Goal: Task Accomplishment & Management: Manage account settings

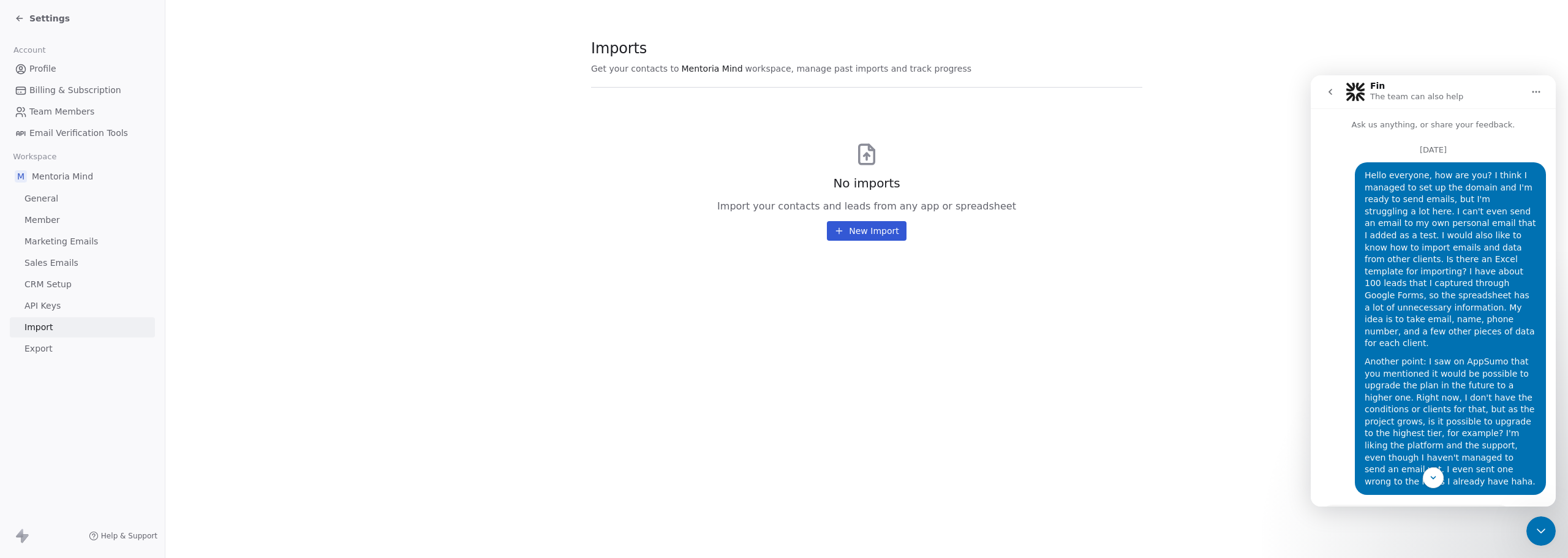
scroll to position [756, 0]
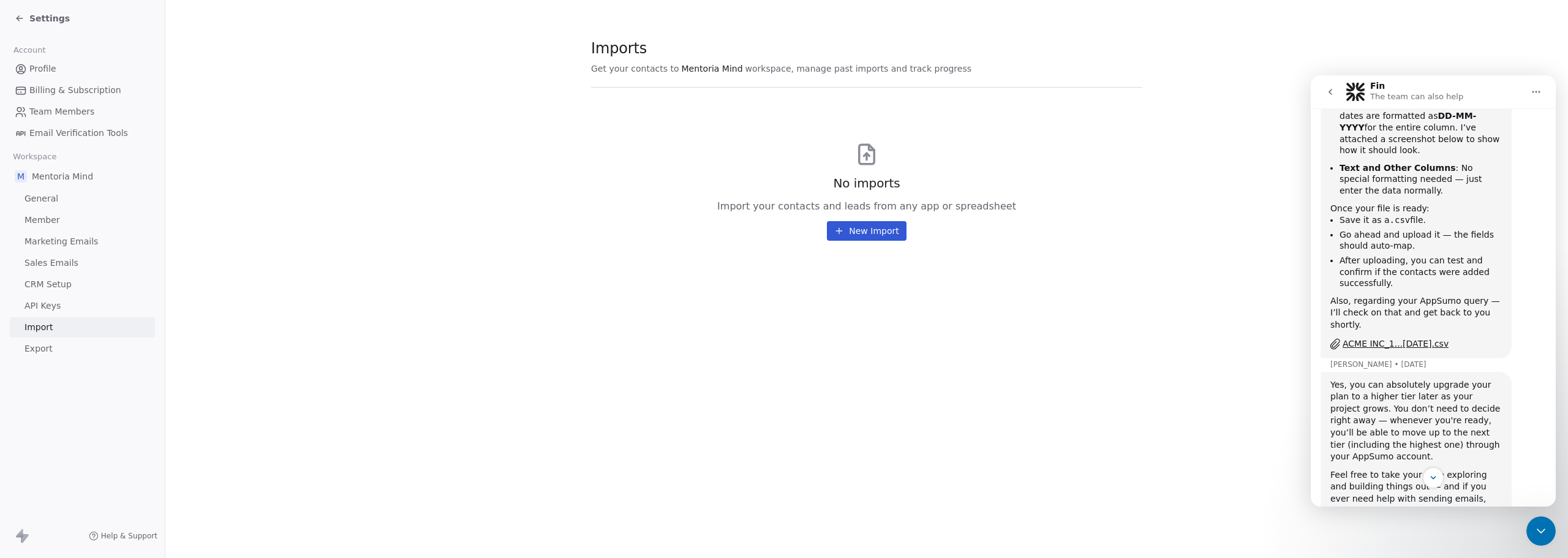
click at [1263, 77] on section "Imports Get your contacts to Mentoria Mind workspace, manage past imports and t…" at bounding box center [867, 140] width 1403 height 280
click at [859, 232] on button "New Import" at bounding box center [866, 231] width 79 height 20
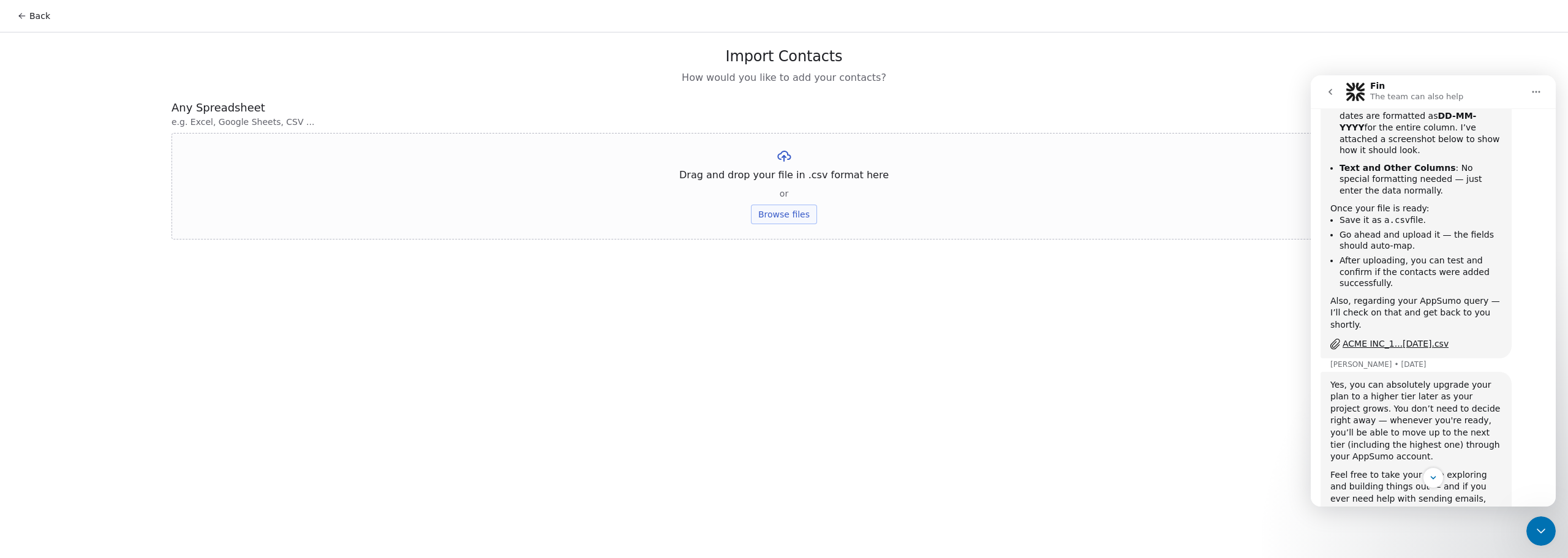
click at [773, 216] on button "Browse files" at bounding box center [784, 214] width 66 height 20
click at [1331, 90] on icon "go back" at bounding box center [1331, 92] width 4 height 6
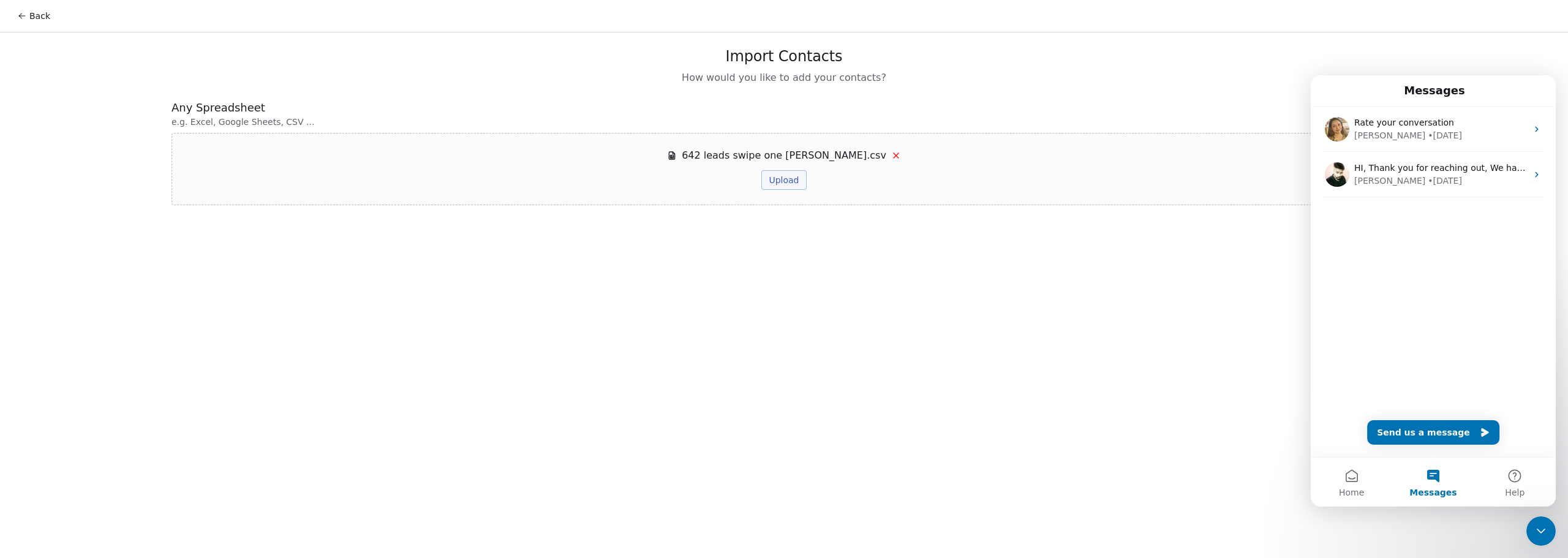
click at [1177, 378] on div "Back Import Contacts How would you like to add your contacts? Any Spreadsheet e…" at bounding box center [784, 279] width 1568 height 558
click at [1545, 533] on icon "Close Intercom Messenger" at bounding box center [1541, 531] width 14 height 14
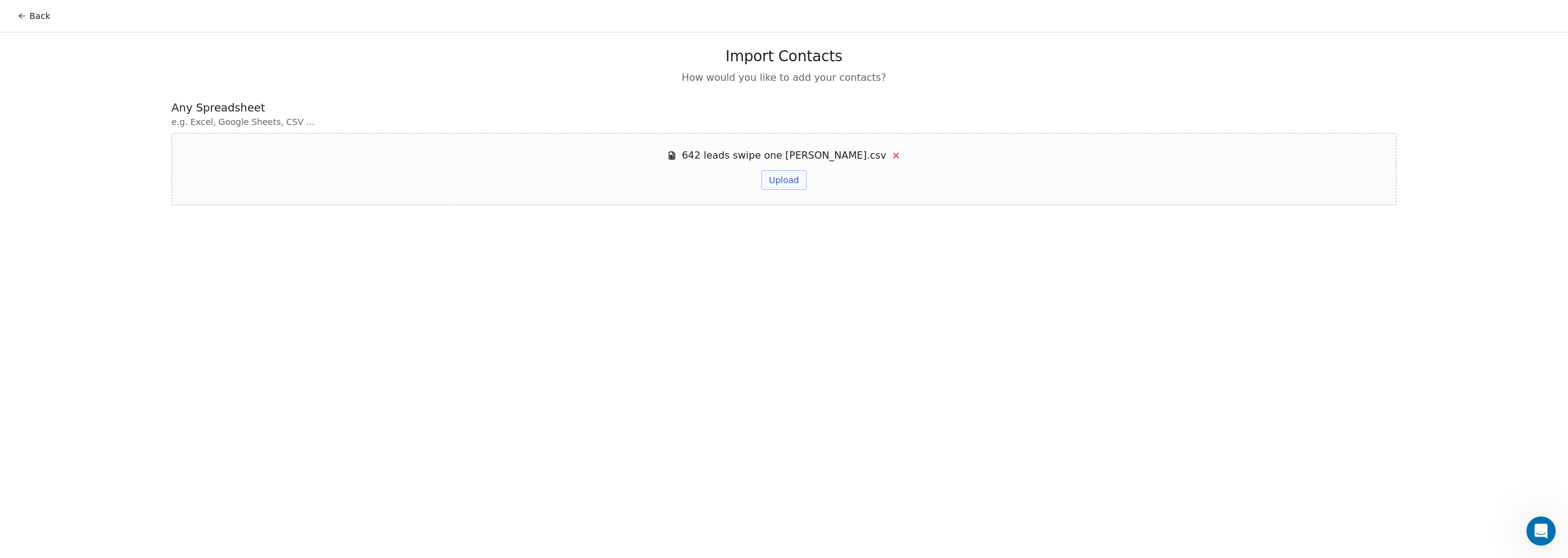
click at [788, 183] on button "Upload" at bounding box center [784, 180] width 45 height 20
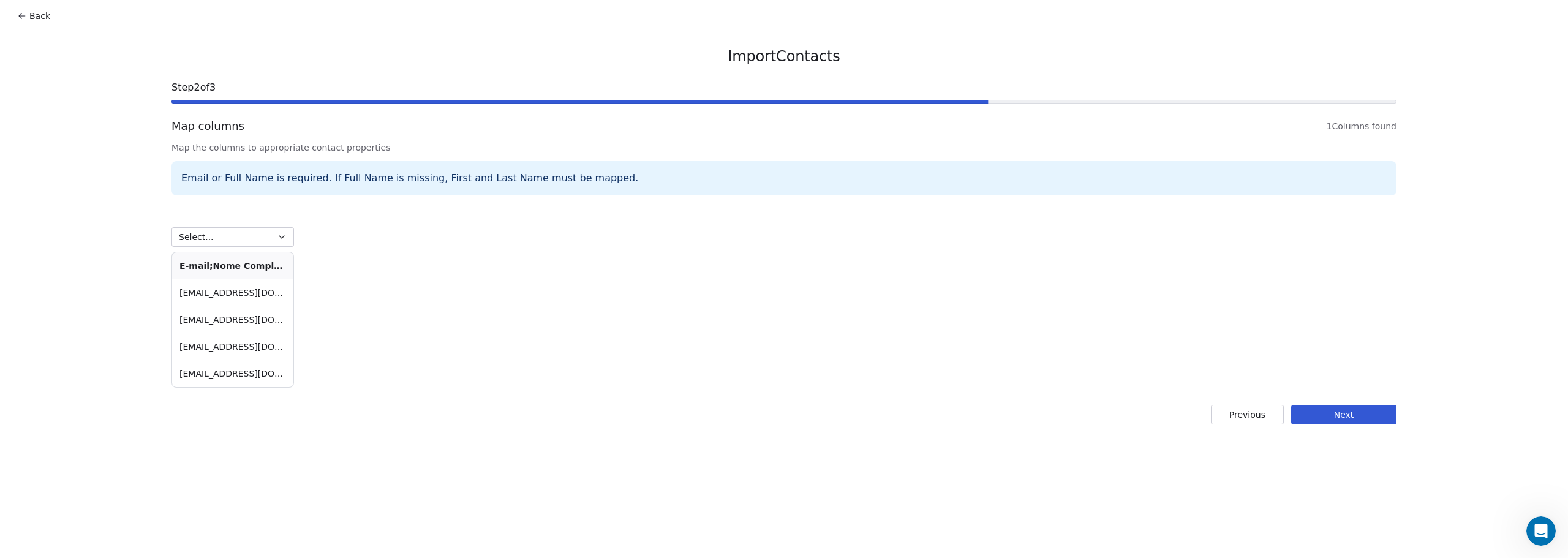
drag, startPoint x: 1361, startPoint y: 412, endPoint x: 426, endPoint y: 285, distance: 943.6
click at [591, 314] on div "Import Contacts Step 2 of 3 Map columns 1 Columns found Map the columns to appr…" at bounding box center [784, 236] width 1255 height 407
click at [237, 242] on button "Select..." at bounding box center [233, 237] width 123 height 20
click at [547, 287] on html "Back Import Contacts Step 2 of 3 Map columns 1 Columns found Map the columns to…" at bounding box center [784, 279] width 1568 height 558
click at [1347, 415] on button "Next" at bounding box center [1344, 415] width 105 height 20
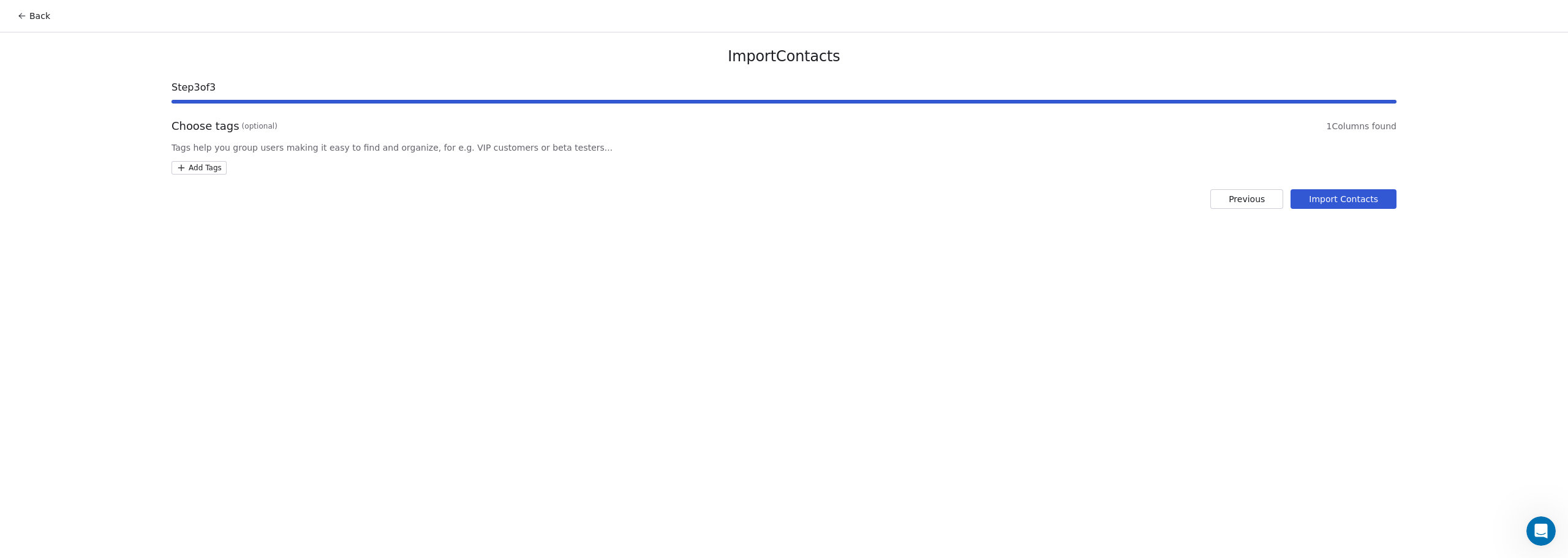
click at [206, 168] on html "Back Import Contacts Step 3 of 3 Choose tags (optional) 1 Columns found Tags he…" at bounding box center [784, 279] width 1568 height 558
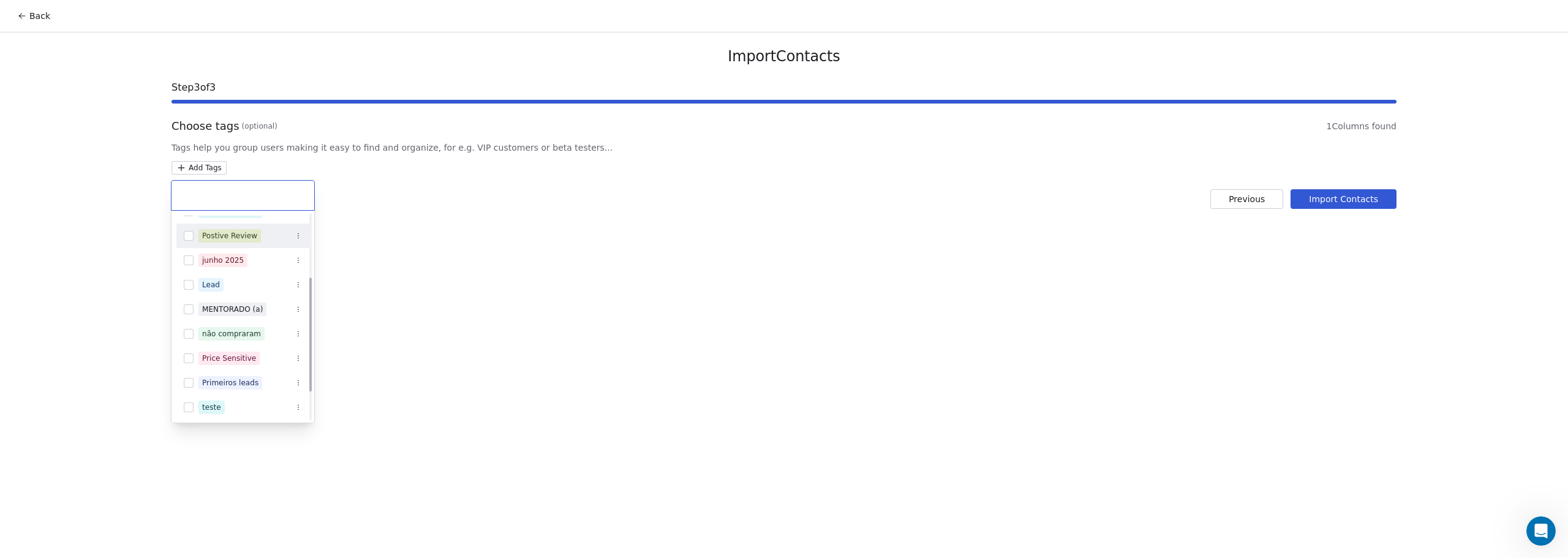
scroll to position [166, 0]
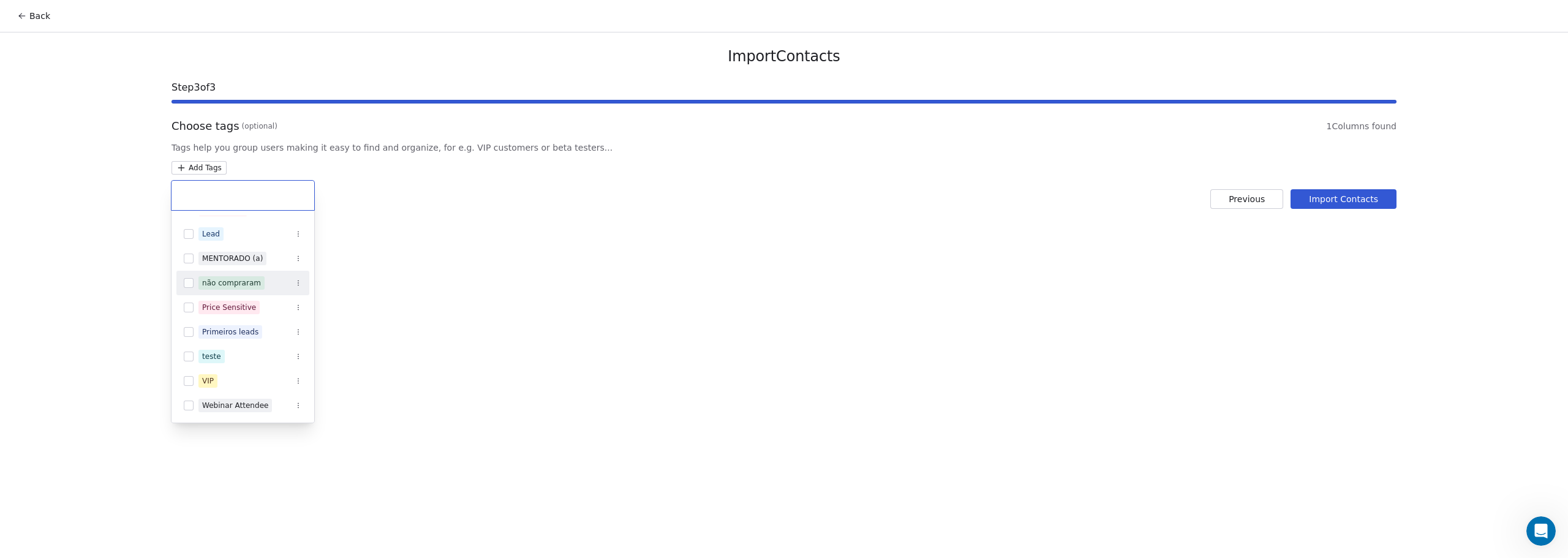
click at [190, 284] on button "Suggestions" at bounding box center [189, 283] width 10 height 10
click at [468, 309] on html "Back Import Contacts Step 3 of 3 Choose tags (optional) 1 Columns found Tags he…" at bounding box center [784, 279] width 1568 height 558
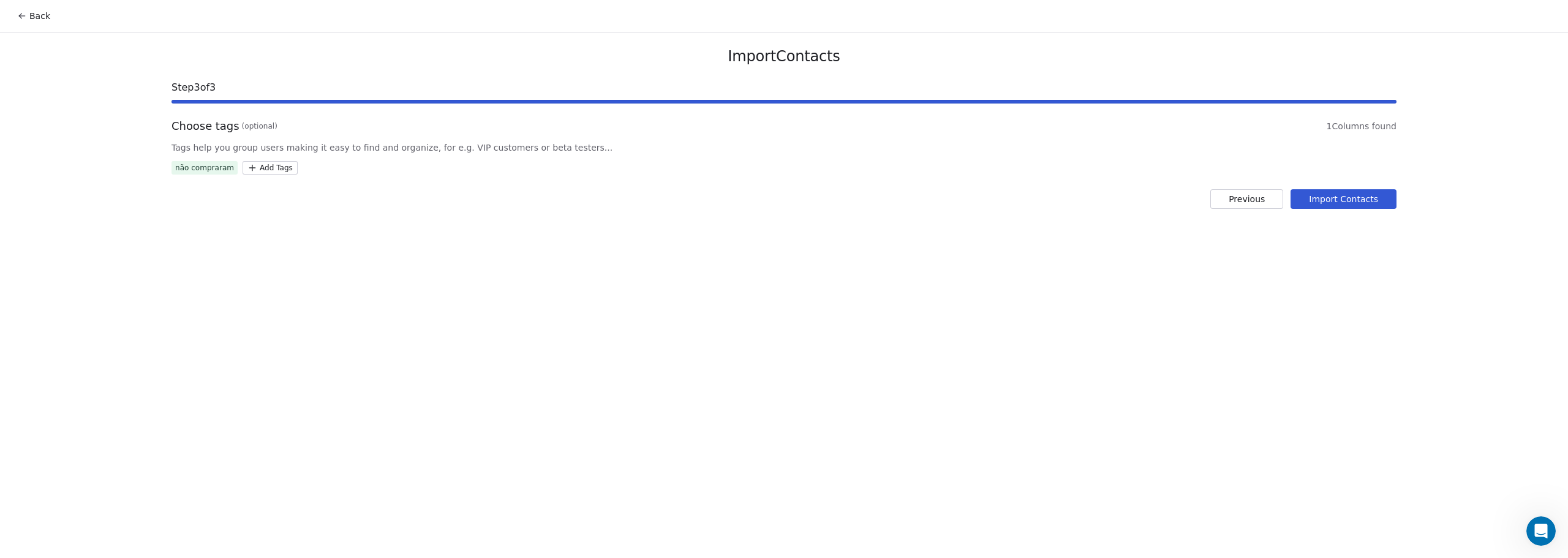
click at [1344, 198] on button "Import Contacts" at bounding box center [1343, 199] width 106 height 20
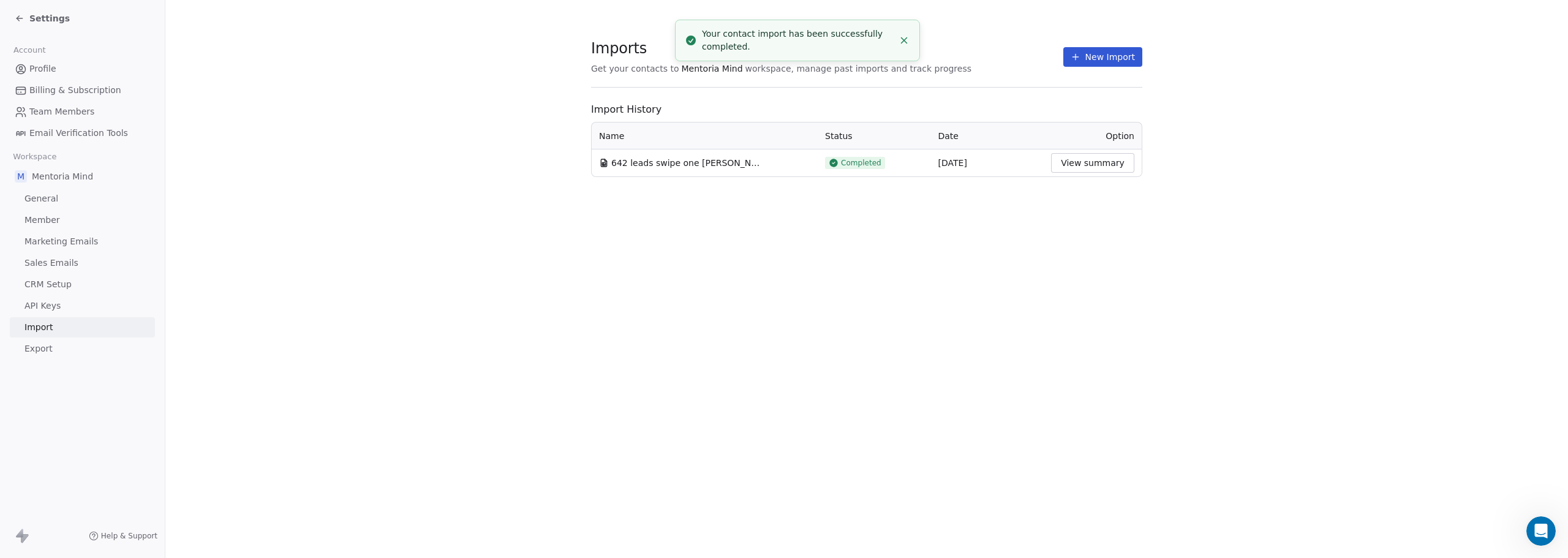
click at [22, 21] on icon at bounding box center [19, 18] width 10 height 10
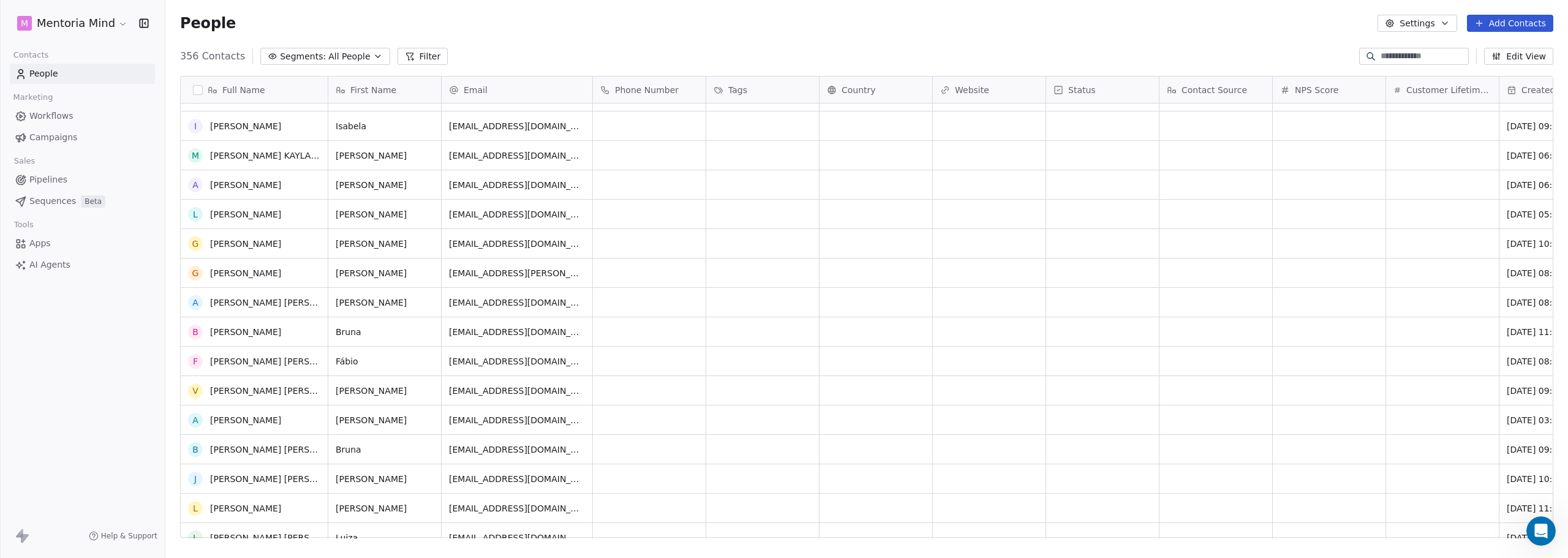
scroll to position [919, 0]
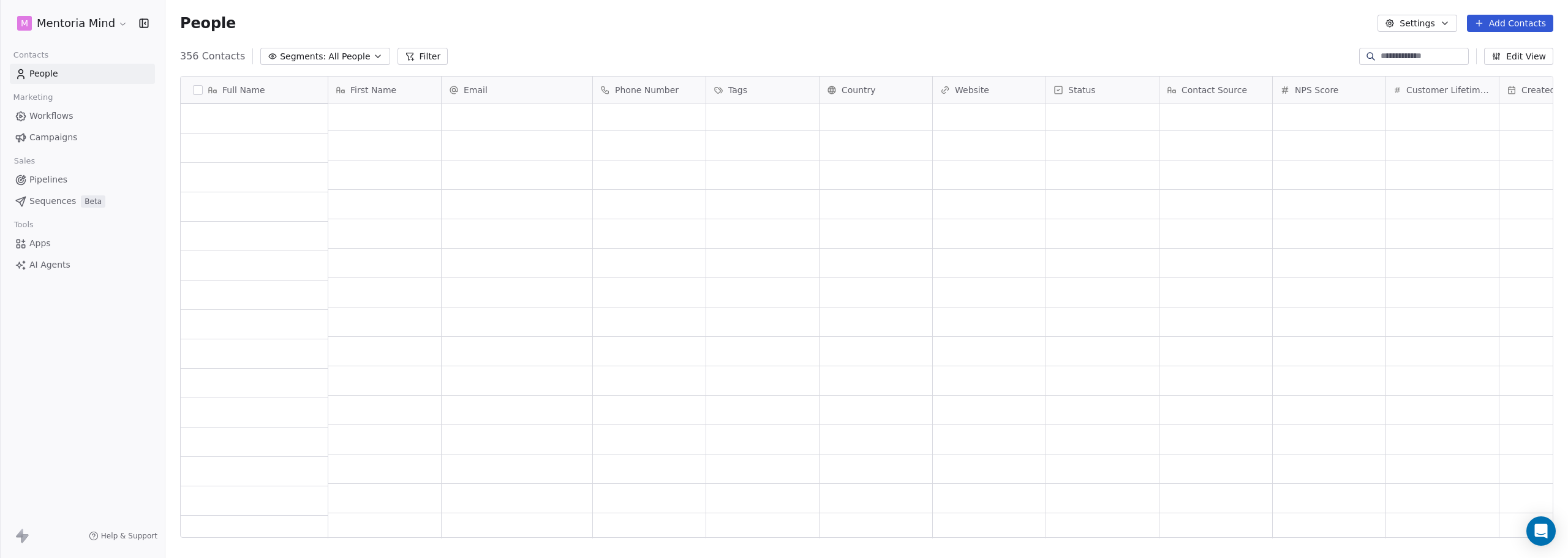
scroll to position [1532, 0]
click at [328, 52] on span "All People" at bounding box center [349, 57] width 41 height 13
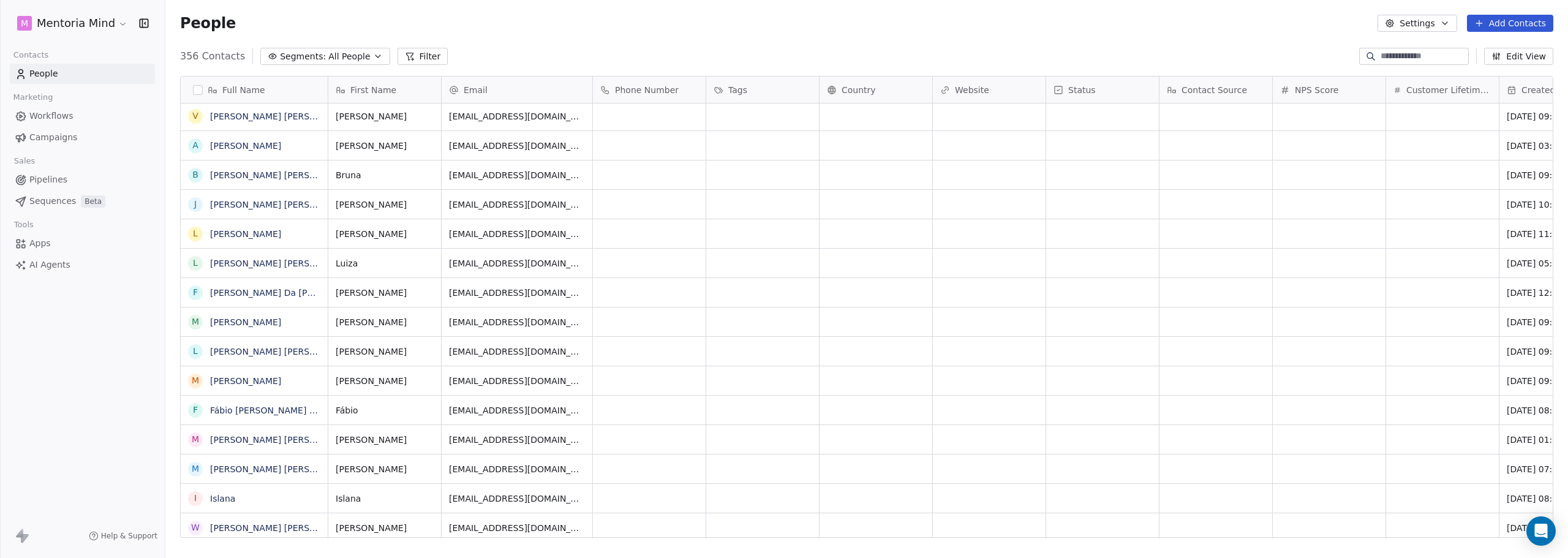
click at [325, 52] on html "M Mentoria Mind Contacts People Marketing Workflows Campaigns Sales Pipelines S…" at bounding box center [784, 279] width 1568 height 558
click at [328, 52] on span "All People" at bounding box center [349, 57] width 41 height 13
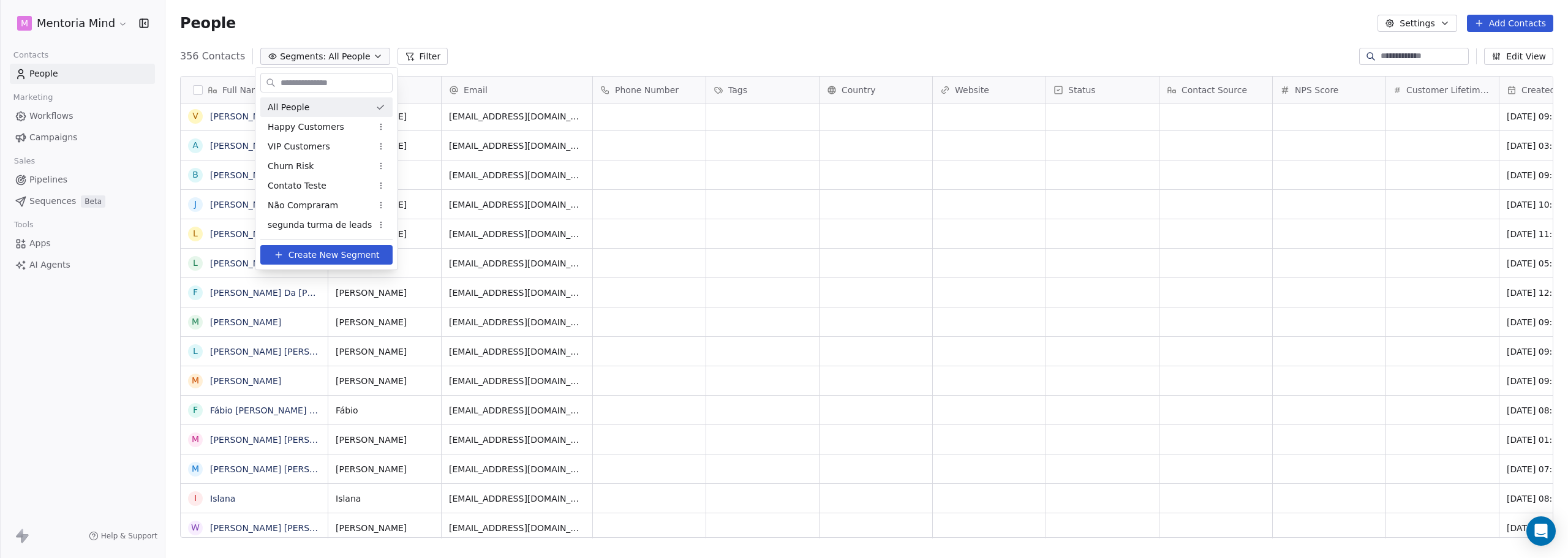
click at [198, 57] on html "M Mentoria Mind Contacts People Marketing Workflows Campaigns Sales Pipelines S…" at bounding box center [784, 279] width 1568 height 558
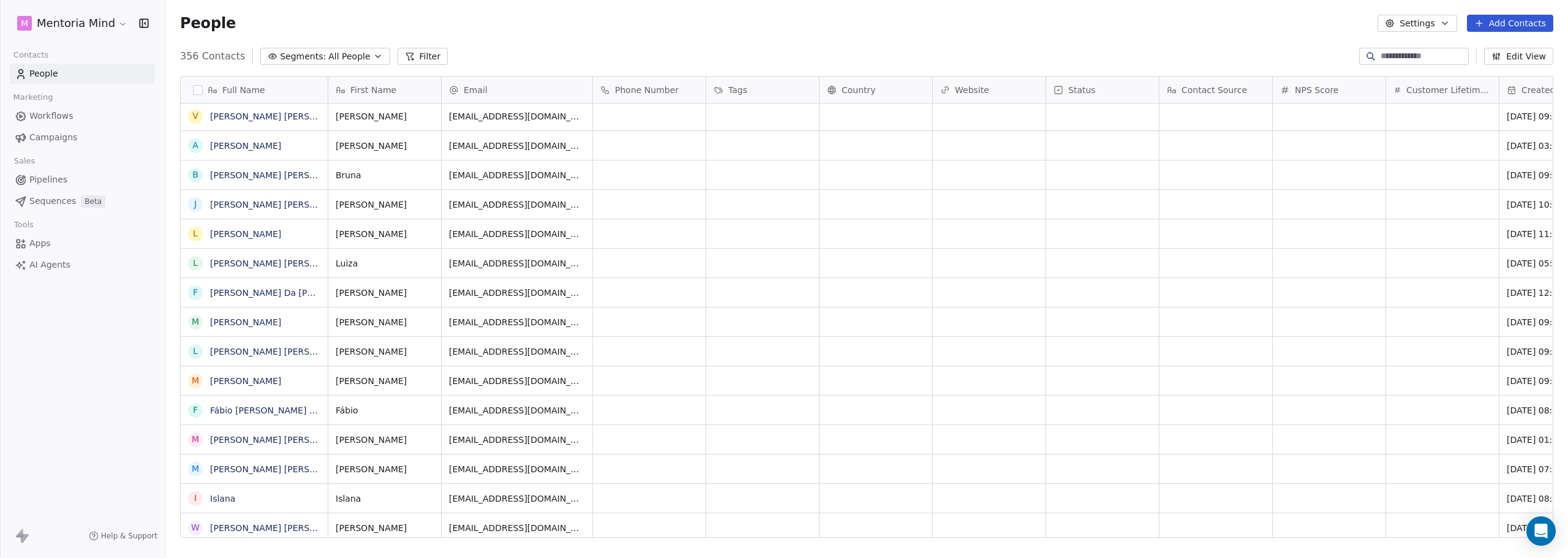
click at [289, 58] on span "Segments:" at bounding box center [303, 57] width 46 height 13
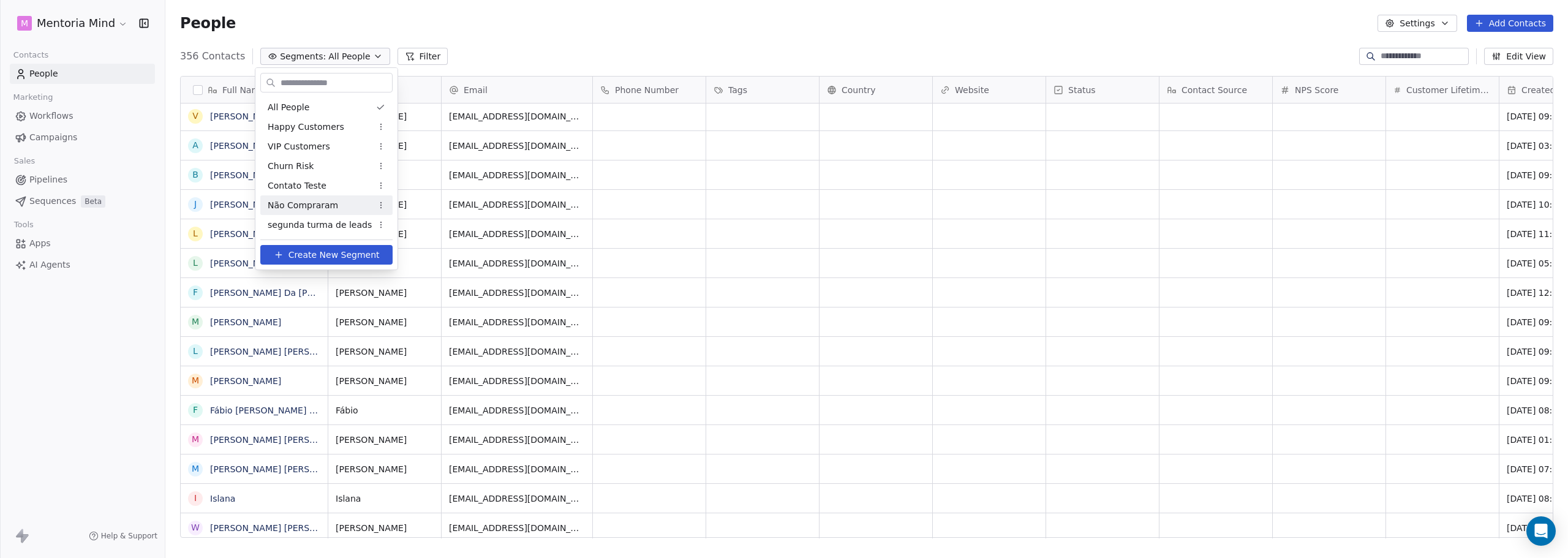
click at [310, 206] on span "Não Compraram" at bounding box center [303, 206] width 70 height 13
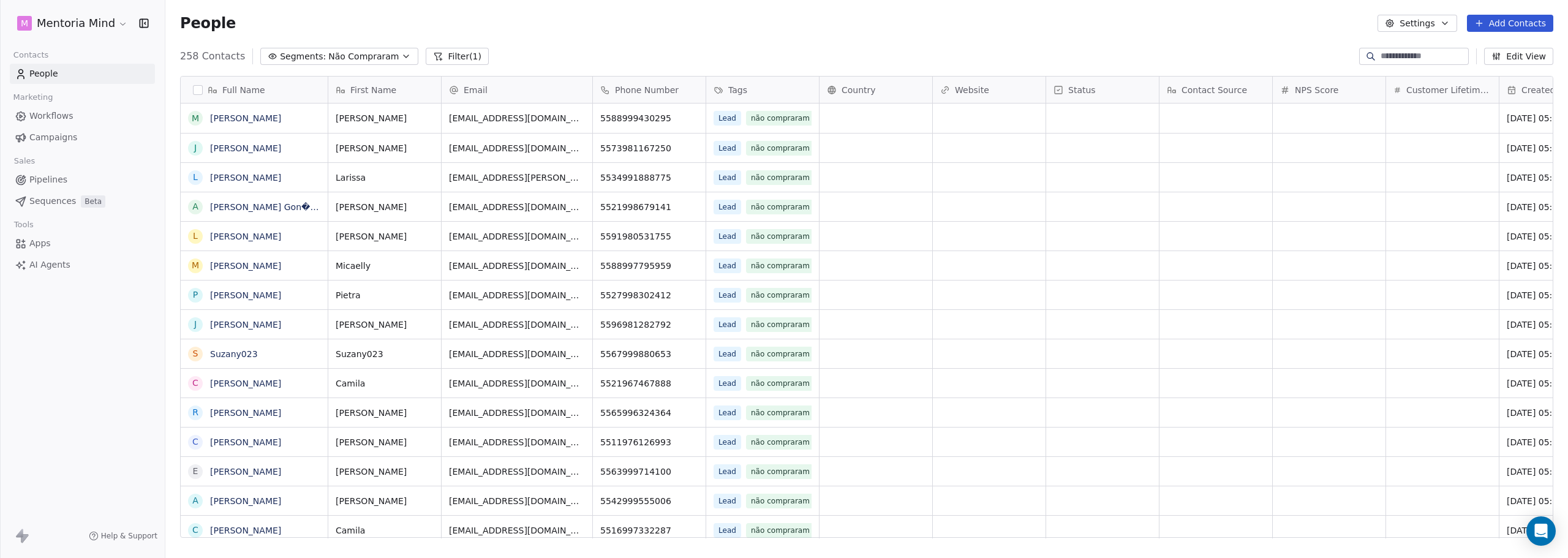
scroll to position [481, 1394]
click at [338, 58] on span "Não Compraram" at bounding box center [363, 57] width 70 height 13
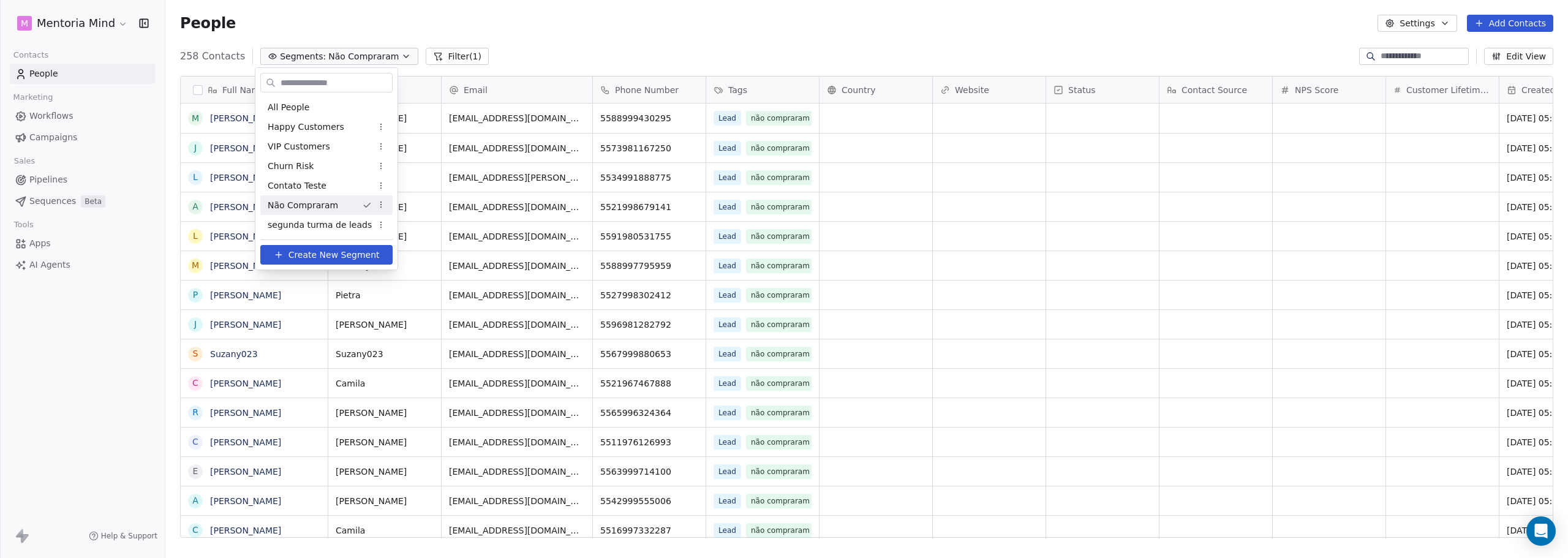
click at [359, 198] on div "Não Compraram" at bounding box center [327, 205] width 132 height 20
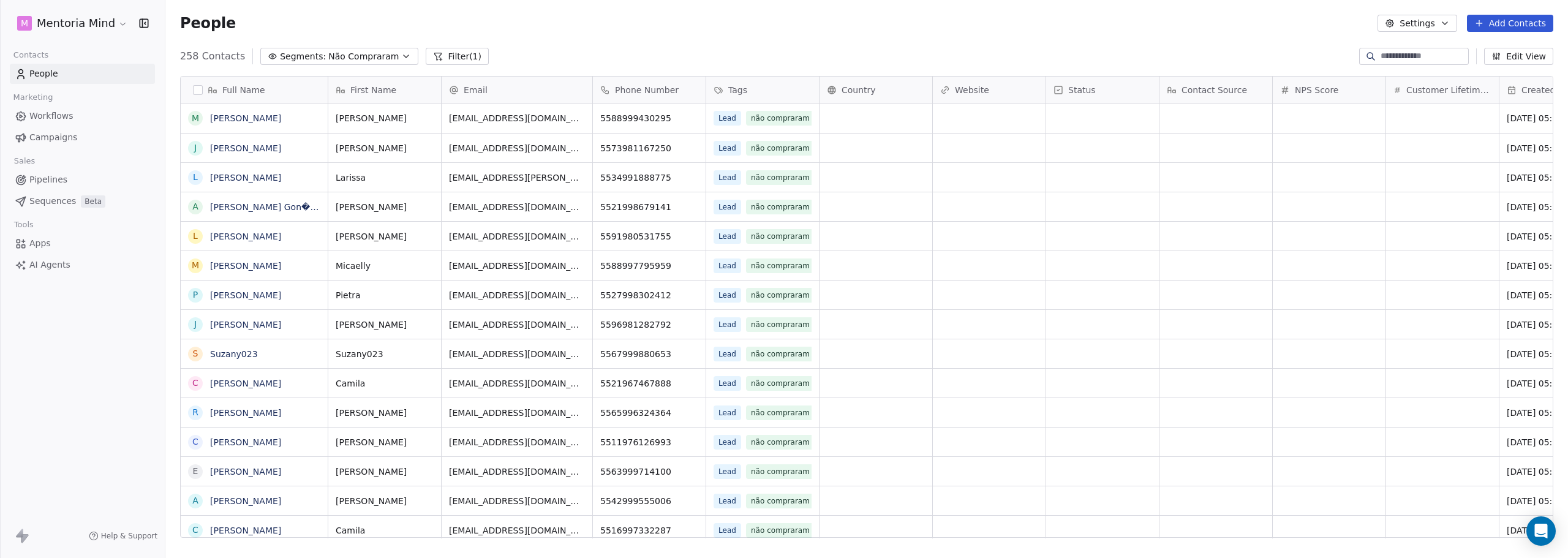
click at [1512, 23] on button "Add Contacts" at bounding box center [1510, 23] width 86 height 18
click at [1178, 30] on html "M Mentoria Mind Contacts People Marketing Workflows Campaigns Sales Pipelines S…" at bounding box center [784, 279] width 1568 height 558
click at [60, 71] on link "People" at bounding box center [82, 73] width 145 height 20
click at [37, 118] on span "Workflows" at bounding box center [51, 116] width 44 height 13
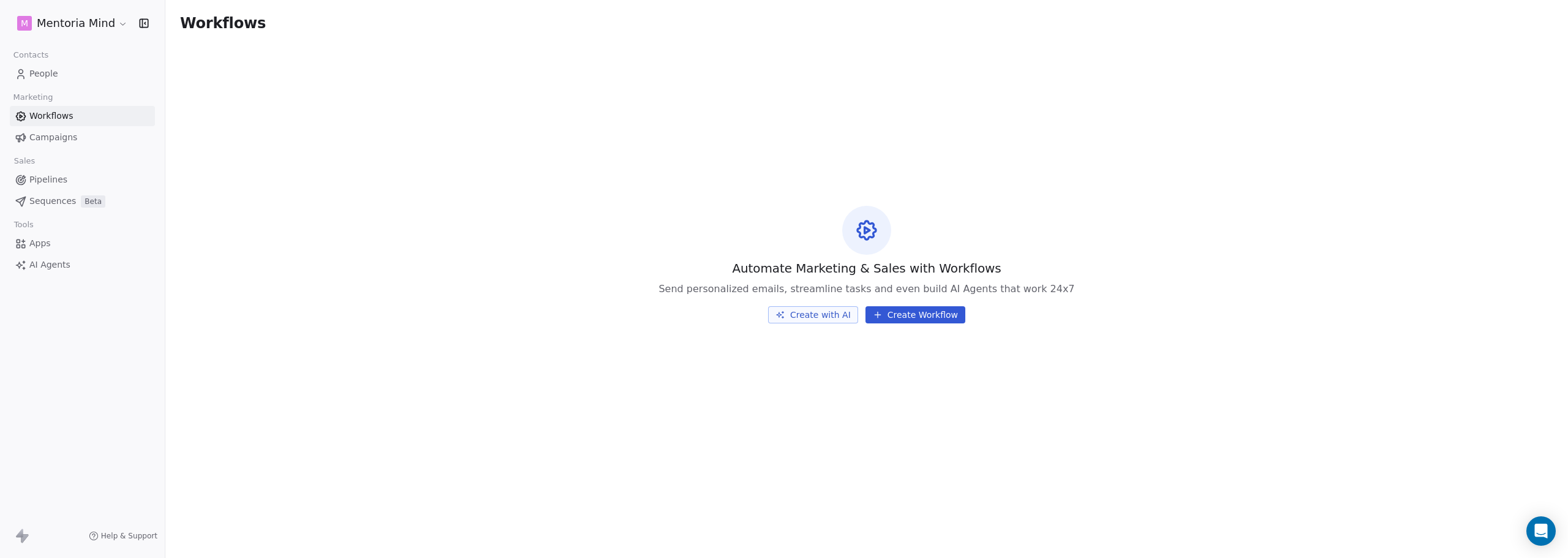
click at [39, 73] on span "People" at bounding box center [44, 74] width 29 height 13
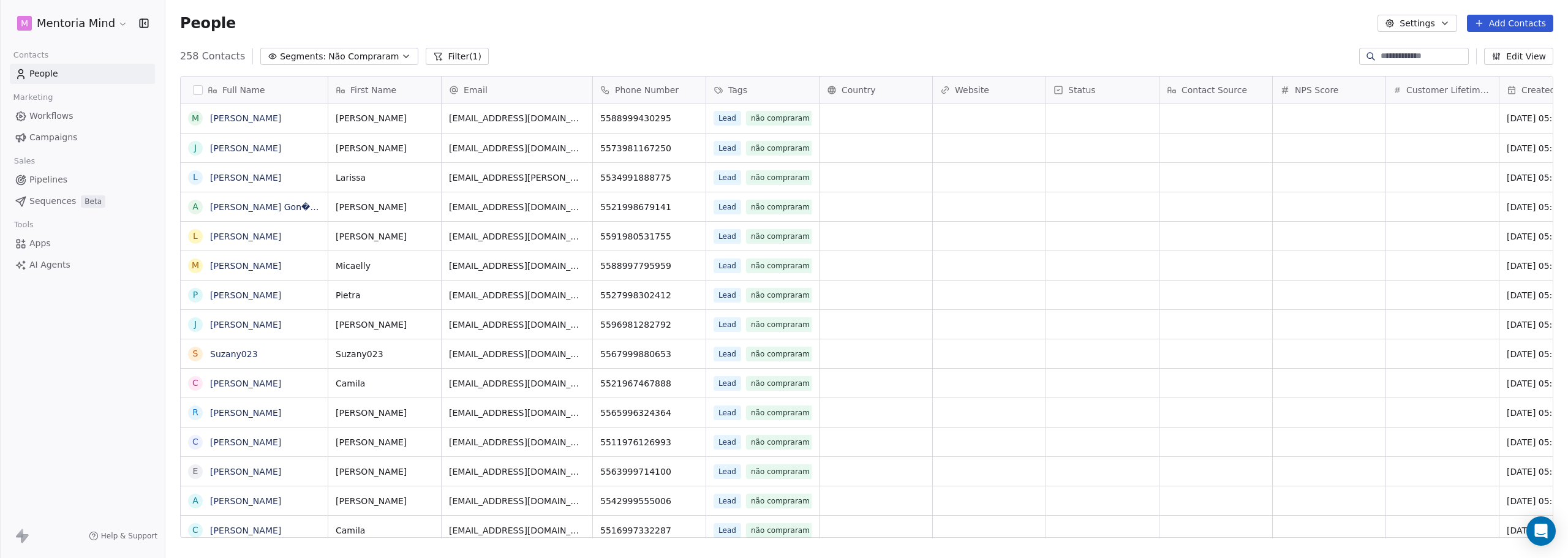
scroll to position [481, 1394]
click at [80, 26] on html "M Mentoria Mind Contacts People Marketing Workflows Campaigns Sales Pipelines S…" at bounding box center [784, 279] width 1568 height 558
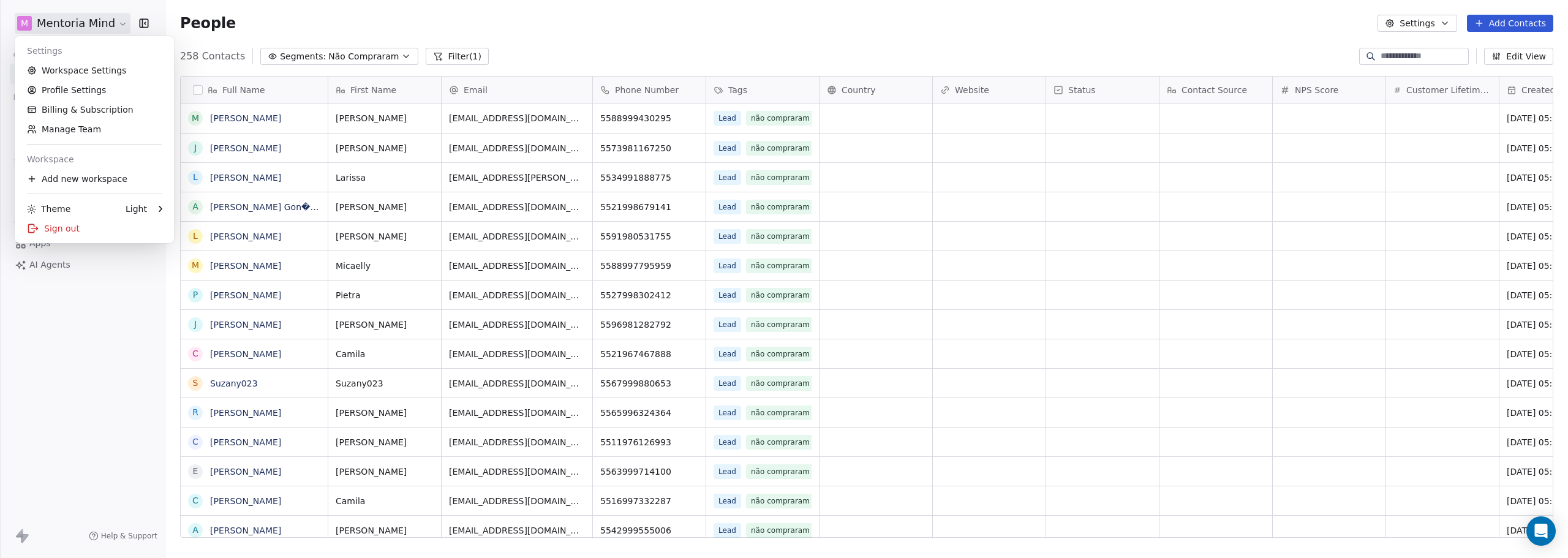
click at [307, 15] on html "M Mentoria Mind Contacts People Marketing Workflows Campaigns Sales Pipelines S…" at bounding box center [784, 279] width 1568 height 558
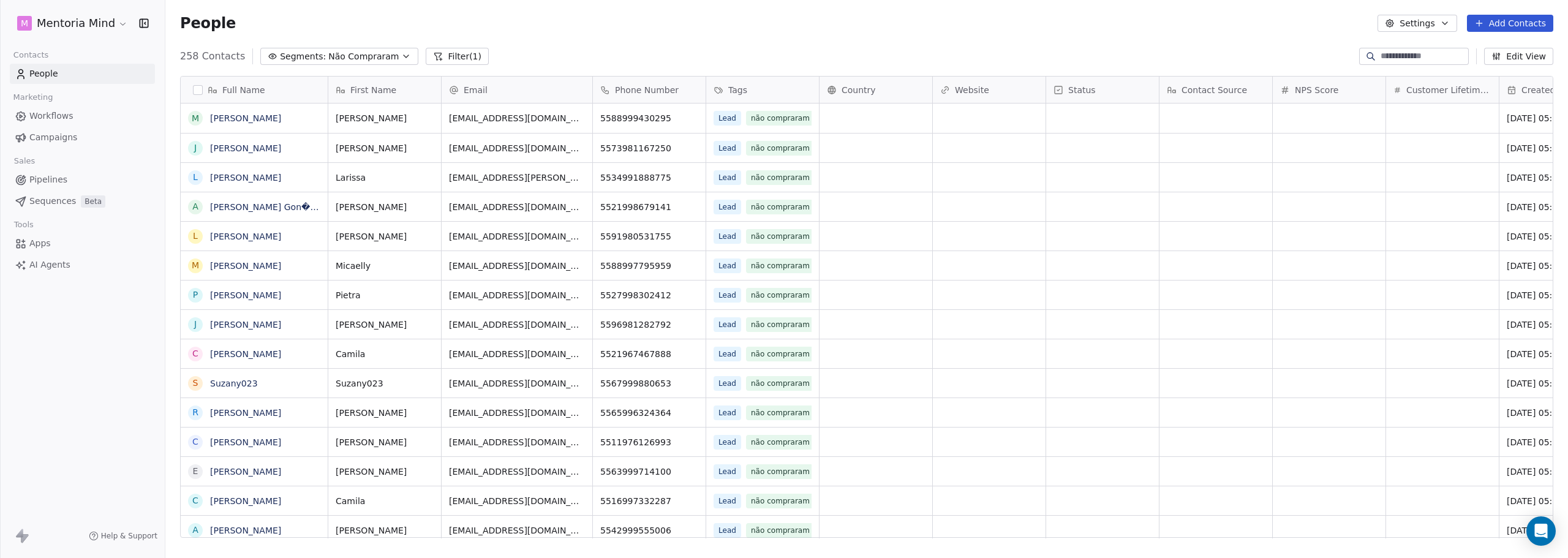
click at [1429, 24] on button "Settings" at bounding box center [1417, 23] width 79 height 18
click at [1417, 52] on span "Contact Properties" at bounding box center [1451, 50] width 80 height 13
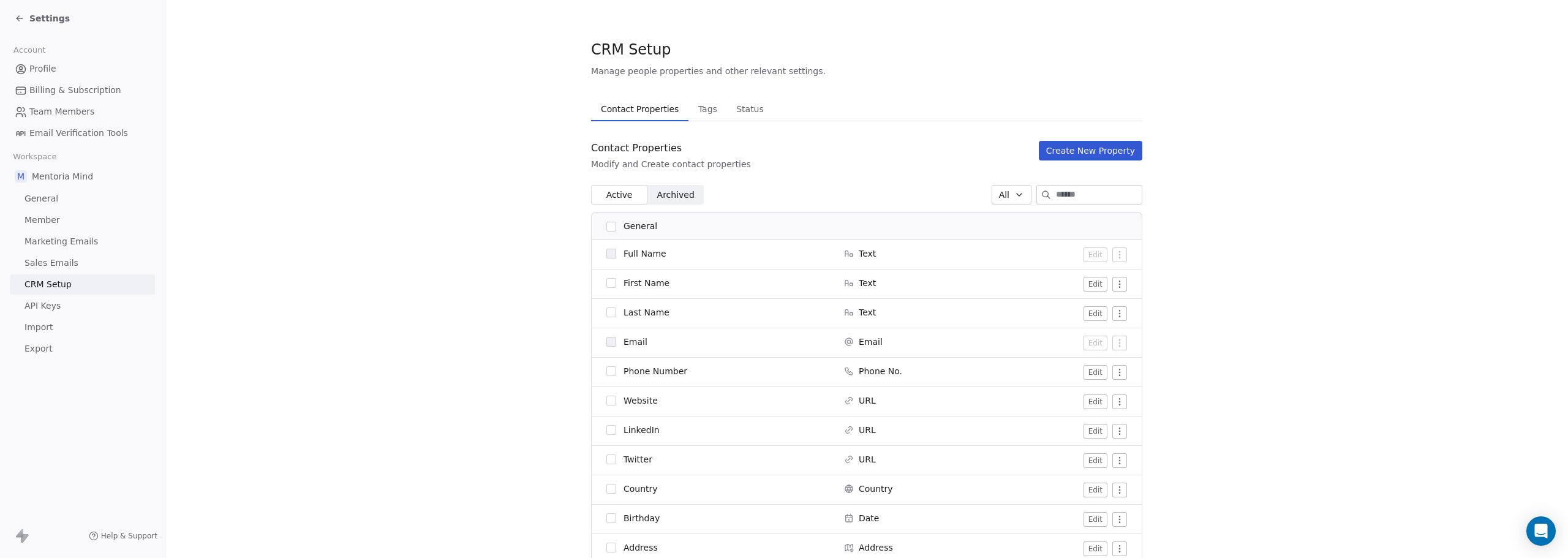
click at [16, 19] on icon at bounding box center [19, 18] width 10 height 10
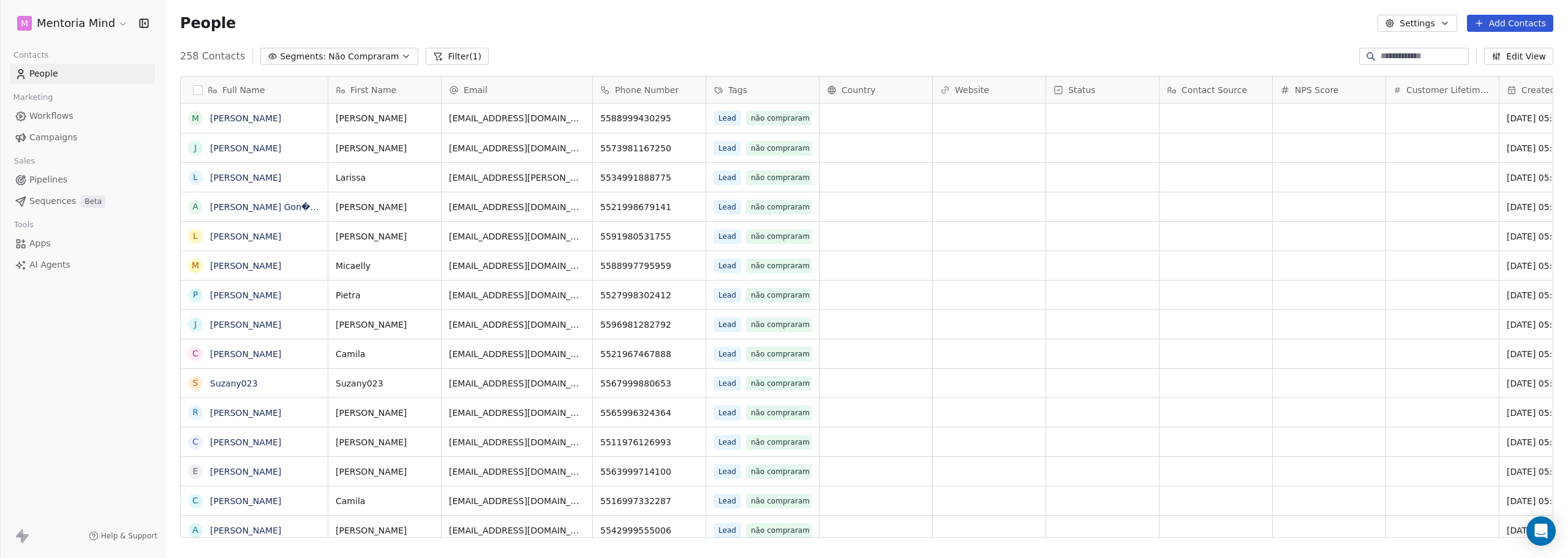
scroll to position [481, 1394]
click at [1398, 16] on button "Settings" at bounding box center [1417, 23] width 79 height 18
click at [1301, 29] on html "M Mentoria Mind Contacts People Marketing Workflows Campaigns Sales Pipelines S…" at bounding box center [784, 279] width 1568 height 558
click at [32, 72] on span "People" at bounding box center [44, 74] width 29 height 13
click at [112, 20] on html "M Mentoria Mind Contacts People Marketing Workflows Campaigns Sales Pipelines S…" at bounding box center [784, 279] width 1568 height 558
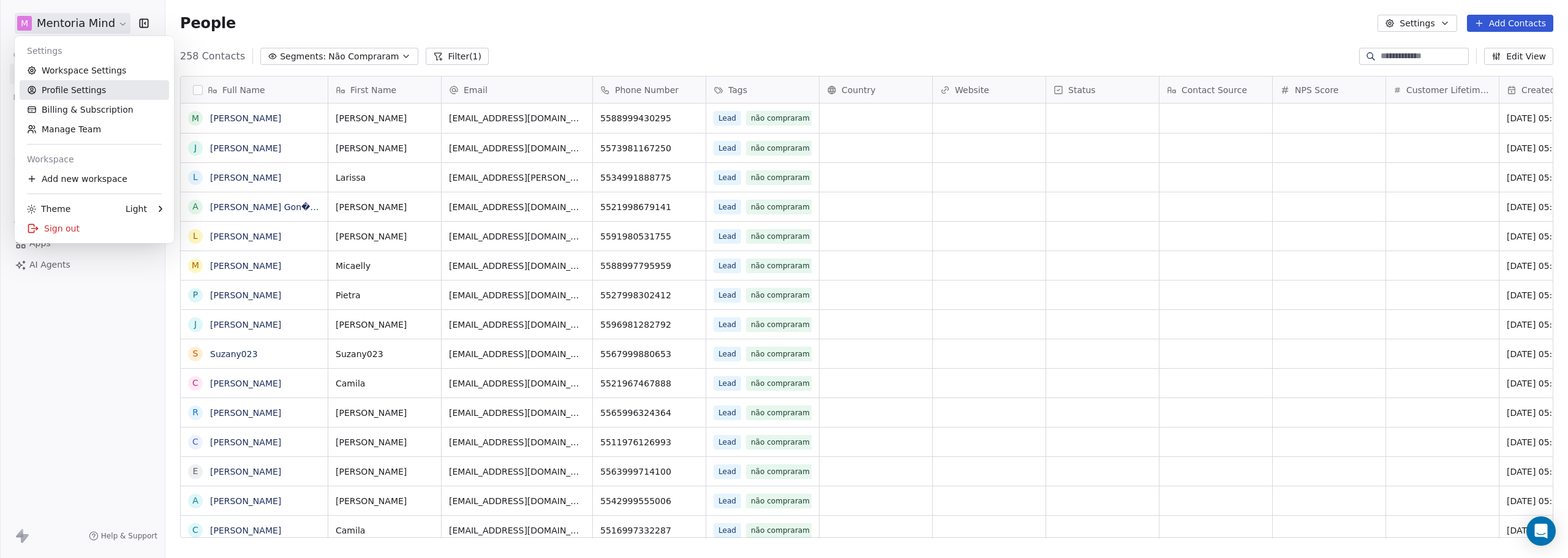
click at [86, 88] on link "Profile Settings" at bounding box center [95, 90] width 150 height 20
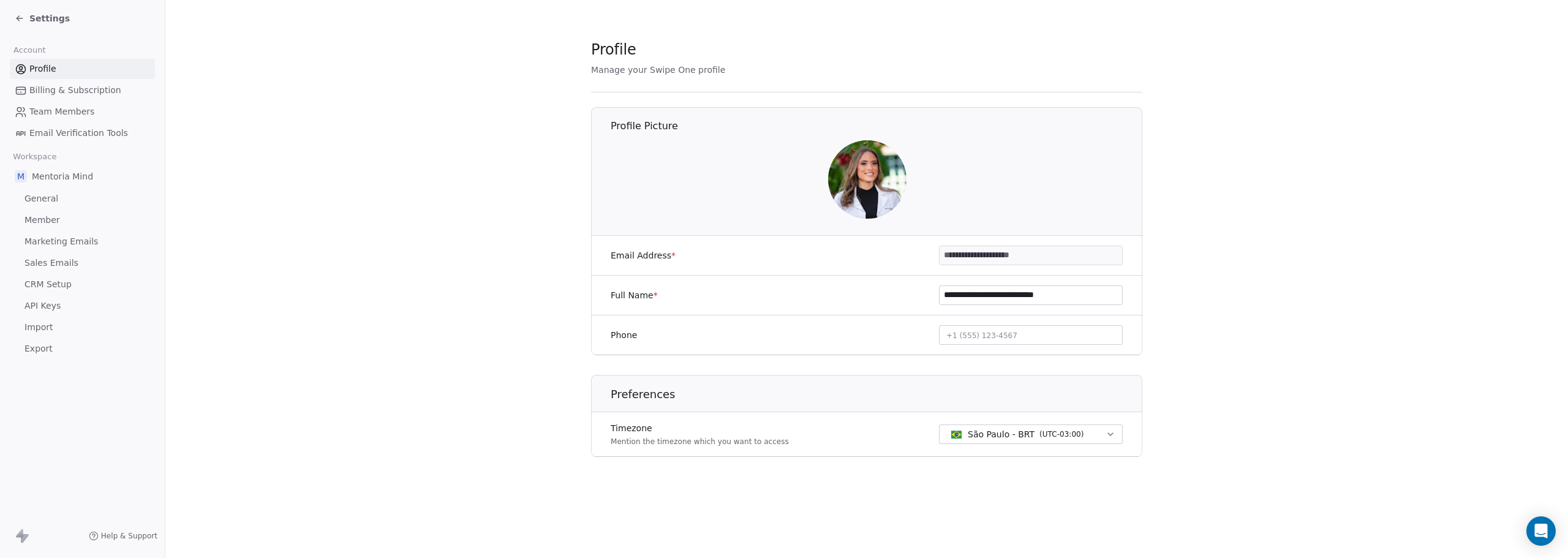
click at [20, 14] on icon at bounding box center [19, 18] width 10 height 10
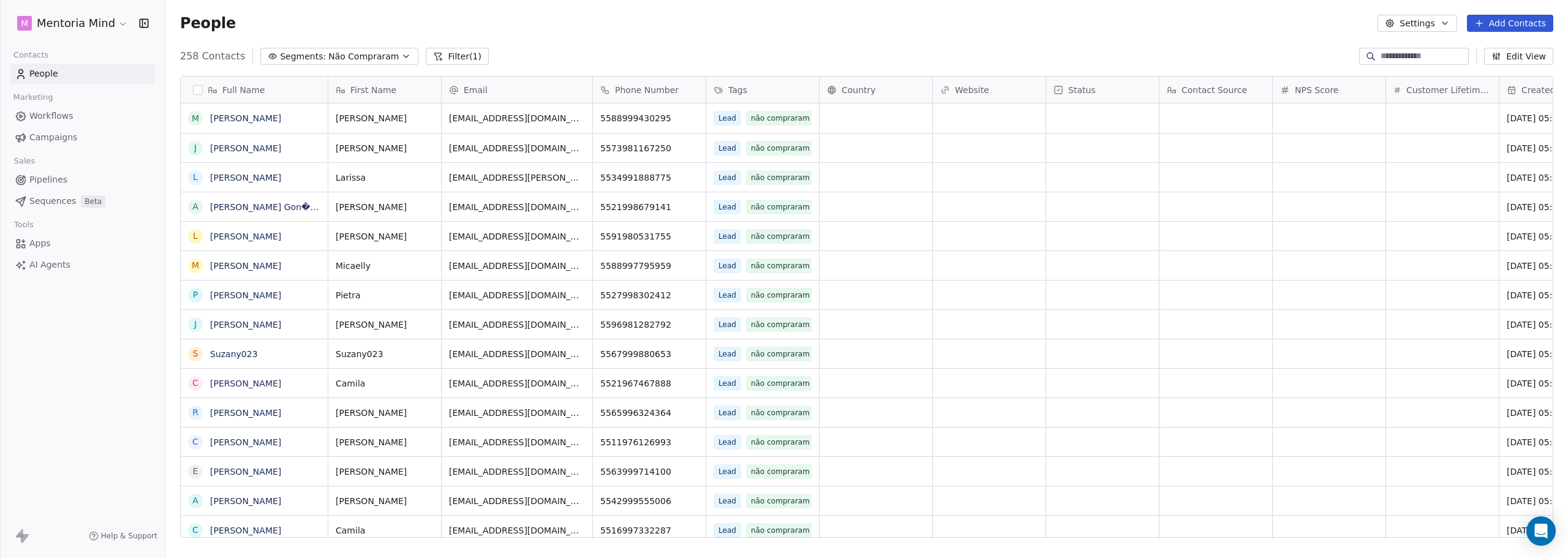
scroll to position [481, 1394]
click at [54, 21] on html "M Mentoria Mind Contacts People Marketing Workflows Campaigns Sales Pipelines S…" at bounding box center [784, 279] width 1568 height 558
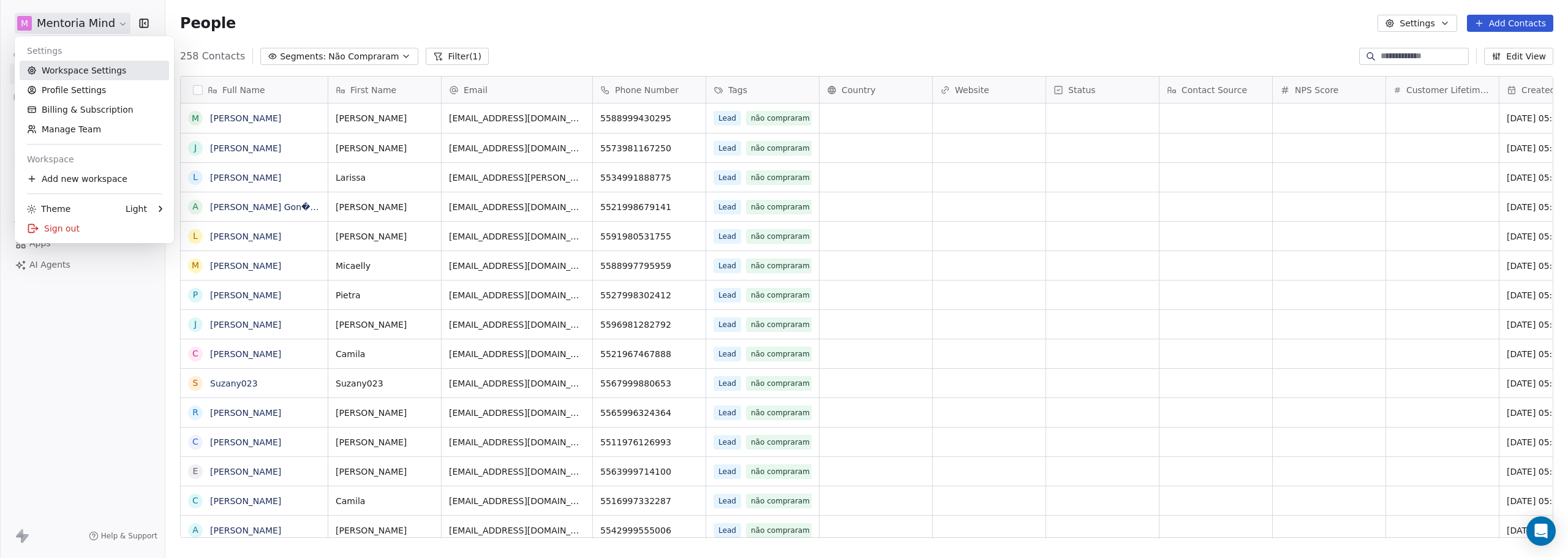
click at [57, 74] on link "Workspace Settings" at bounding box center [95, 70] width 150 height 20
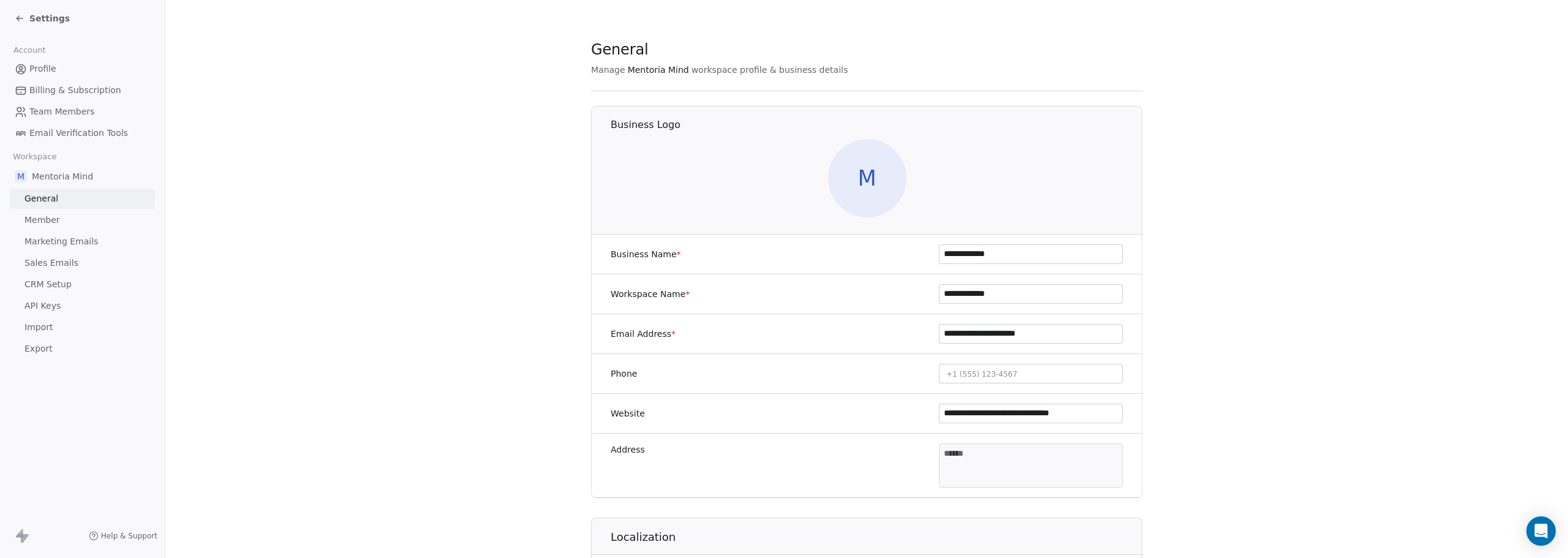
click at [65, 128] on span "Email Verification Tools" at bounding box center [79, 133] width 99 height 13
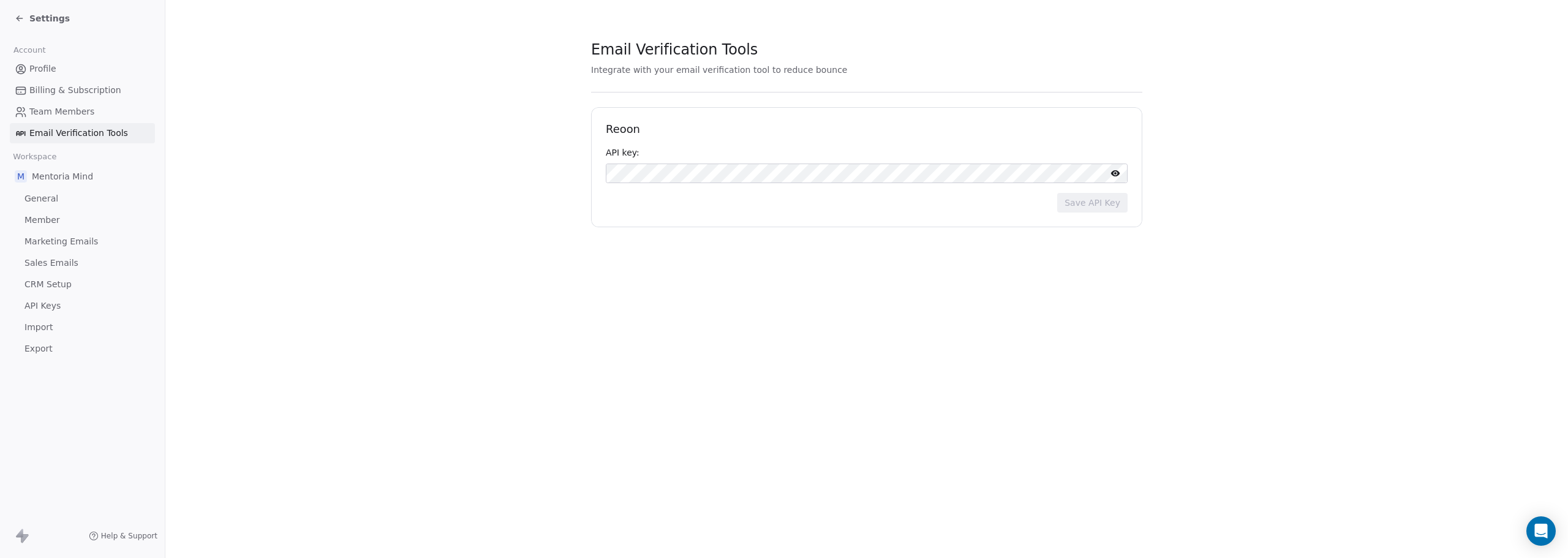
click at [68, 112] on span "Team Members" at bounding box center [61, 112] width 65 height 13
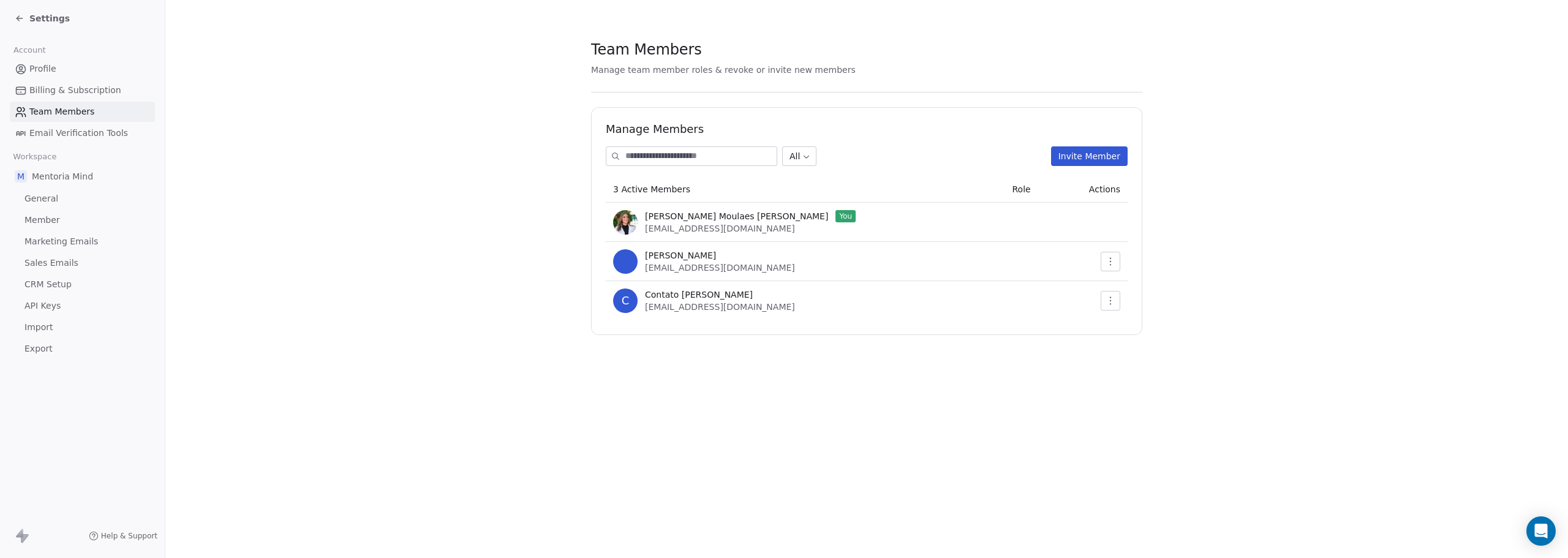
click at [67, 91] on span "Billing & Subscription" at bounding box center [75, 90] width 92 height 13
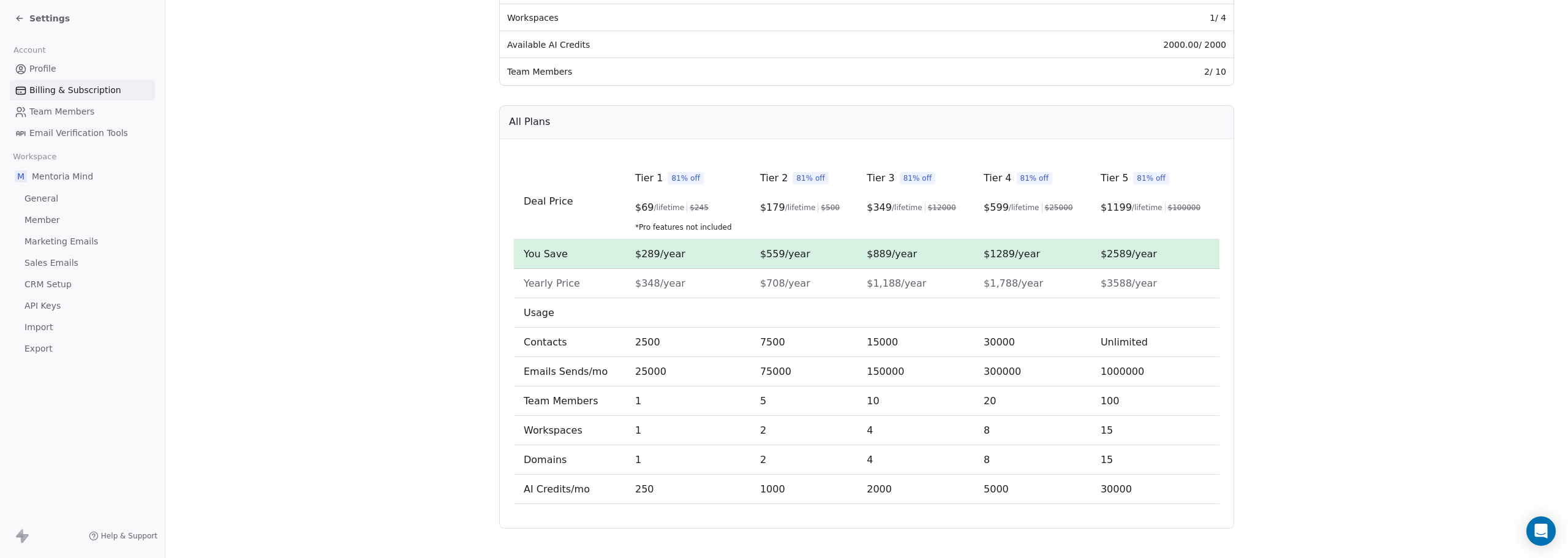
scroll to position [314, 0]
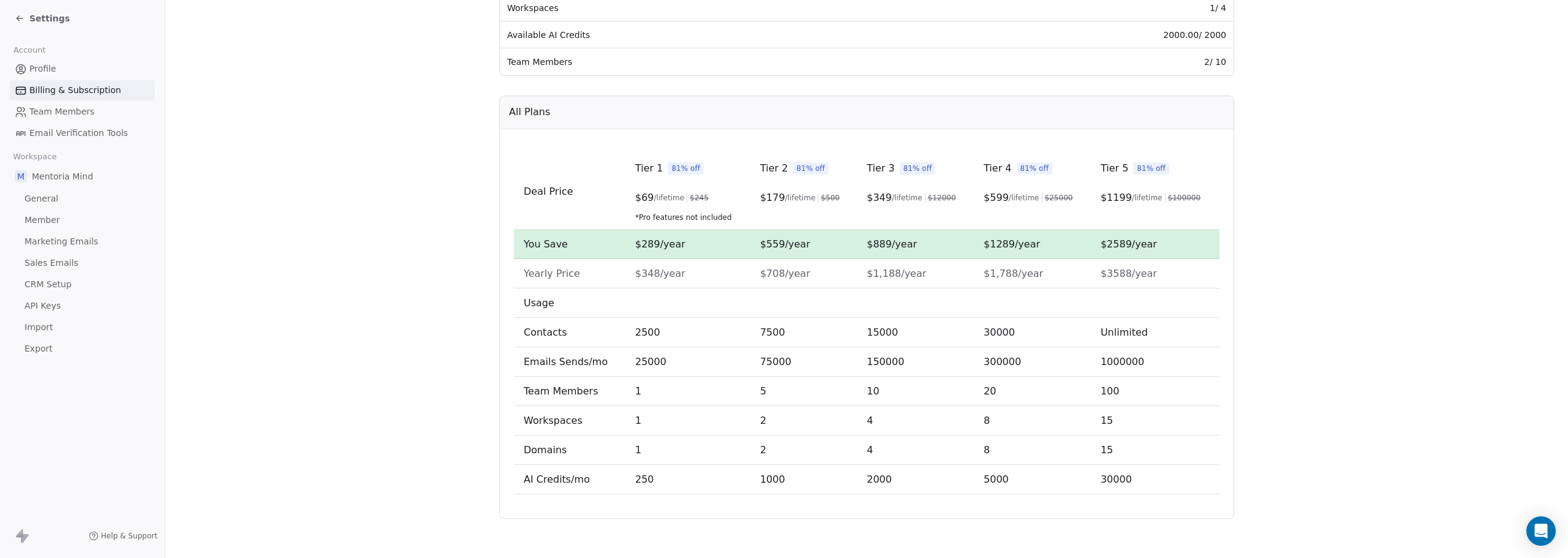
click at [22, 18] on icon at bounding box center [19, 18] width 10 height 10
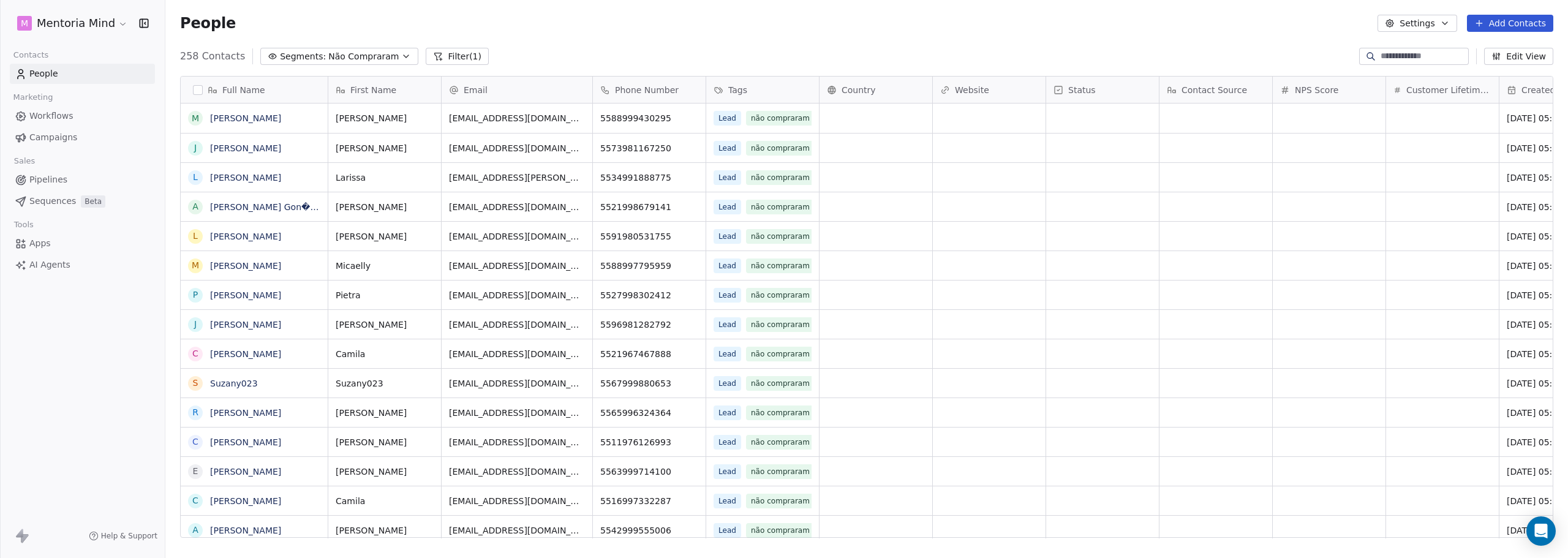
scroll to position [481, 1394]
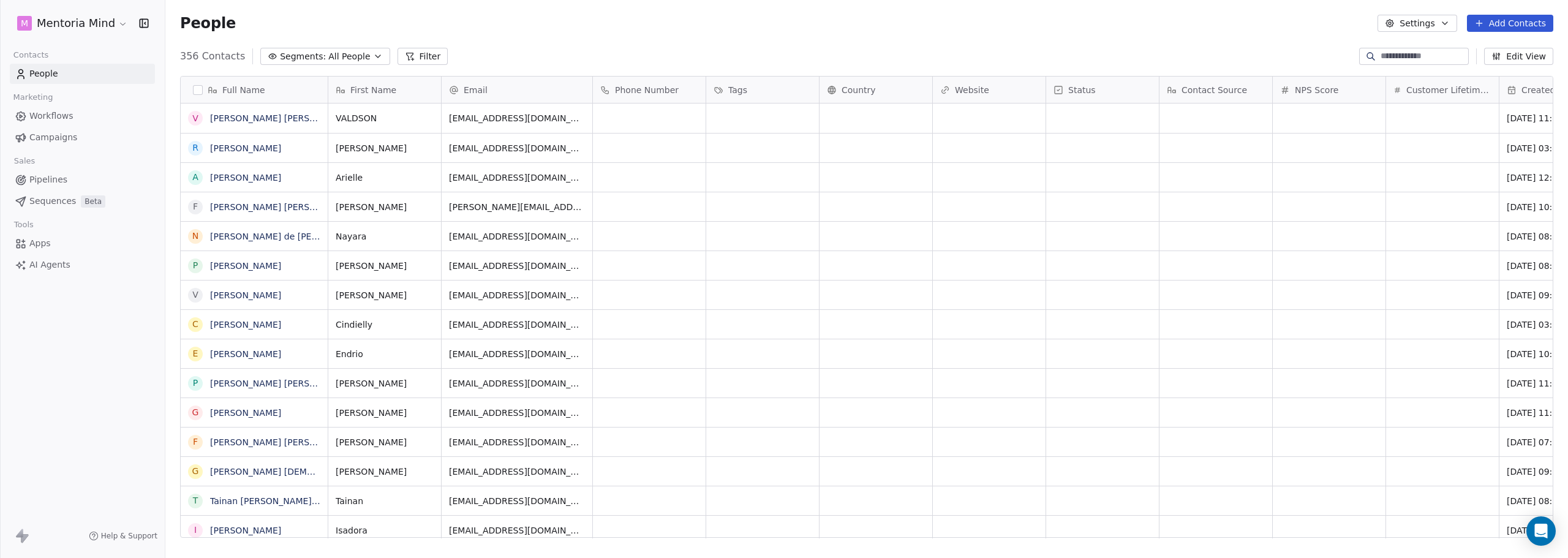
scroll to position [481, 1394]
click at [1488, 28] on button "Add Contacts" at bounding box center [1510, 23] width 86 height 18
click at [1481, 54] on span "Create new contact" at bounding box center [1516, 50] width 84 height 13
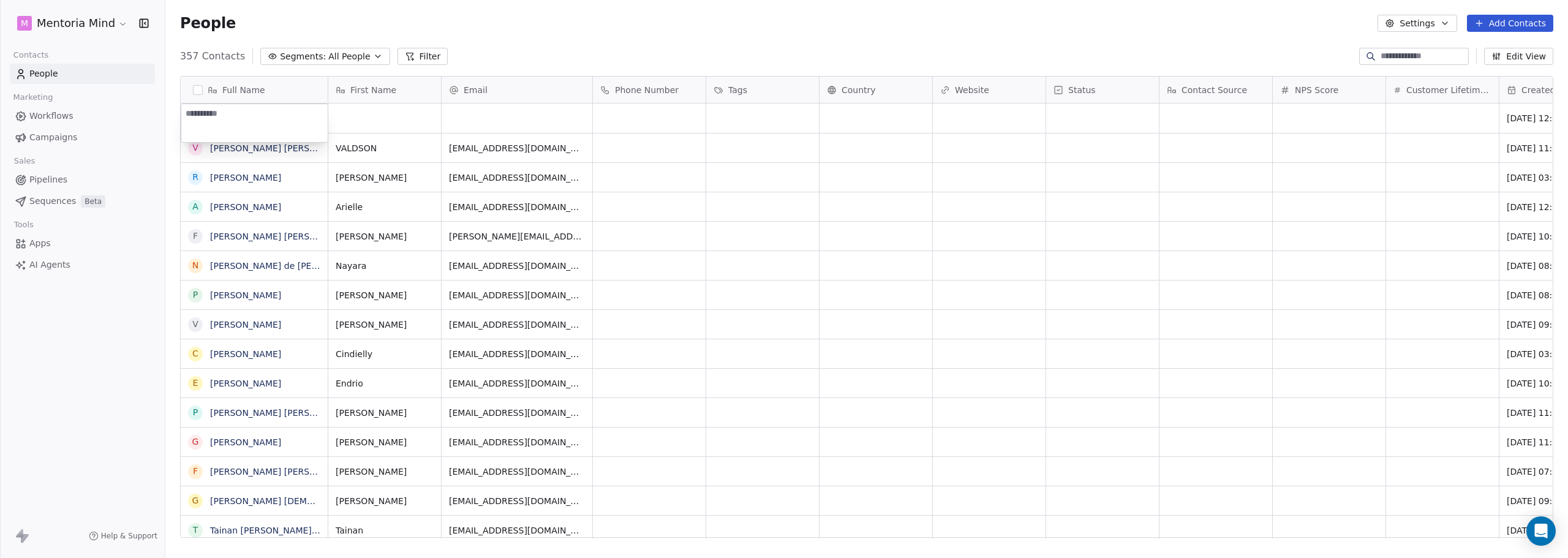
click at [1017, 26] on html "M Mentoria Mind Contacts People Marketing Workflows Campaigns Sales Pipelines S…" at bounding box center [784, 279] width 1568 height 558
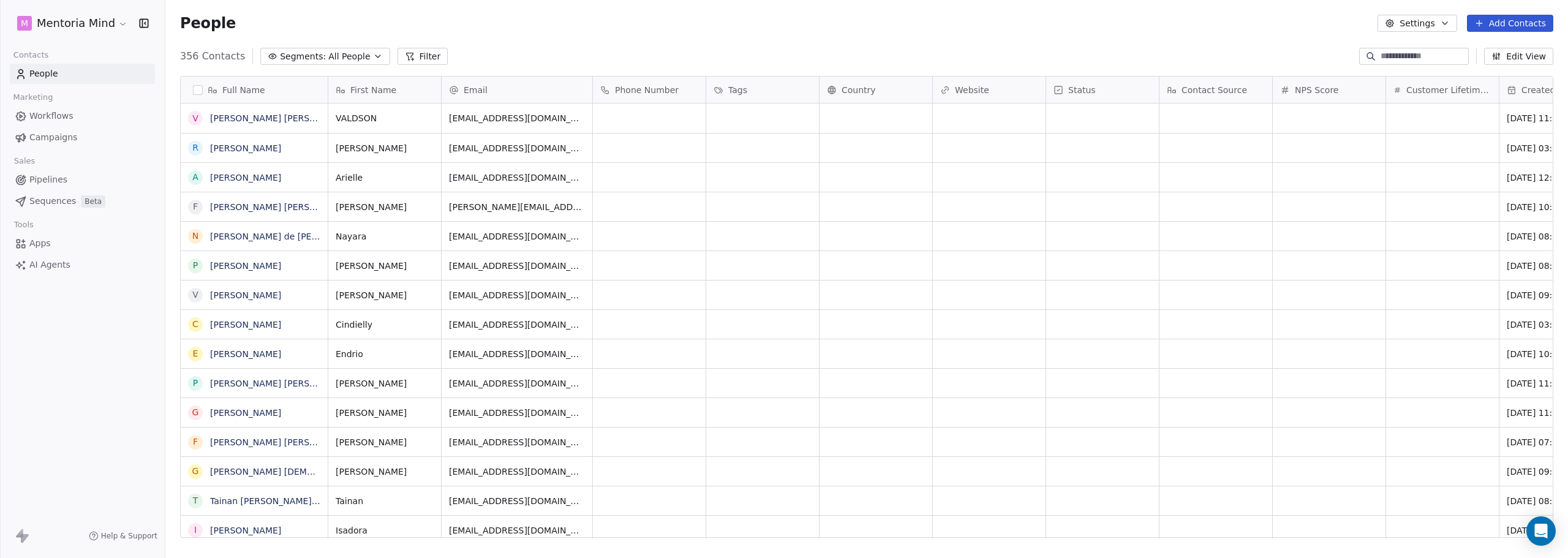
click at [1475, 28] on button "Add Contacts" at bounding box center [1510, 23] width 86 height 18
click at [1480, 69] on span "Import from CSV" at bounding box center [1510, 69] width 71 height 13
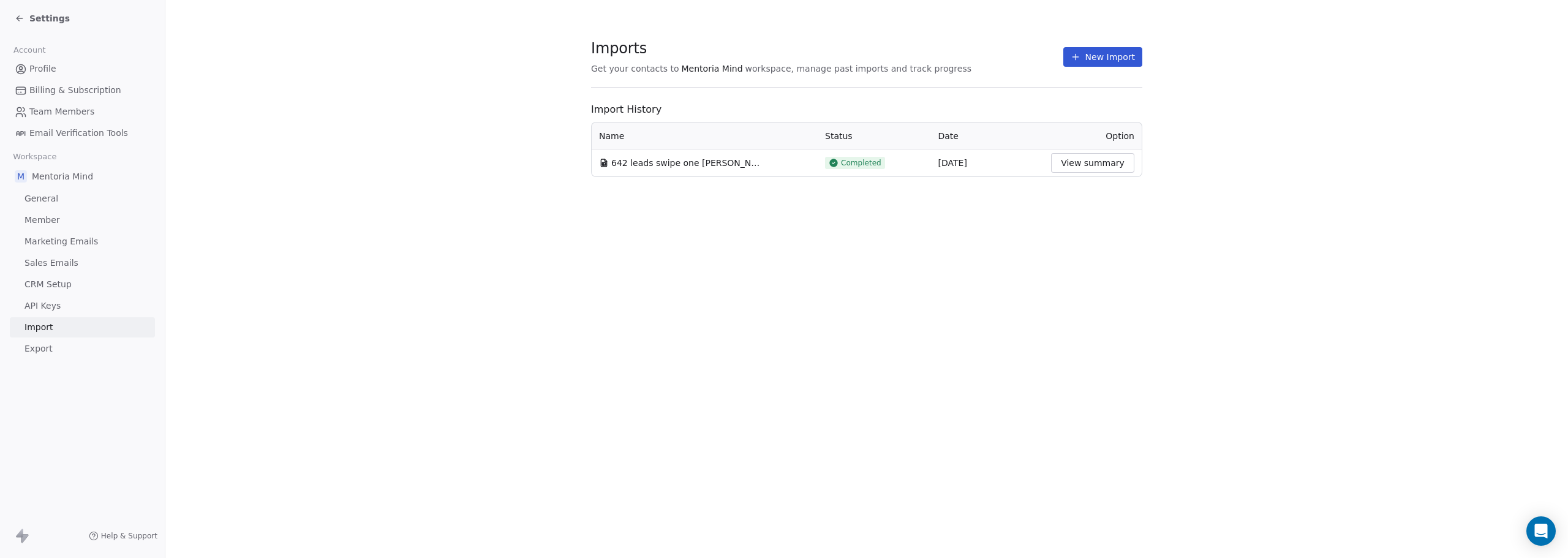
click at [1084, 163] on button "View summary" at bounding box center [1092, 163] width 84 height 20
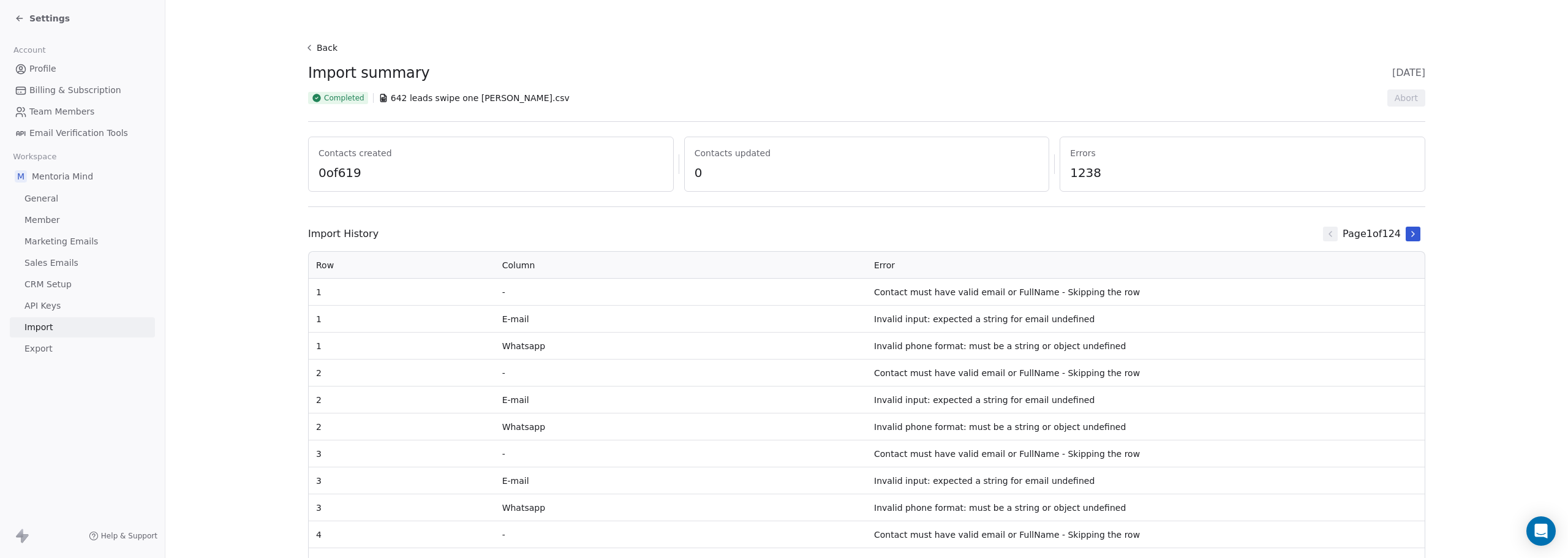
click at [309, 49] on icon at bounding box center [309, 48] width 10 height 10
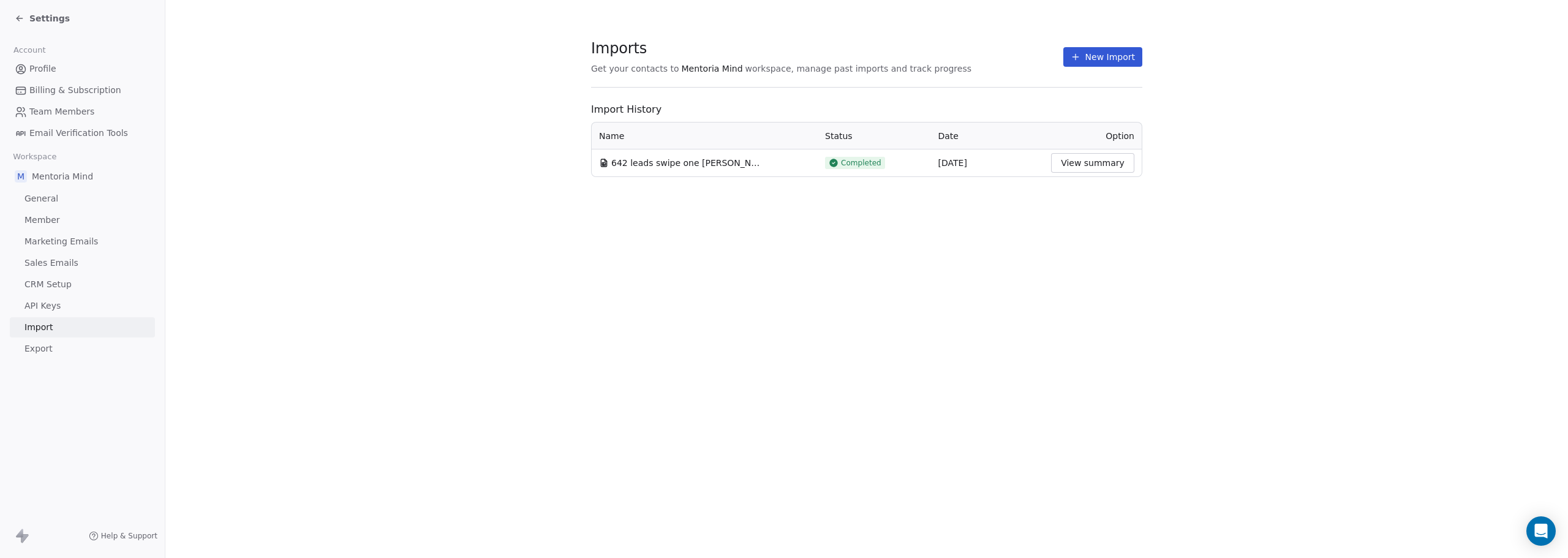
click at [1093, 52] on button "New Import" at bounding box center [1103, 57] width 79 height 20
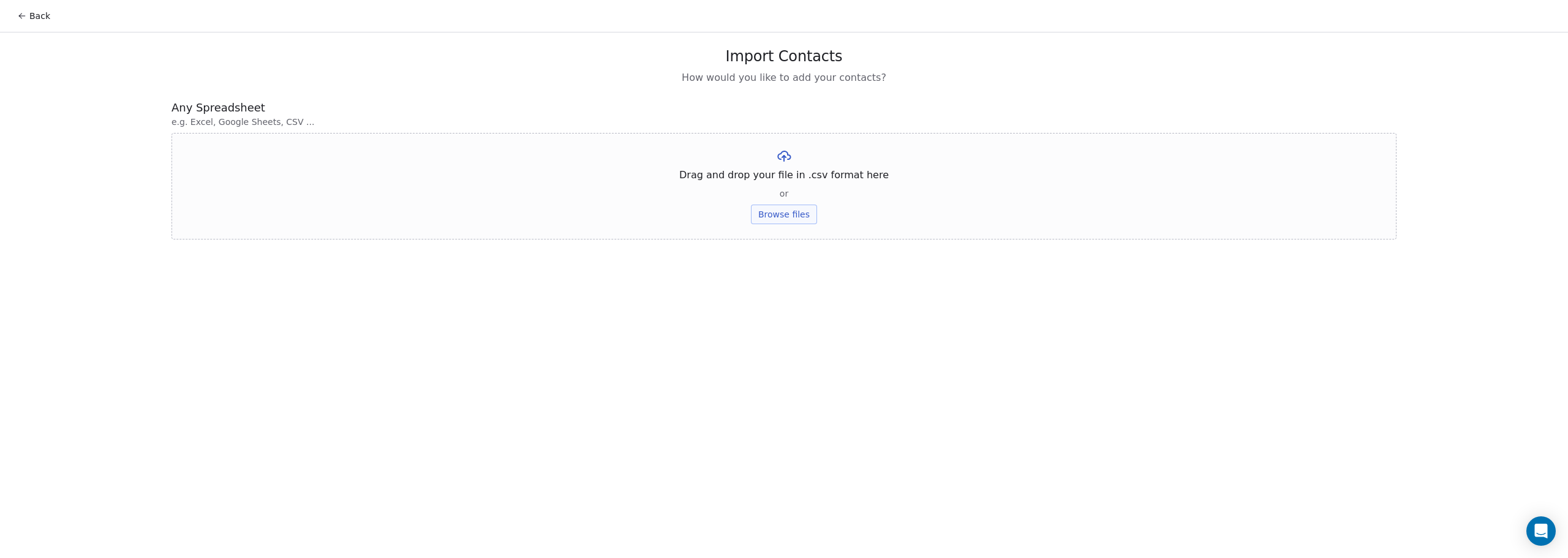
click at [790, 210] on button "Browse files" at bounding box center [784, 214] width 66 height 20
click at [782, 178] on button "Upload" at bounding box center [784, 180] width 45 height 20
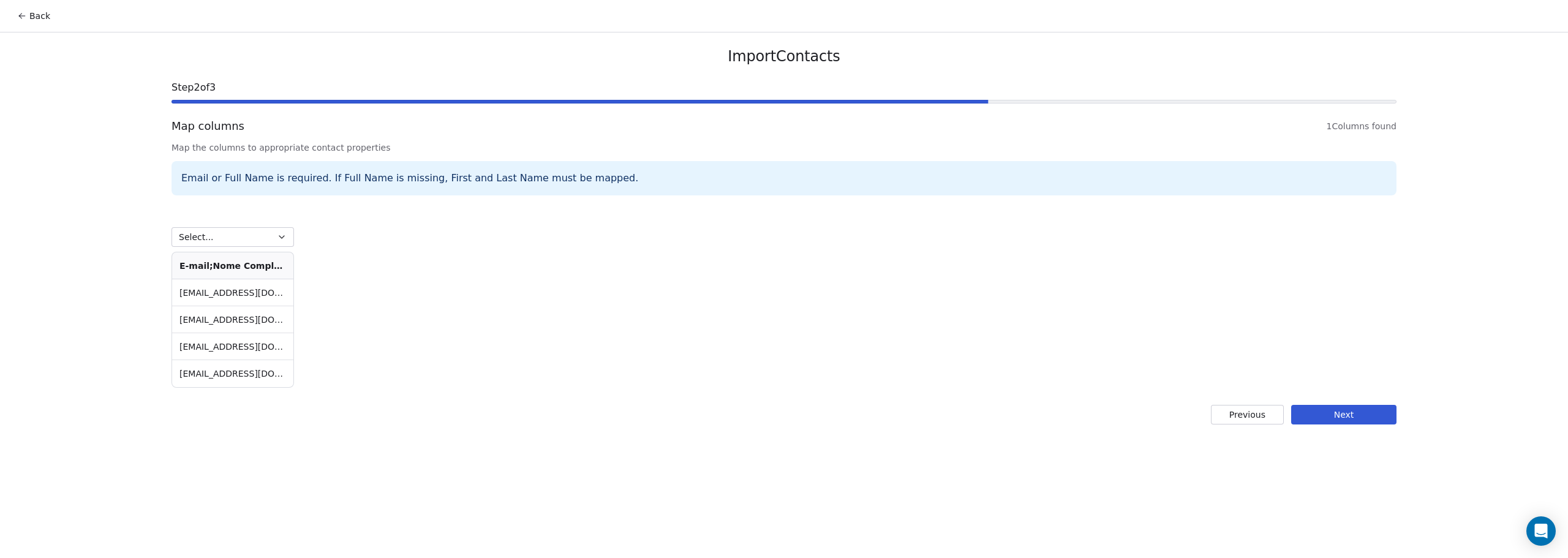
click at [1249, 412] on button "Previous" at bounding box center [1247, 415] width 73 height 20
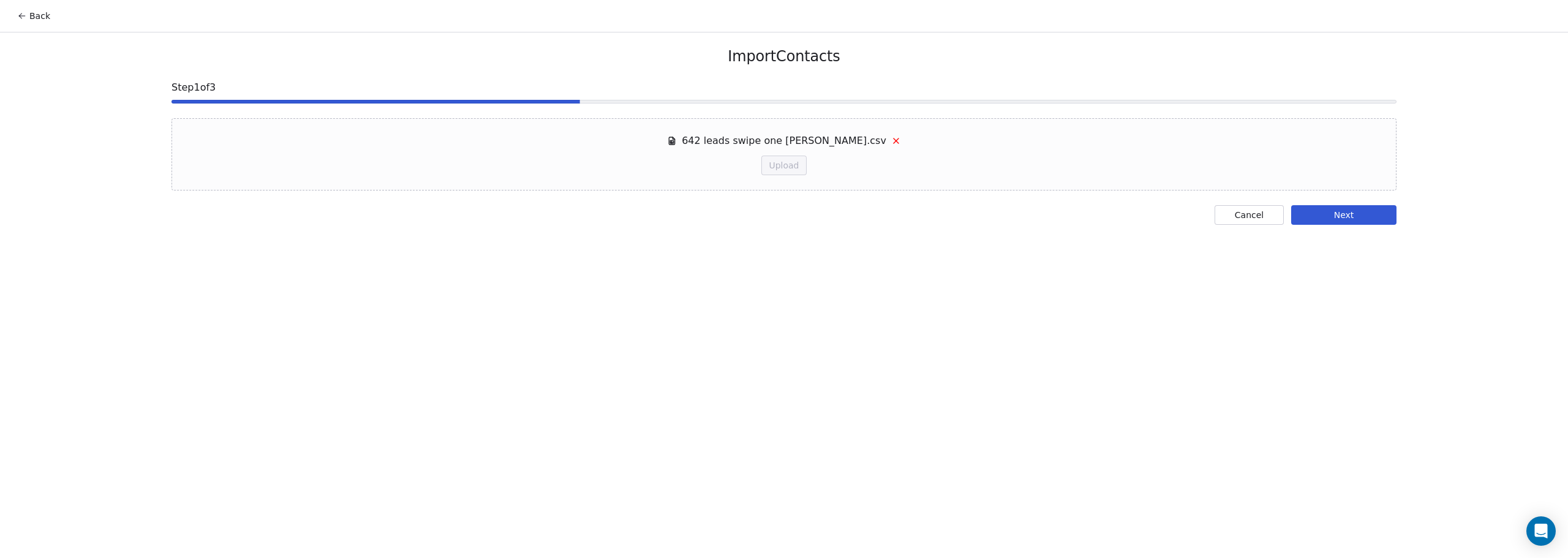
click at [1323, 209] on button "Next" at bounding box center [1344, 215] width 105 height 20
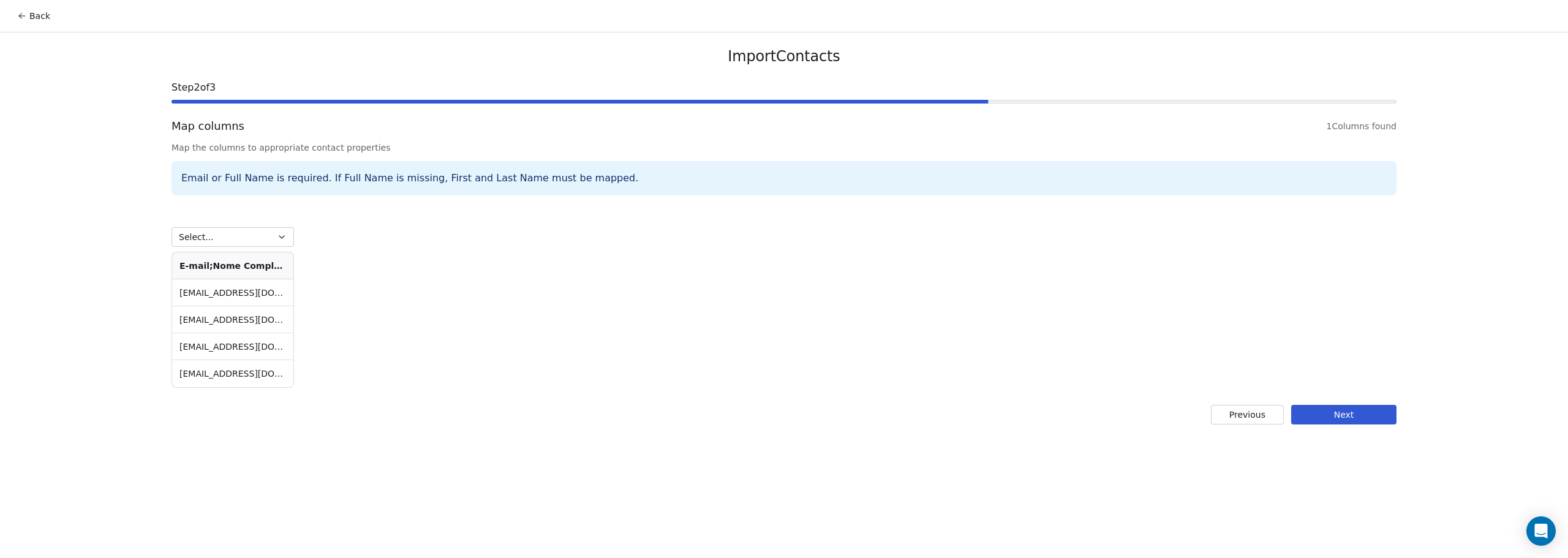
click at [363, 266] on div "Select... E-mail;Nome Completo;Nome;Idade;Cidade / Estado;Whatsapp;Situacao aca…" at bounding box center [784, 296] width 1225 height 187
click at [222, 293] on td "davigalvaonascimento@hotmail.com;Davi;Davi;;;5571982197759;;;" at bounding box center [233, 293] width 121 height 27
click at [224, 269] on th "E-mail;Nome Completo;Nome;Idade;Cidade / Estado;Whatsapp;Situacao academica;Per…" at bounding box center [233, 266] width 121 height 27
click at [242, 230] on button "Select..." at bounding box center [233, 237] width 123 height 20
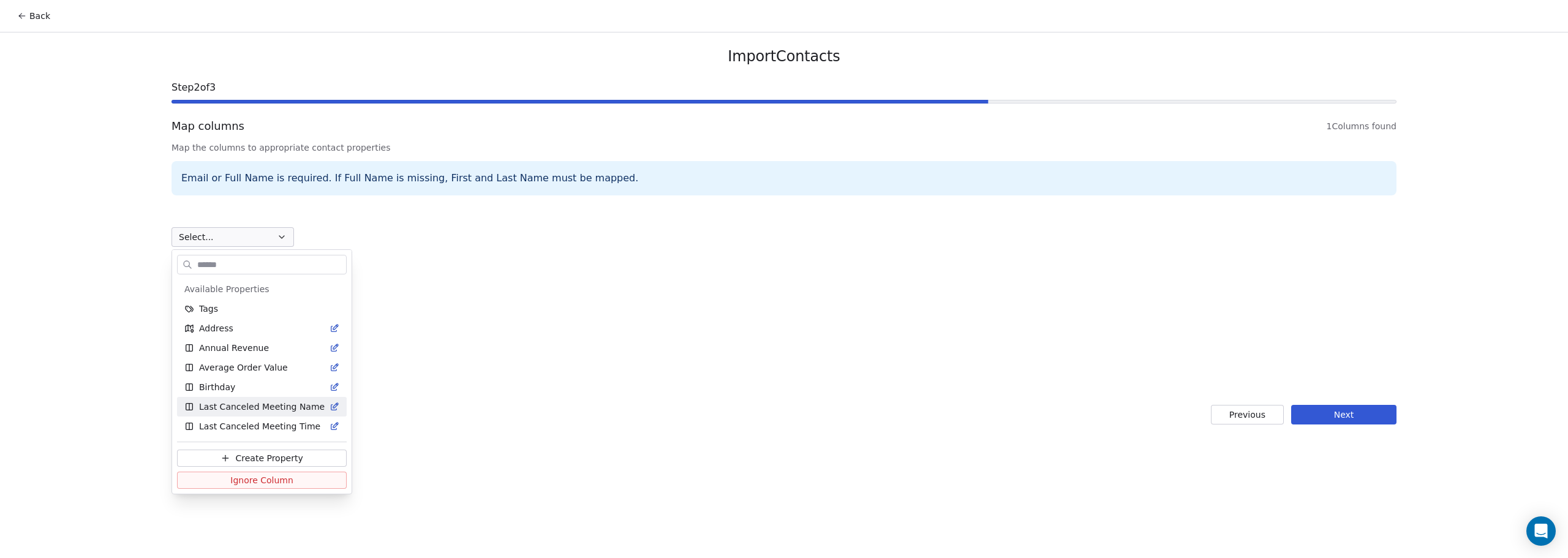
click at [515, 277] on html "Back Import Contacts Step 2 of 3 Map columns 1 Columns found Map the columns to…" at bounding box center [784, 279] width 1568 height 558
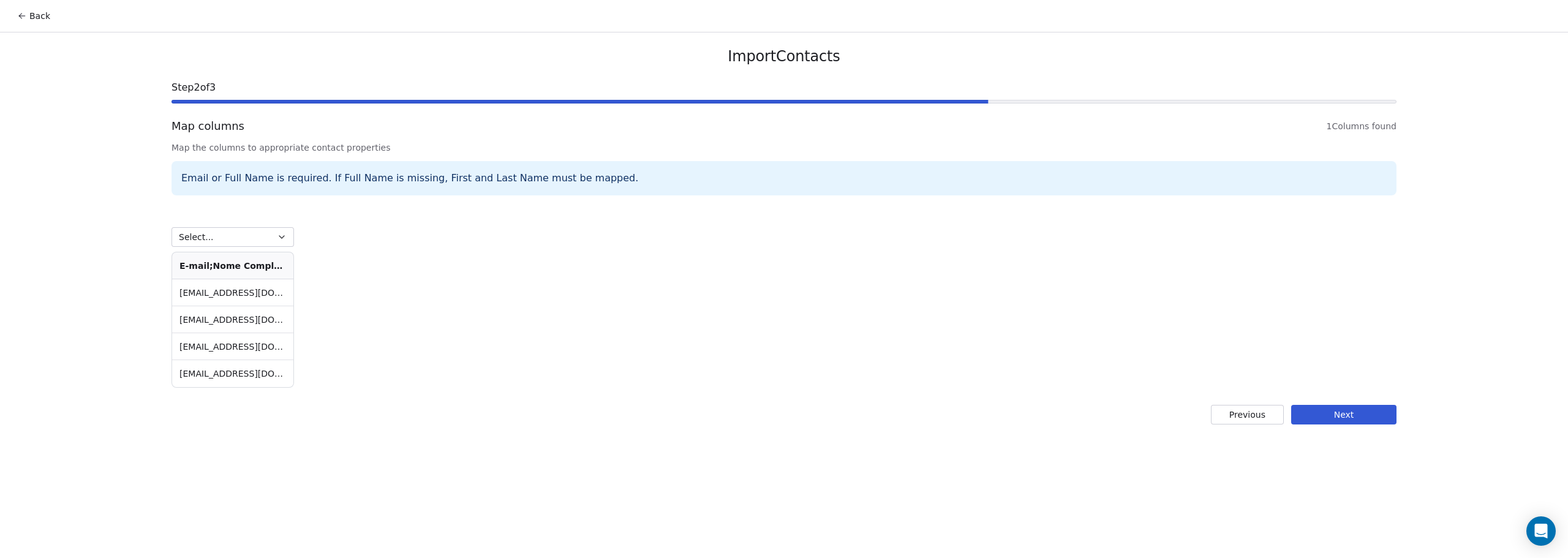
click at [236, 230] on button "Select..." at bounding box center [233, 237] width 123 height 20
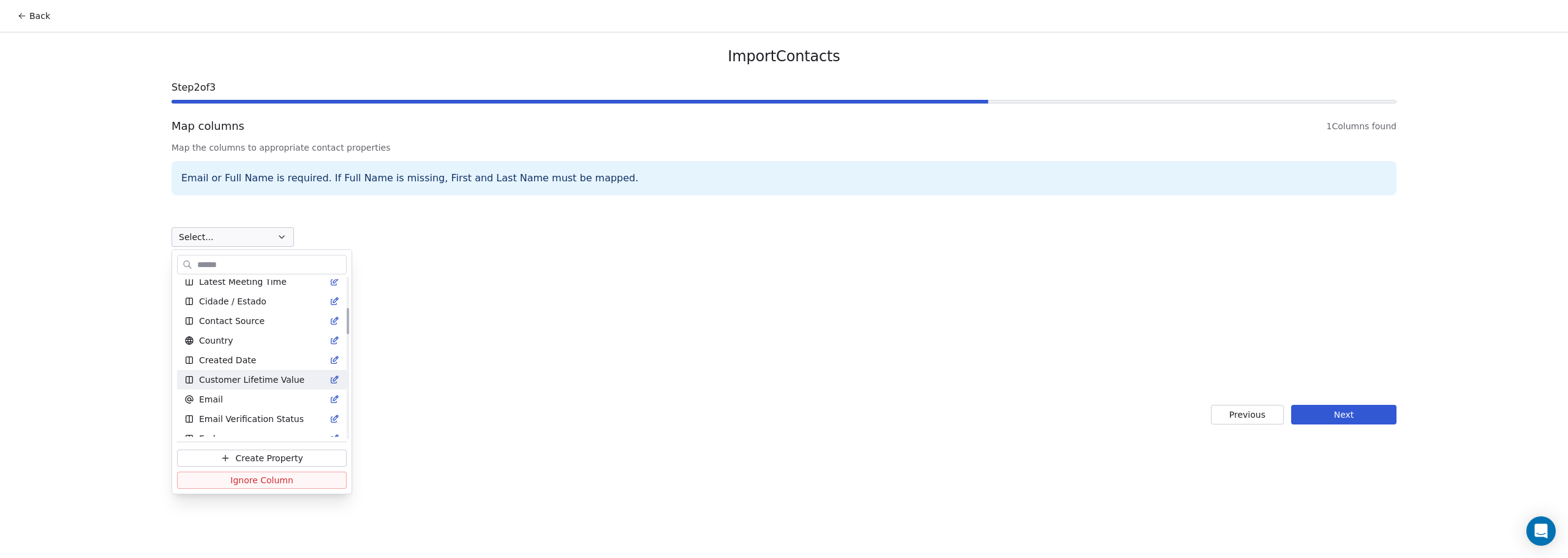
scroll to position [306, 0]
click at [471, 344] on html "Back Import Contacts Step 2 of 3 Map columns 1 Columns found Map the columns to…" at bounding box center [784, 279] width 1568 height 558
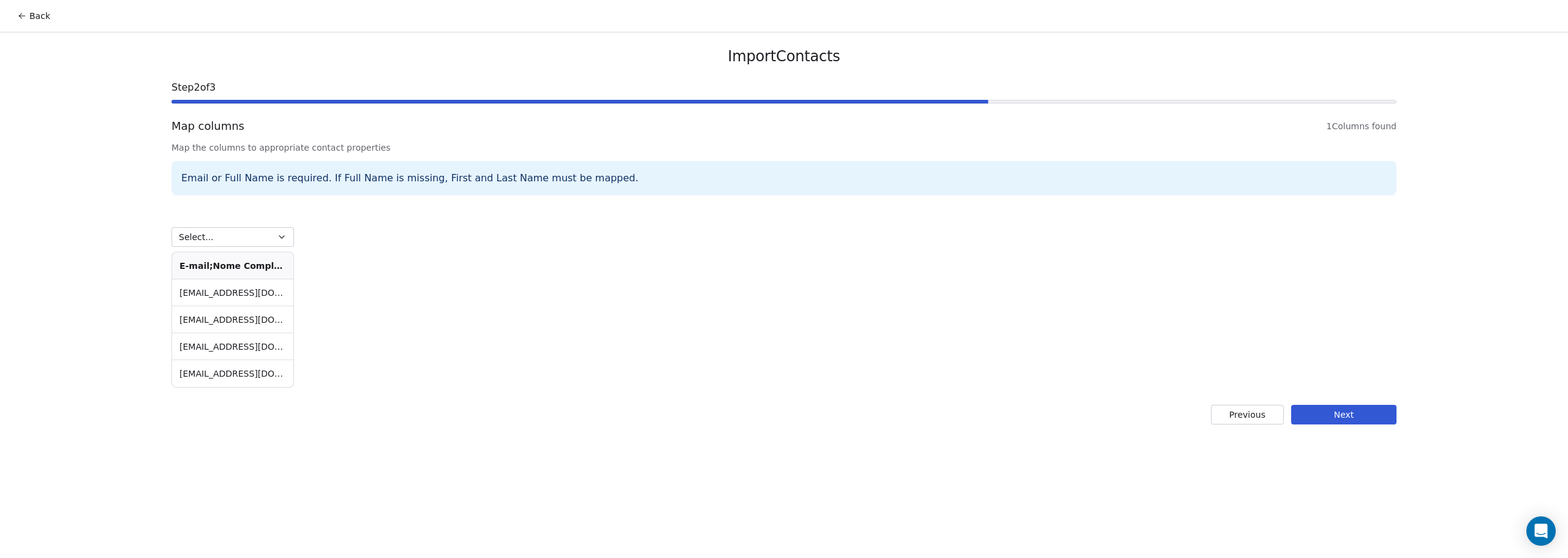
click at [245, 297] on td "davigalvaonascimento@hotmail.com;Davi;Davi;;;5571982197759;;;" at bounding box center [233, 293] width 121 height 27
click at [232, 267] on th "E-mail;Nome Completo;Nome;Idade;Cidade / Estado;Whatsapp;Situacao academica;Per…" at bounding box center [233, 266] width 121 height 27
click at [1245, 422] on button "Previous" at bounding box center [1247, 415] width 73 height 20
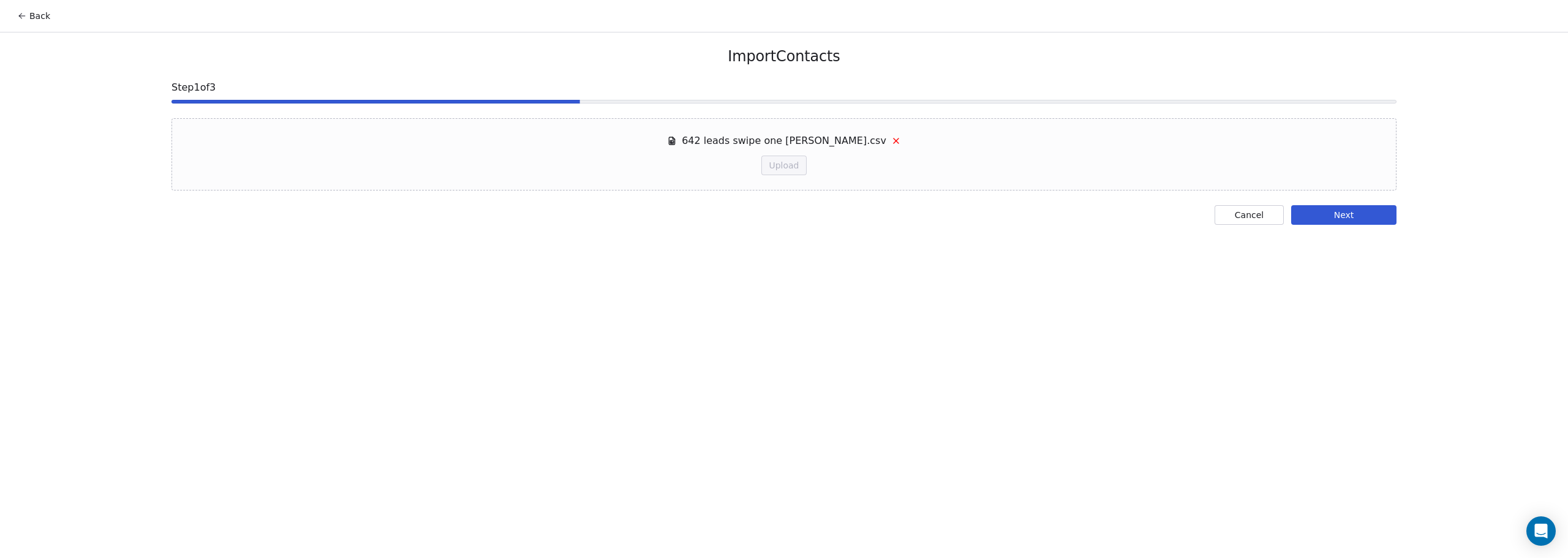
drag, startPoint x: 1256, startPoint y: 215, endPoint x: 915, endPoint y: 208, distance: 341.1
click at [955, 245] on div "Back Import Contacts Step 1 of 3 642 leads swipe one amanda.csv Upload Cancel N…" at bounding box center [784, 279] width 1568 height 558
click at [892, 142] on icon at bounding box center [896, 141] width 10 height 10
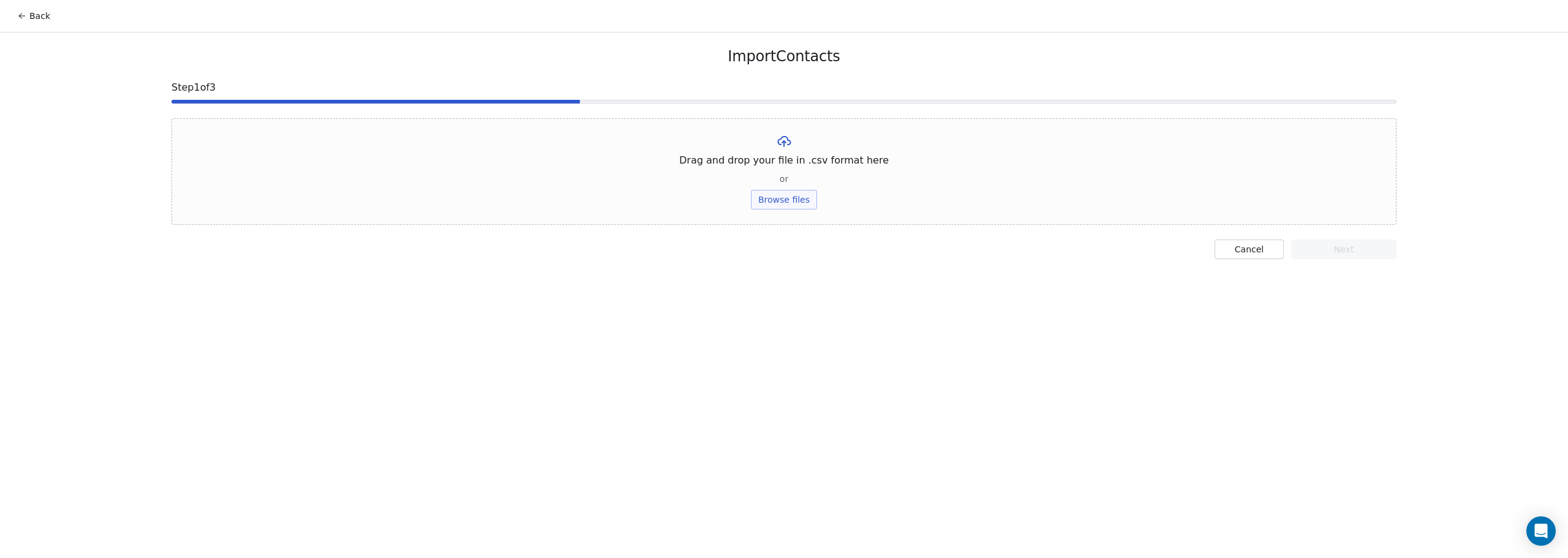
click at [794, 198] on button "Browse files" at bounding box center [784, 199] width 66 height 20
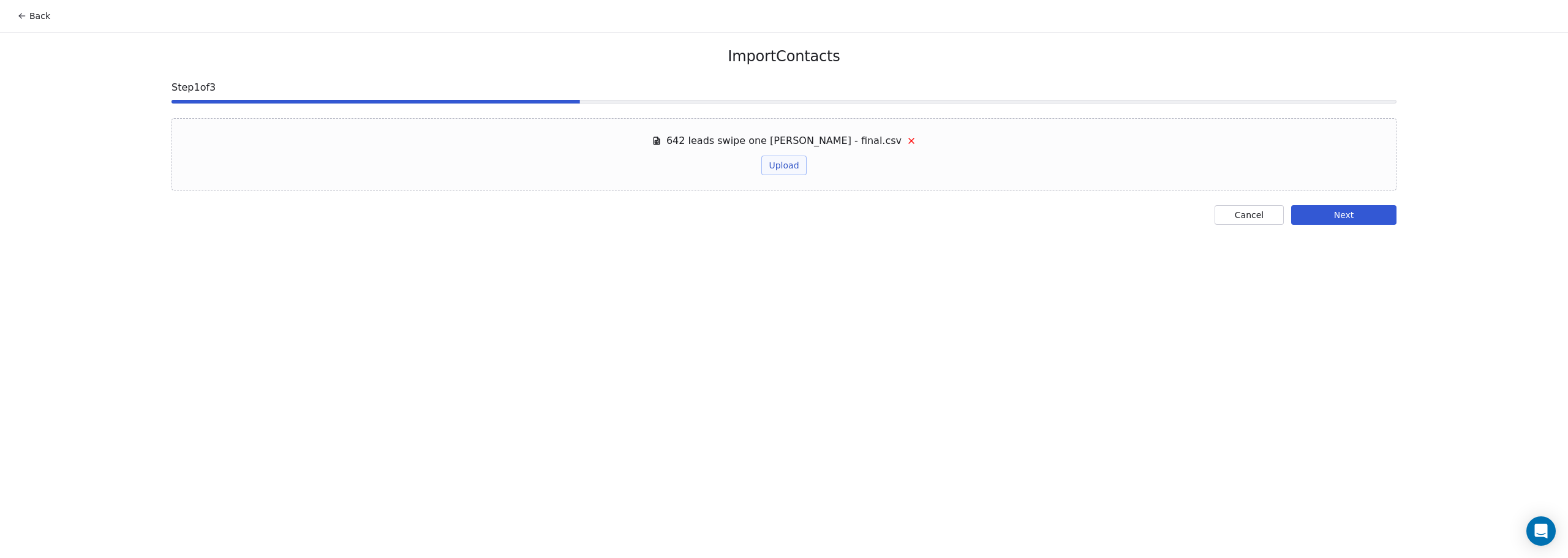
click at [1331, 211] on button "Next" at bounding box center [1344, 215] width 105 height 20
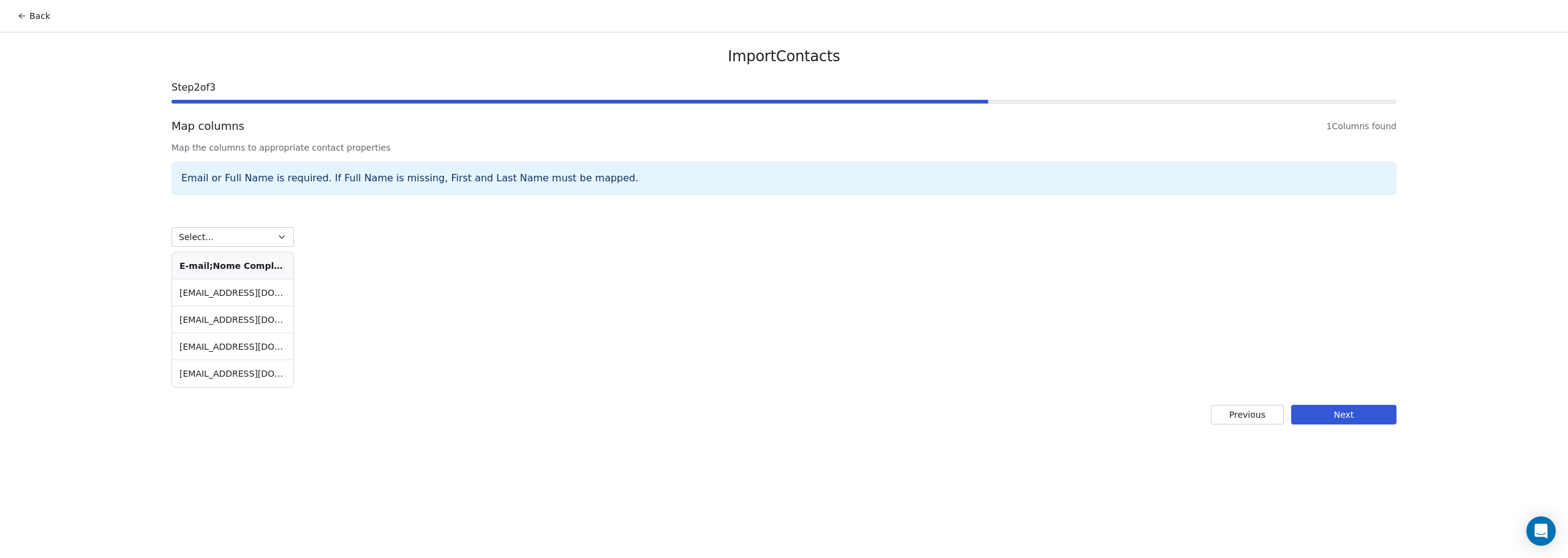
click at [1335, 415] on button "Next" at bounding box center [1344, 415] width 105 height 20
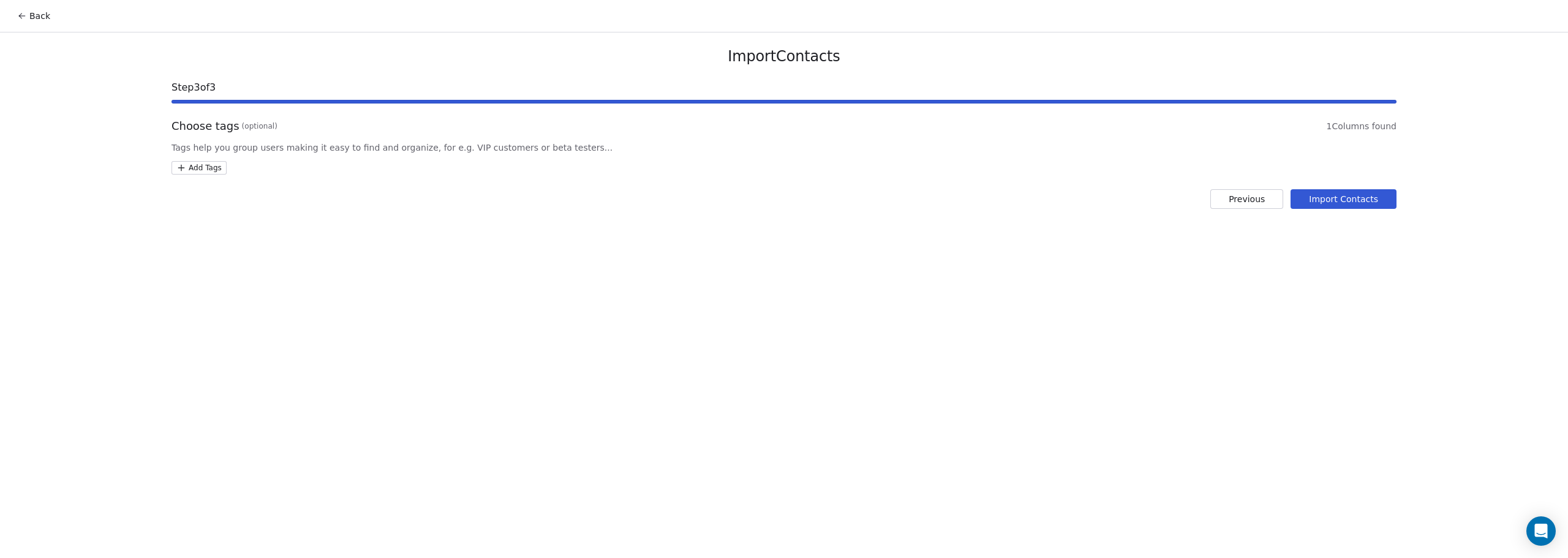
drag, startPoint x: 1334, startPoint y: 198, endPoint x: 241, endPoint y: 175, distance: 1093.2
click at [468, 266] on div "Back Import Contacts Step 3 of 3 Choose tags (optional) 1 Columns found Tags he…" at bounding box center [784, 279] width 1568 height 558
click at [202, 164] on html "Back Import Contacts Step 3 of 3 Choose tags (optional) 1 Columns found Tags he…" at bounding box center [784, 279] width 1568 height 558
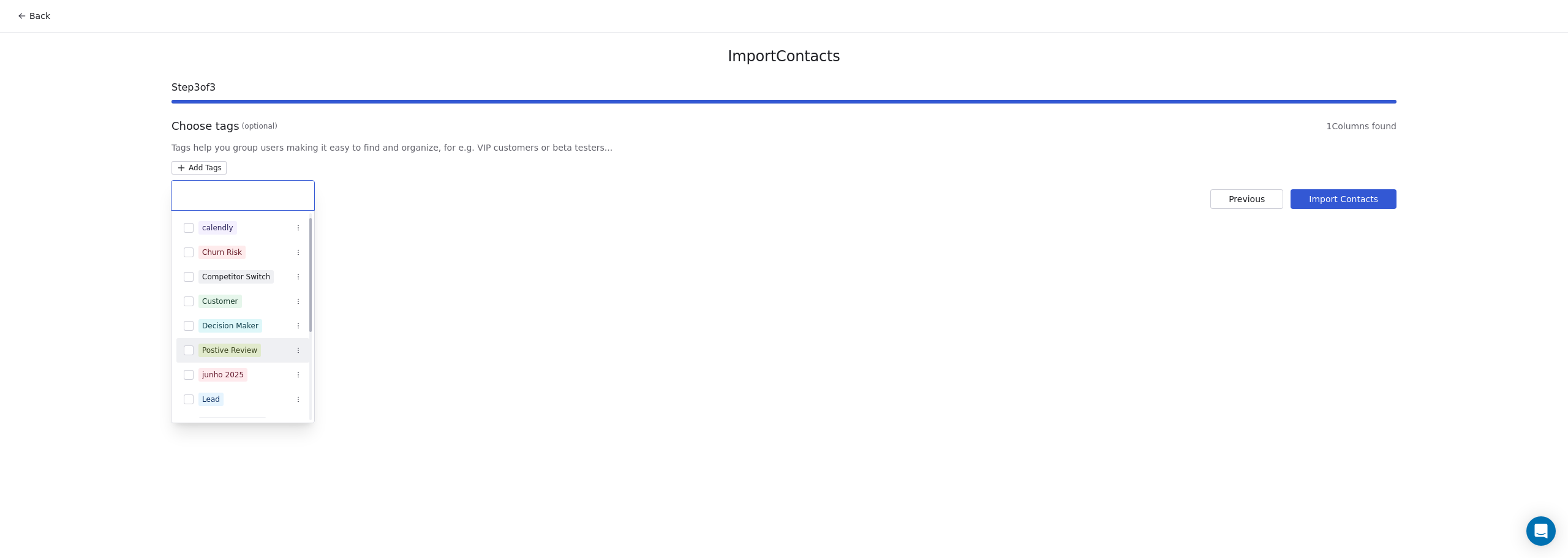
scroll to position [61, 0]
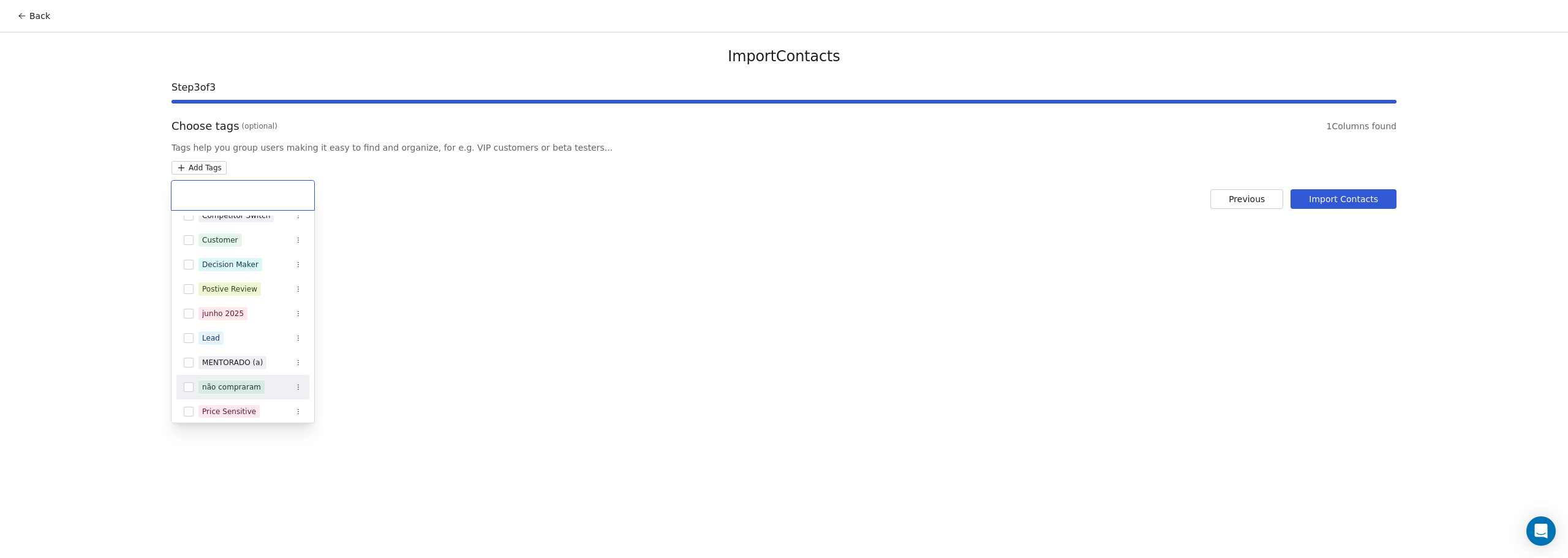
click at [185, 391] on button "Suggestions" at bounding box center [189, 387] width 10 height 10
click at [556, 344] on html "Back Import Contacts Step 3 of 3 Choose tags (optional) 1 Columns found Tags he…" at bounding box center [784, 279] width 1568 height 558
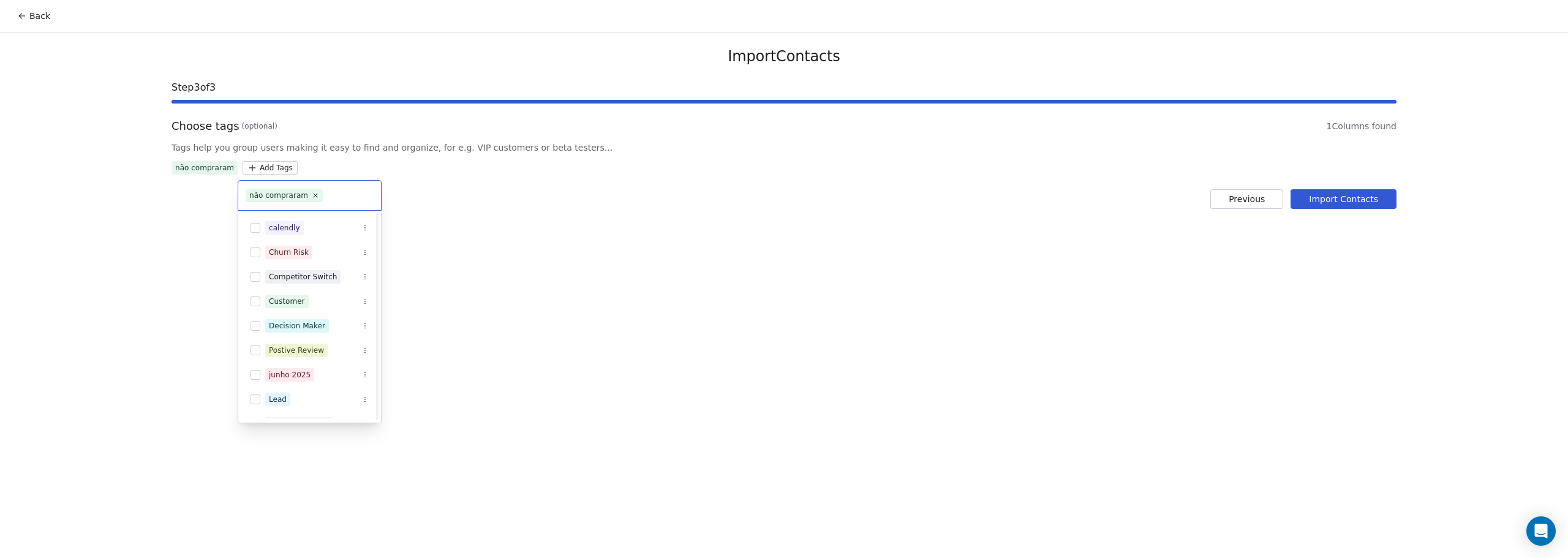
click at [257, 168] on html "Back Import Contacts Step 3 of 3 Choose tags (optional) 1 Columns found Tags he…" at bounding box center [784, 279] width 1568 height 558
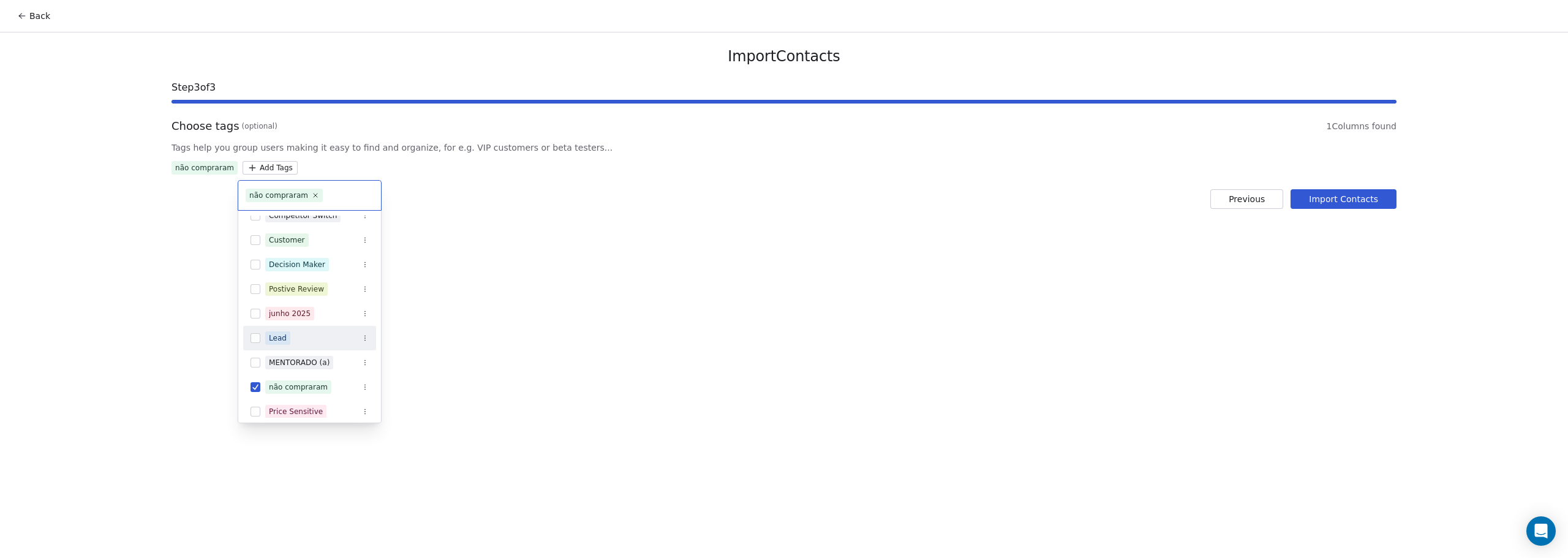
click at [256, 339] on button "Suggestions" at bounding box center [255, 338] width 10 height 10
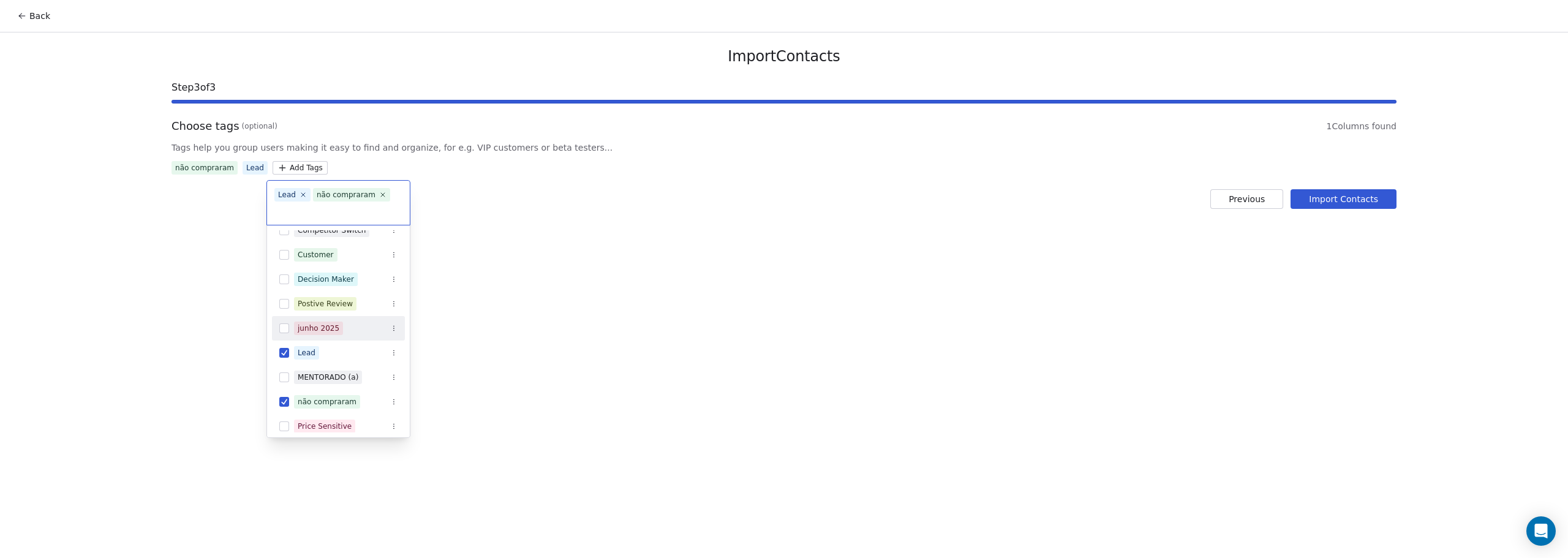
click at [578, 319] on html "Back Import Contacts Step 3 of 3 Choose tags (optional) 1 Columns found Tags he…" at bounding box center [784, 279] width 1568 height 558
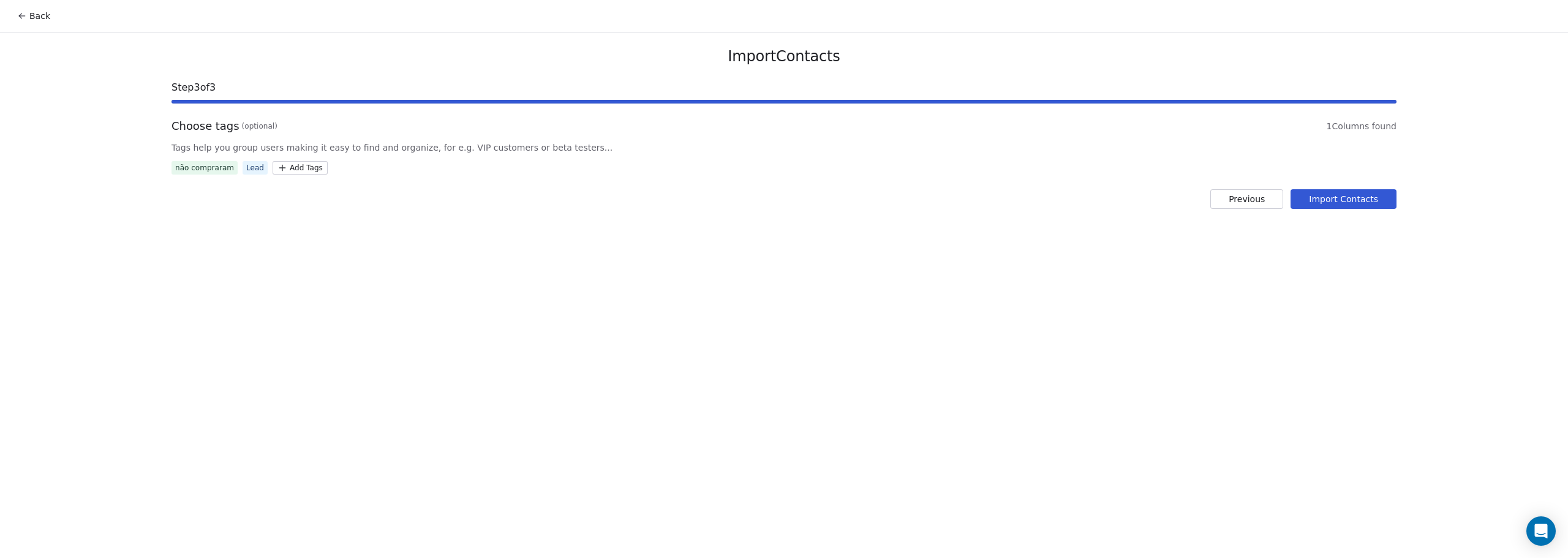
click at [1347, 200] on button "Import Contacts" at bounding box center [1343, 199] width 106 height 20
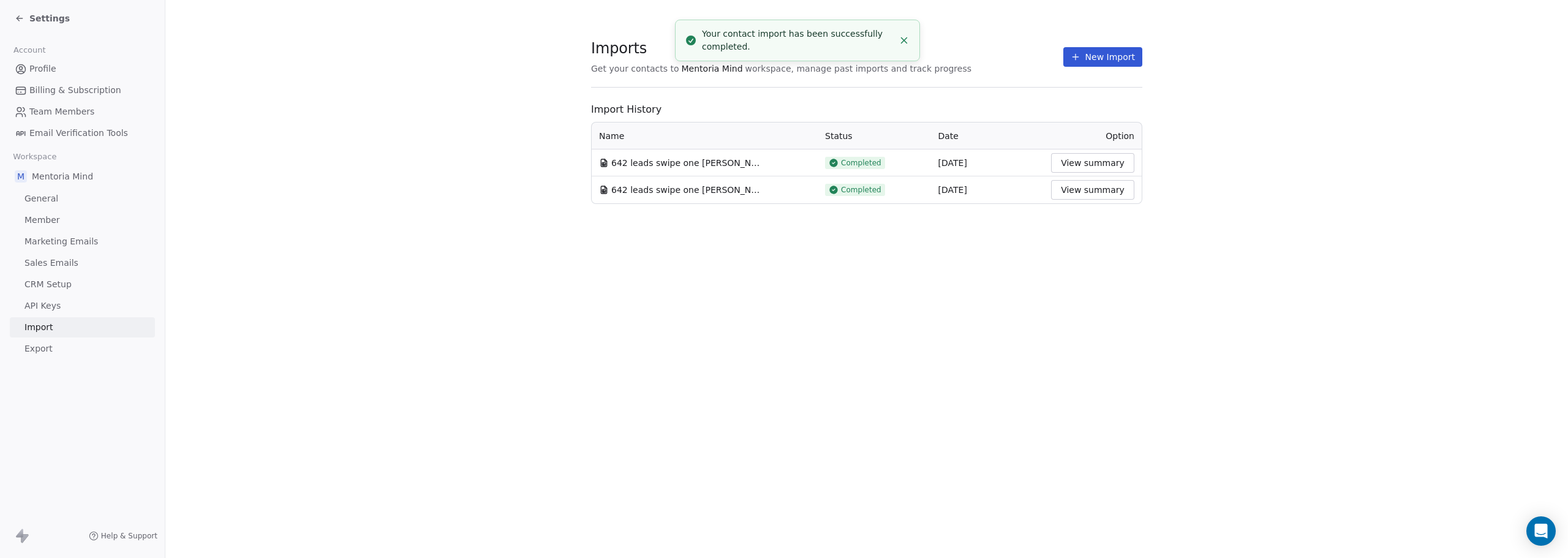
click at [1064, 163] on button "View summary" at bounding box center [1092, 163] width 84 height 20
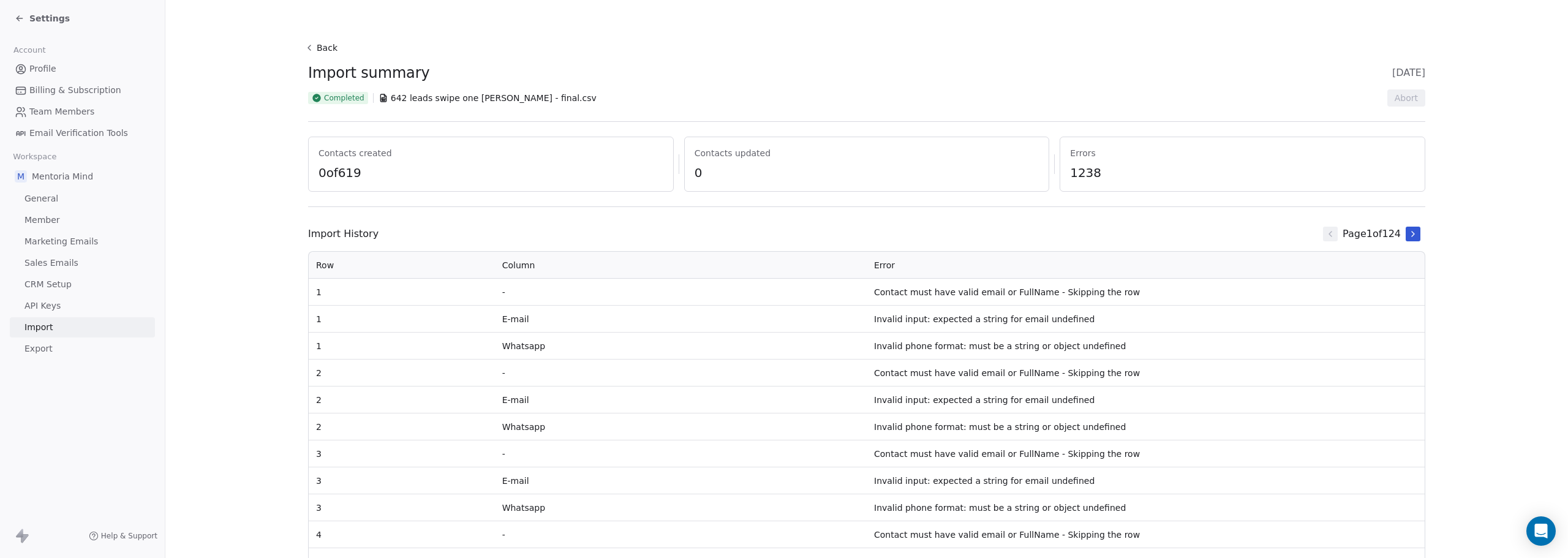
click at [1409, 234] on icon at bounding box center [1413, 234] width 10 height 10
click at [18, 22] on icon at bounding box center [19, 18] width 10 height 10
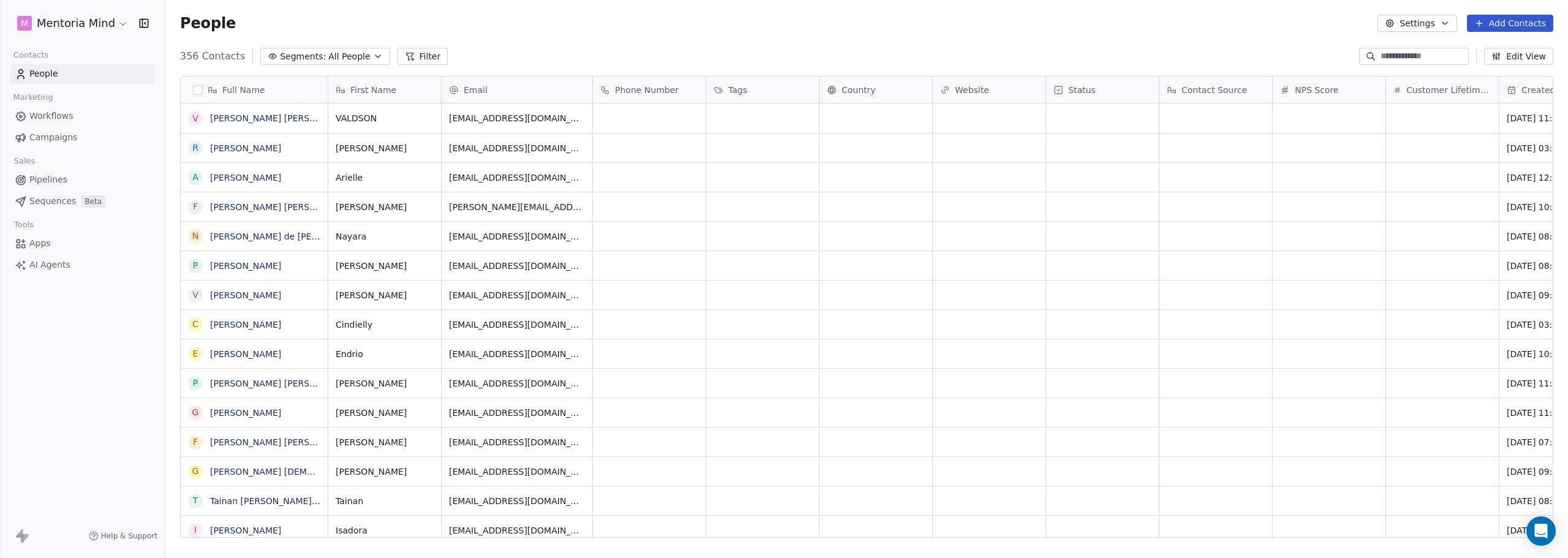
scroll to position [481, 1394]
click at [1539, 536] on icon "Open Intercom Messenger" at bounding box center [1541, 532] width 14 height 16
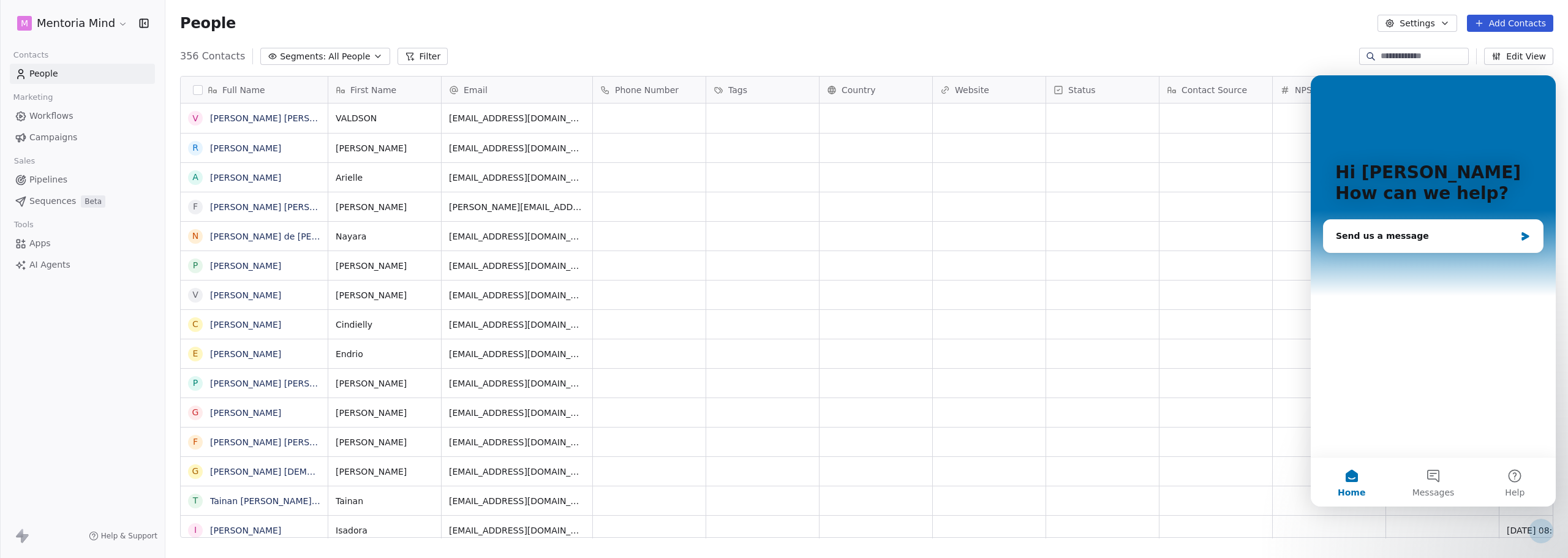
scroll to position [0, 0]
click at [1445, 485] on button "Messages" at bounding box center [1433, 482] width 81 height 49
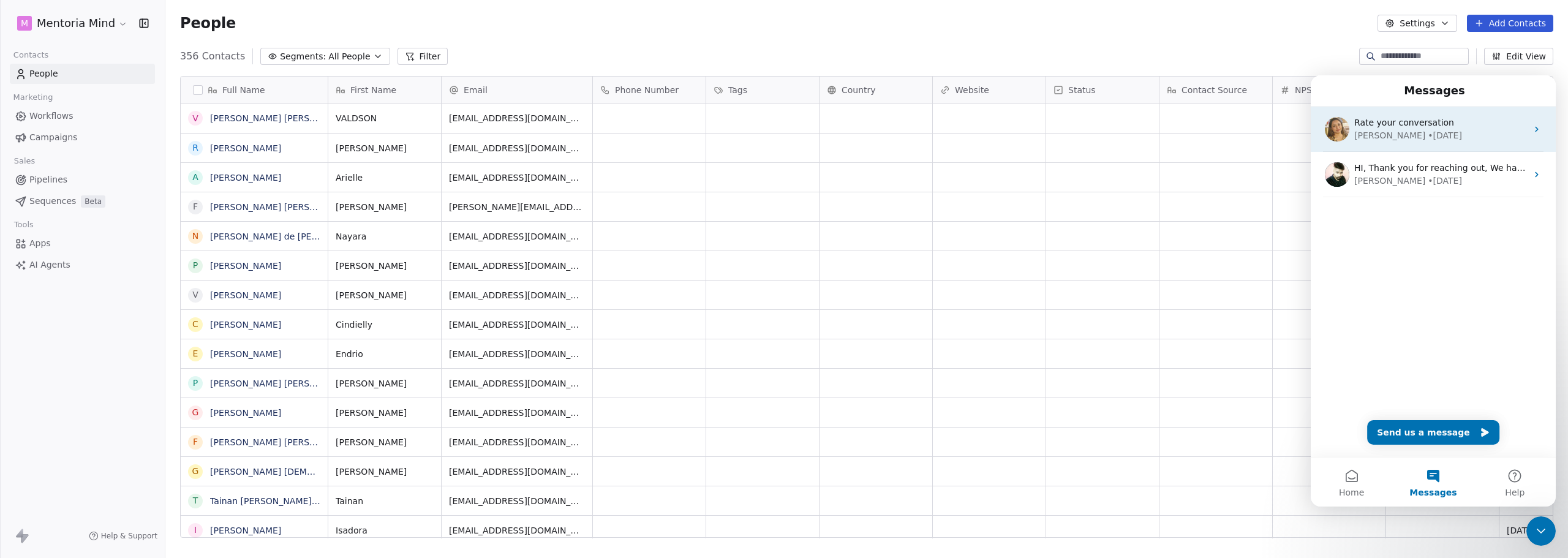
click at [1428, 131] on div "• 7w ago" at bounding box center [1445, 136] width 34 height 13
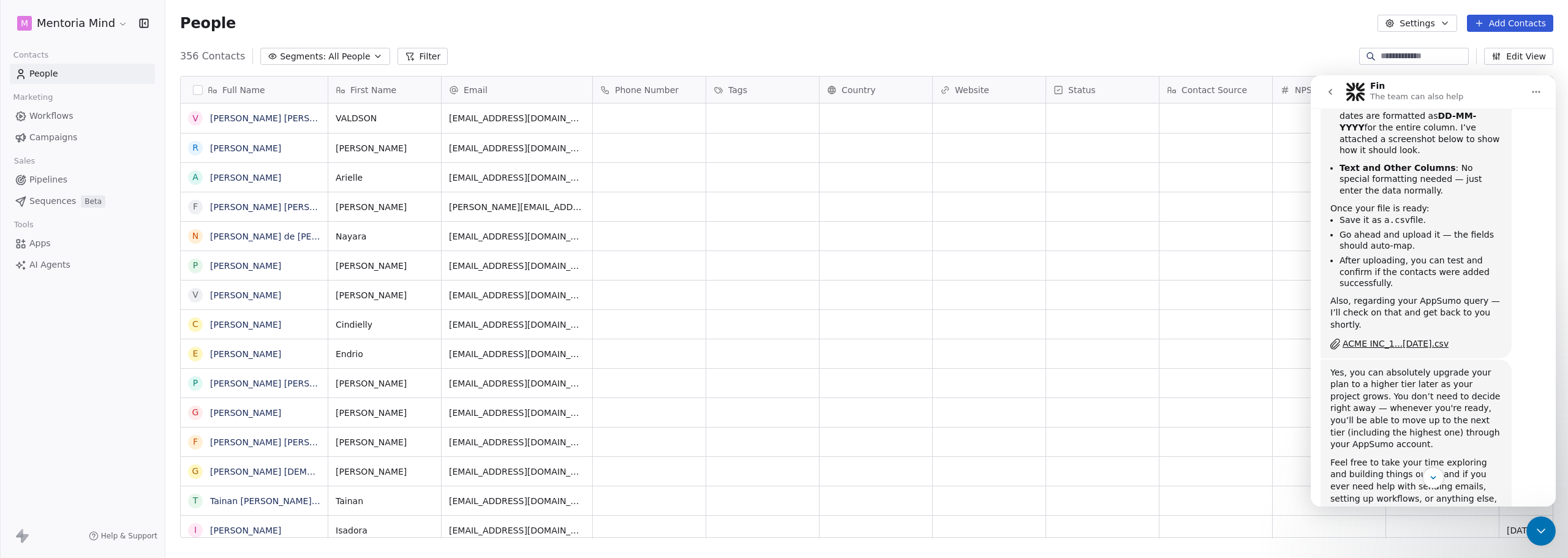
scroll to position [695, 0]
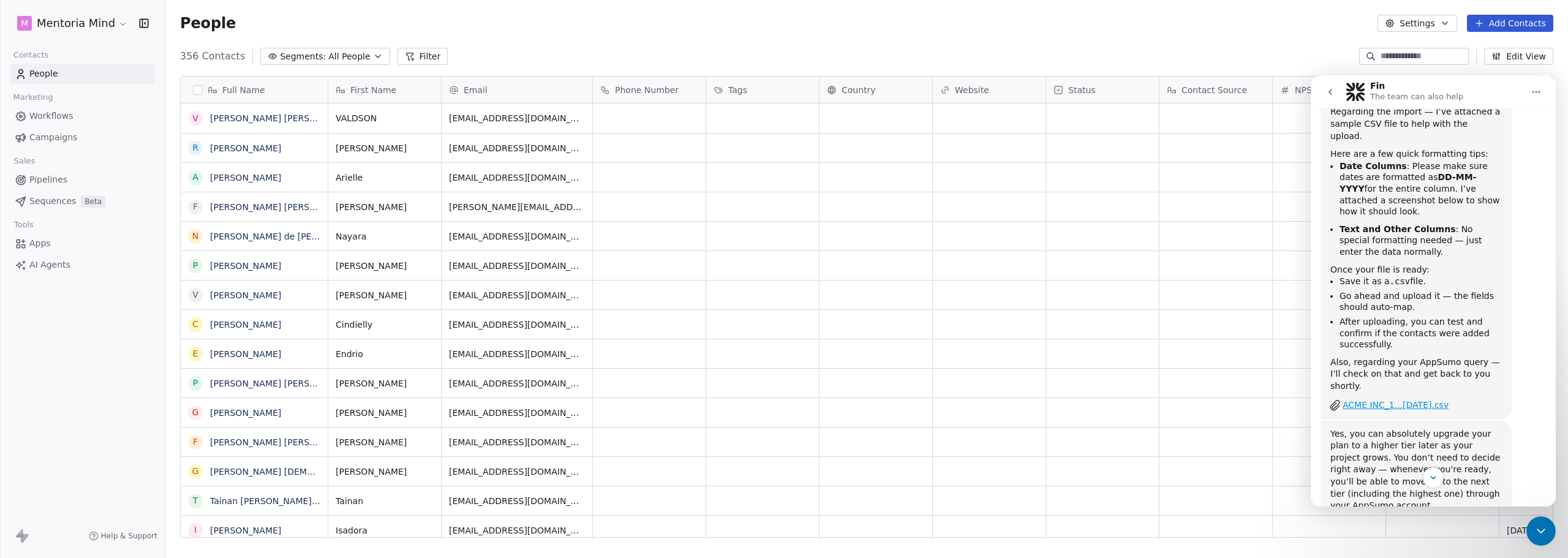
click at [1406, 399] on div "ACME INC_1...8FEB25.csv" at bounding box center [1395, 406] width 106 height 13
click at [1492, 22] on button "Add Contacts" at bounding box center [1510, 23] width 86 height 18
click at [1327, 92] on icon "go back" at bounding box center [1331, 92] width 10 height 10
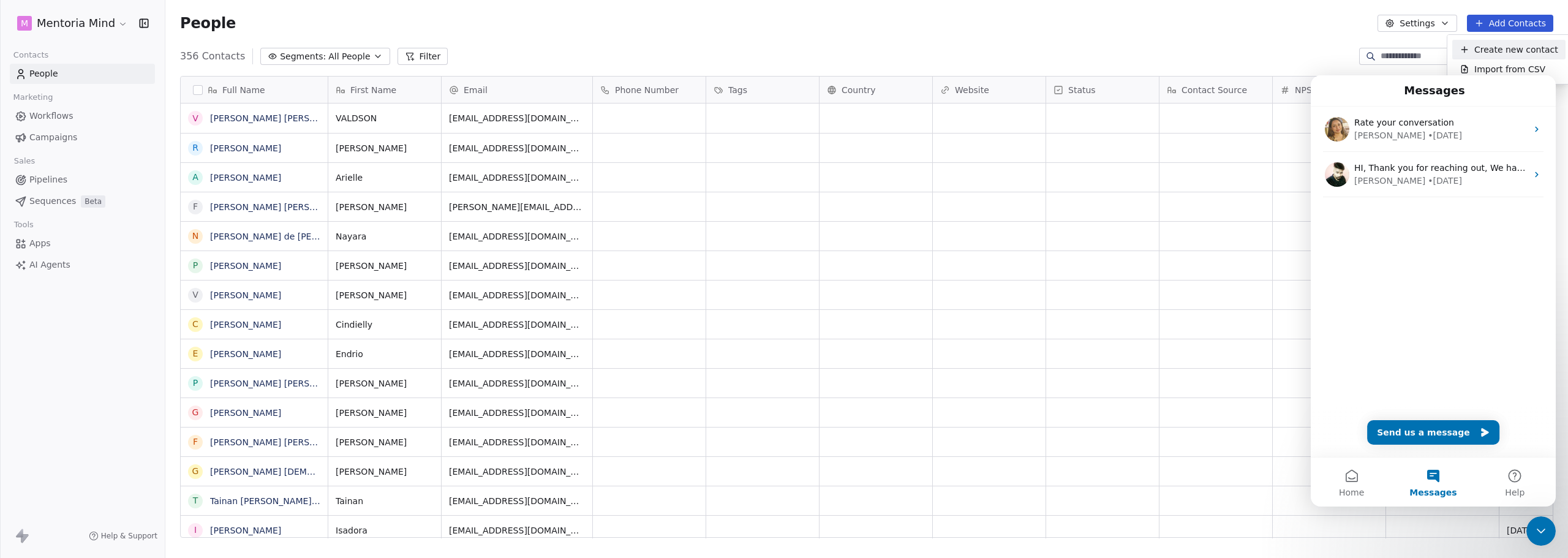
scroll to position [0, 0]
click at [1474, 53] on div "Create new contact" at bounding box center [1509, 50] width 99 height 13
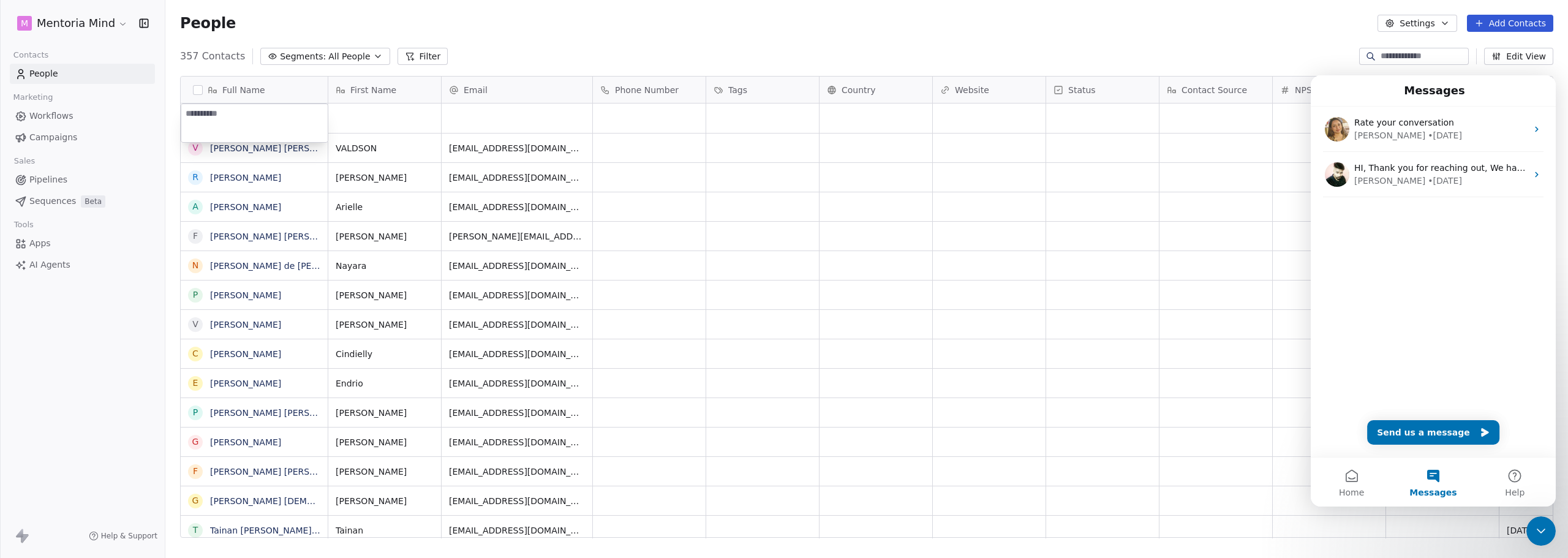
click at [1492, 28] on html "M Mentoria Mind Contacts People Marketing Workflows Campaigns Sales Pipelines S…" at bounding box center [784, 279] width 1568 height 558
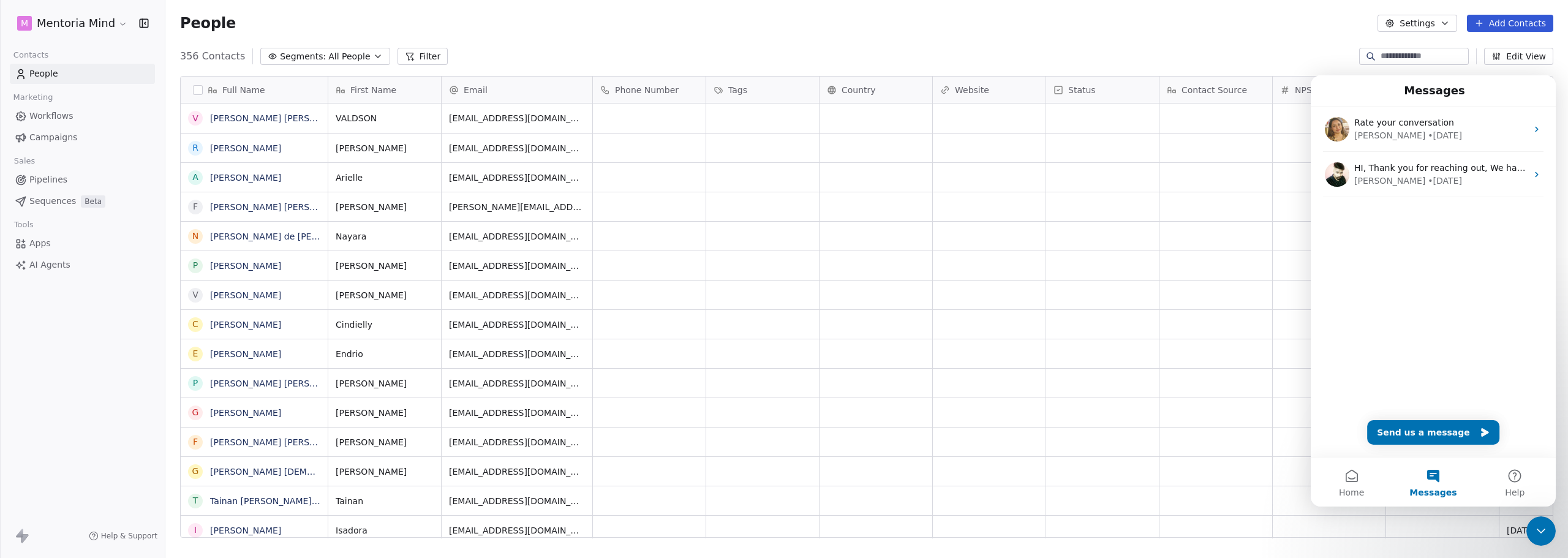
click at [1507, 22] on button "Add Contacts" at bounding box center [1510, 23] width 86 height 18
click at [1480, 62] on div "Create new contact Import from CSV" at bounding box center [1509, 59] width 113 height 39
click at [1480, 62] on div "Import from CSV" at bounding box center [1509, 69] width 113 height 20
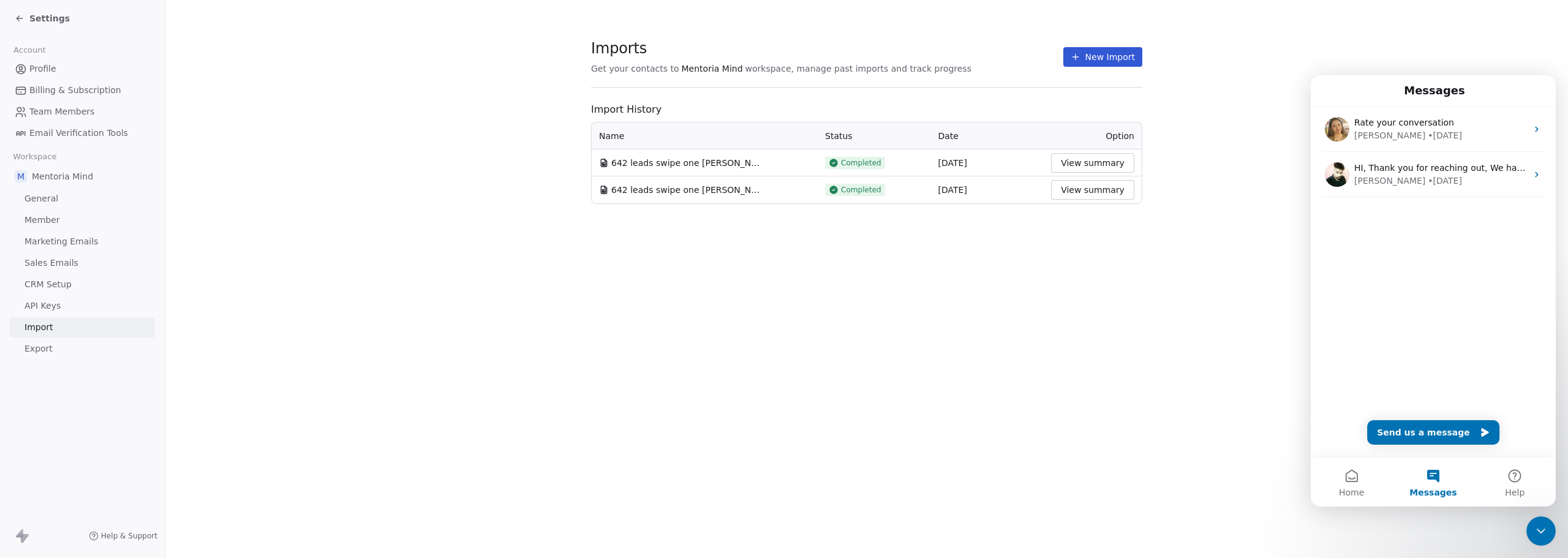
click at [1075, 52] on icon at bounding box center [1076, 57] width 10 height 10
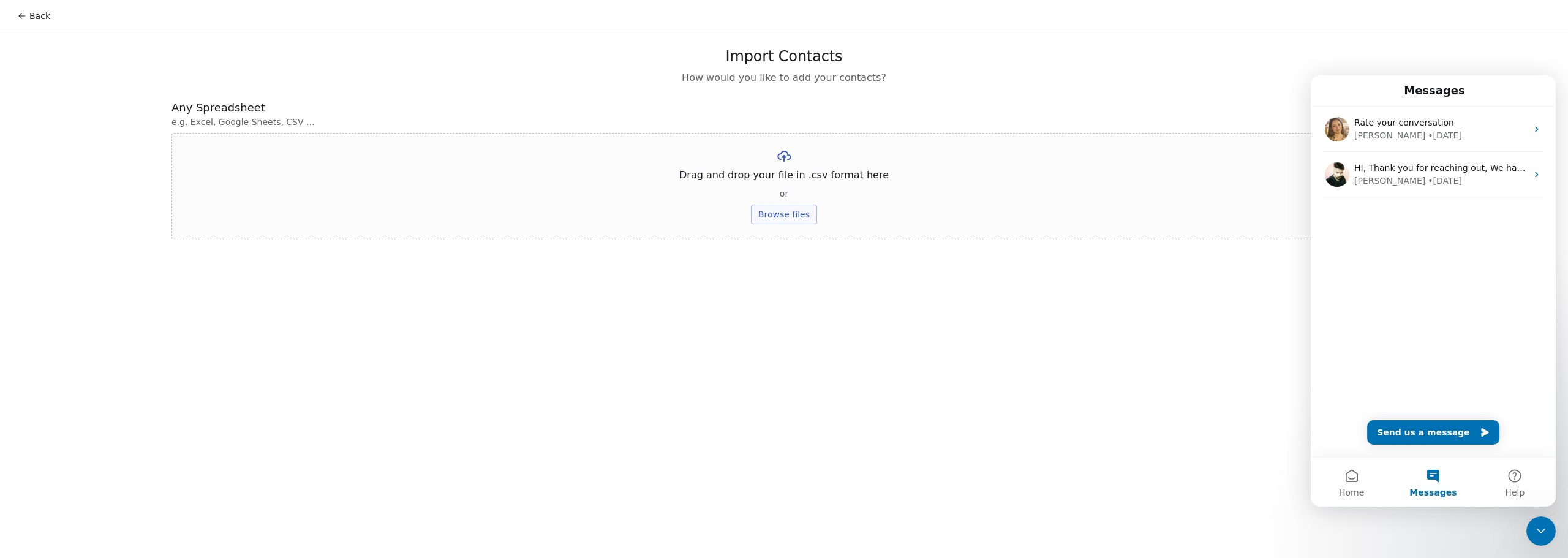
click at [771, 214] on button "Browse files" at bounding box center [784, 214] width 66 height 20
click at [787, 183] on button "Upload" at bounding box center [784, 180] width 45 height 20
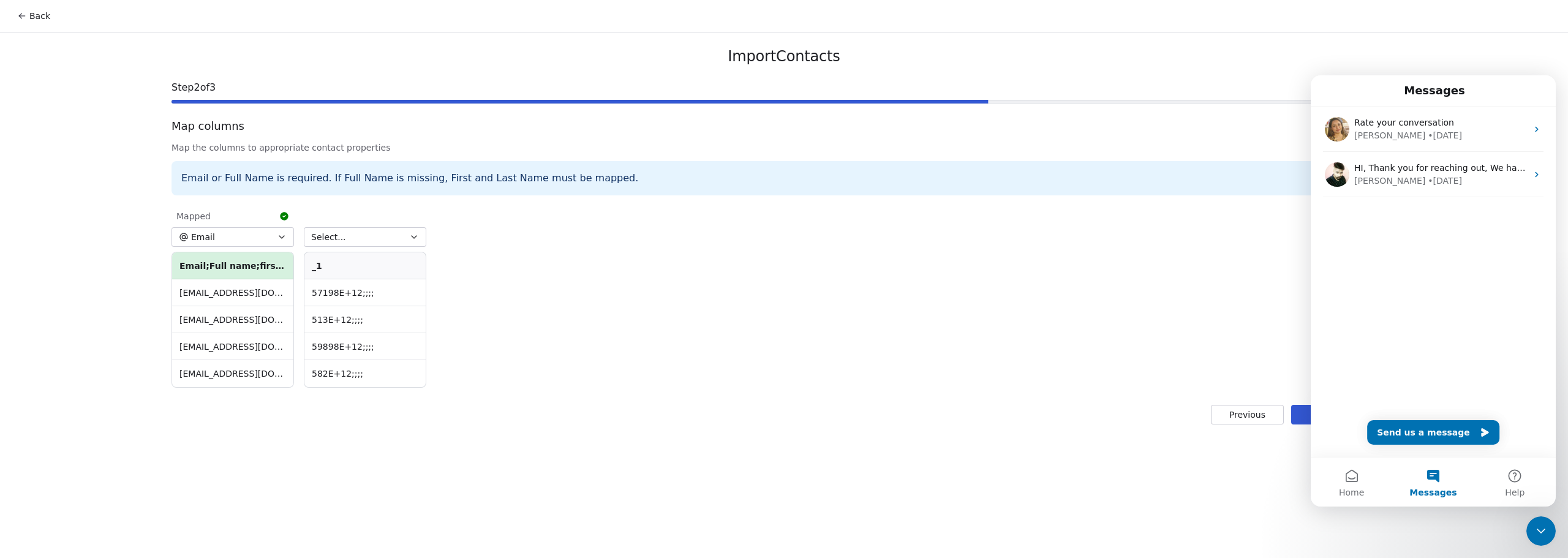
click at [367, 234] on button "Select..." at bounding box center [365, 237] width 123 height 20
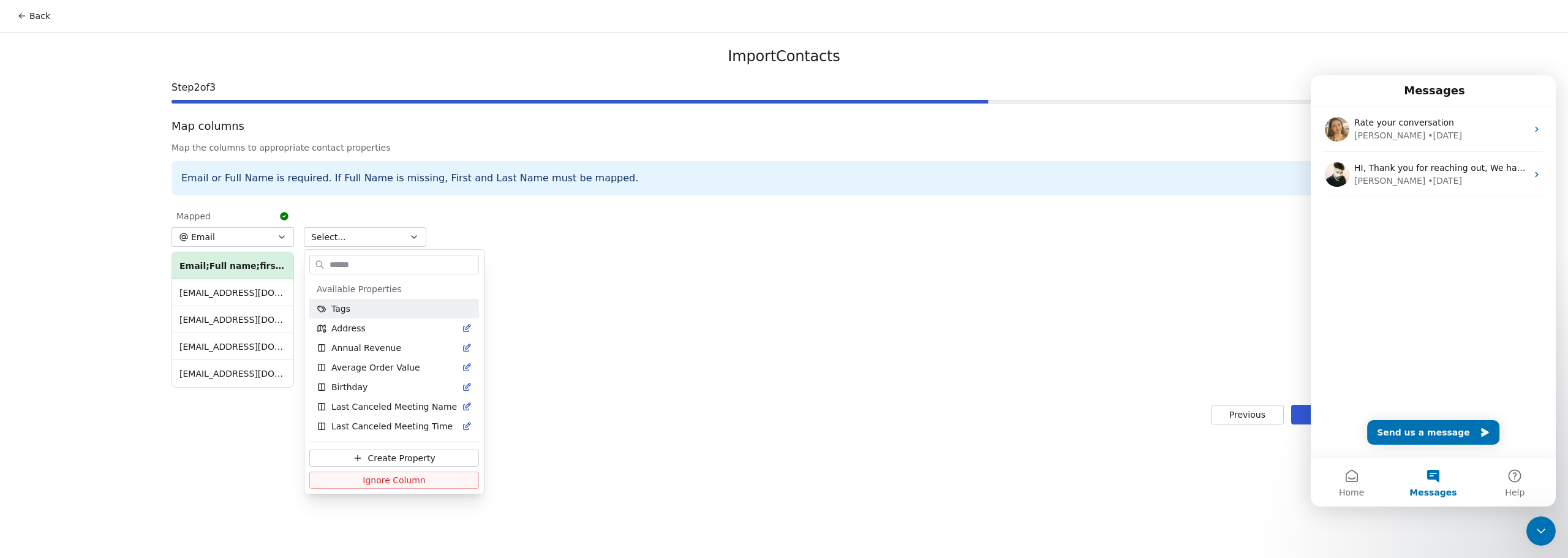
click at [503, 233] on html "Back Import Contacts Step 2 of 3 Map columns 2 Columns found Map the columns to…" at bounding box center [784, 279] width 1568 height 558
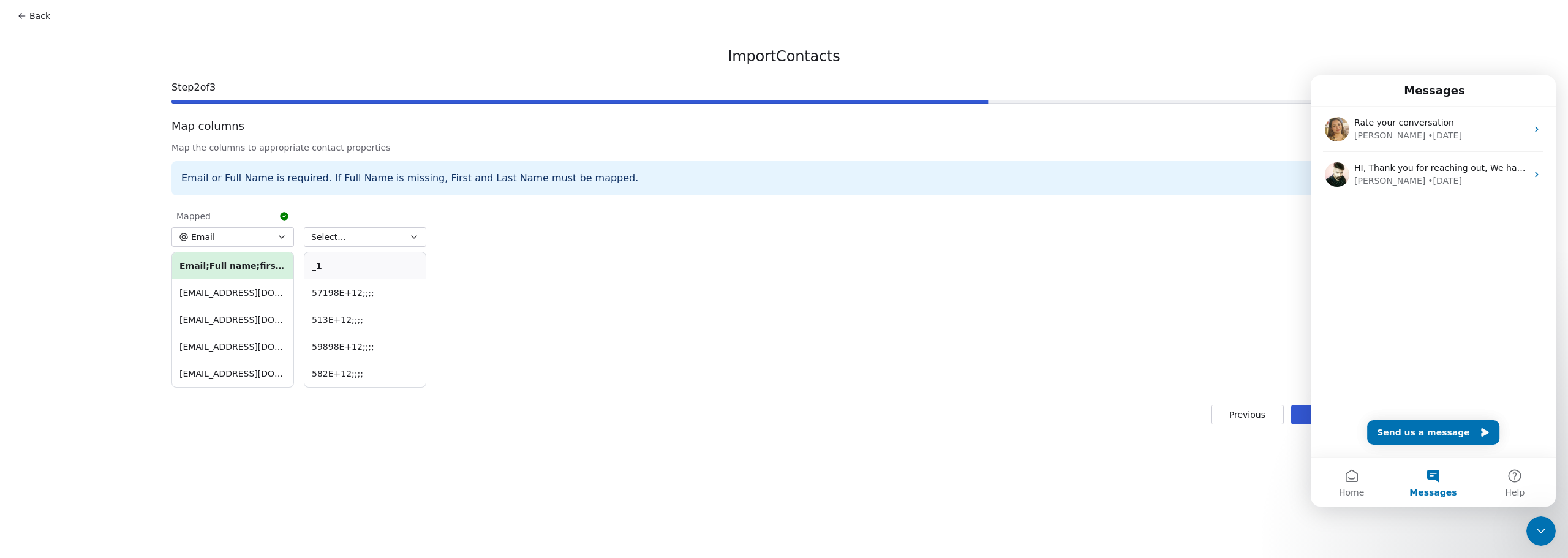
click at [327, 238] on span "Select..." at bounding box center [329, 237] width 35 height 12
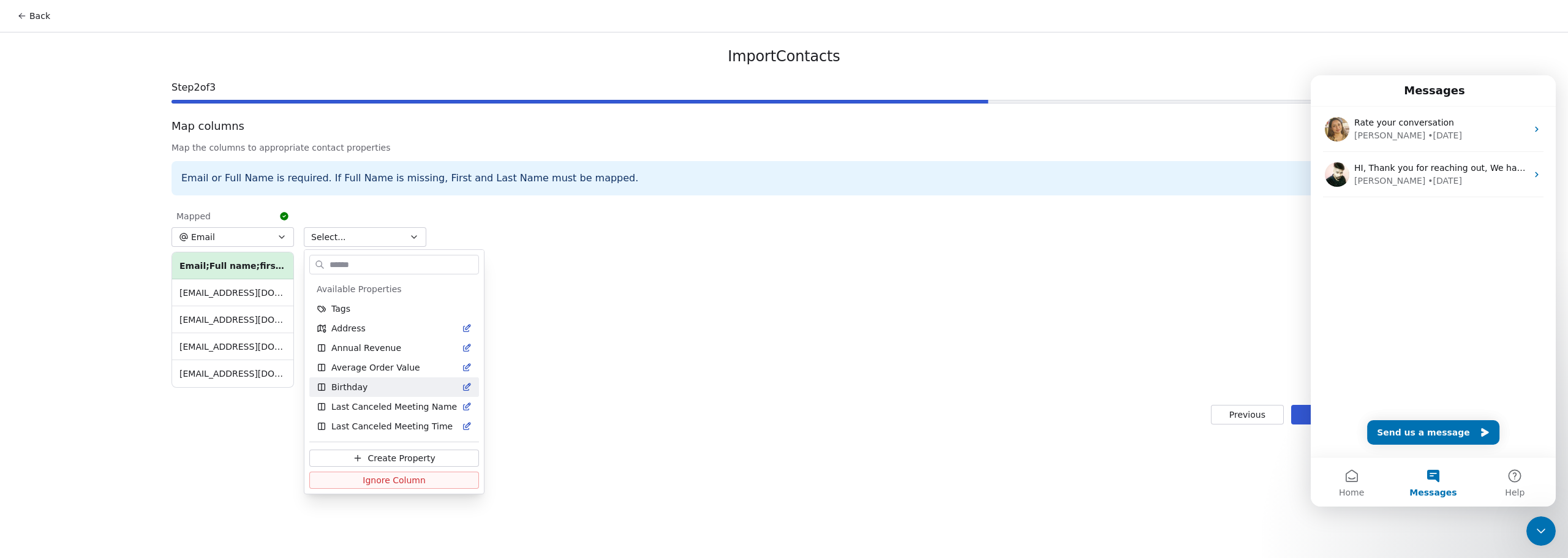
click at [569, 373] on html "Back Import Contacts Step 2 of 3 Map columns 2 Columns found Map the columns to…" at bounding box center [784, 279] width 1568 height 558
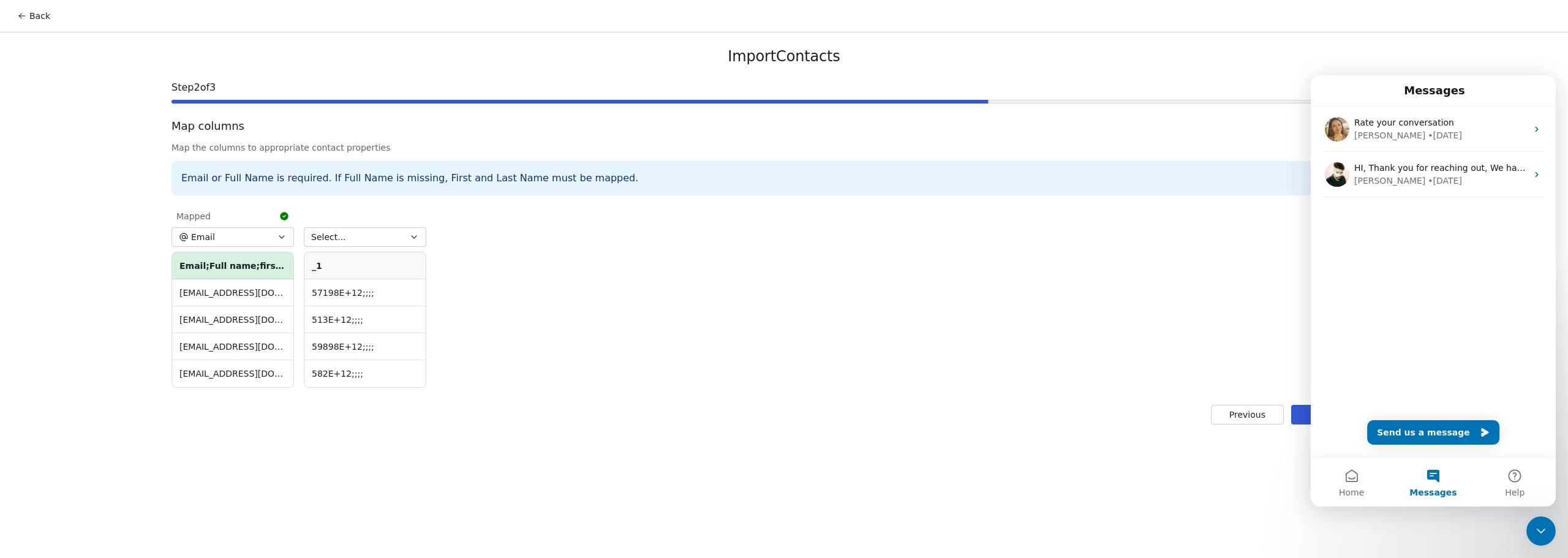
click at [258, 242] on button "Email" at bounding box center [233, 237] width 123 height 20
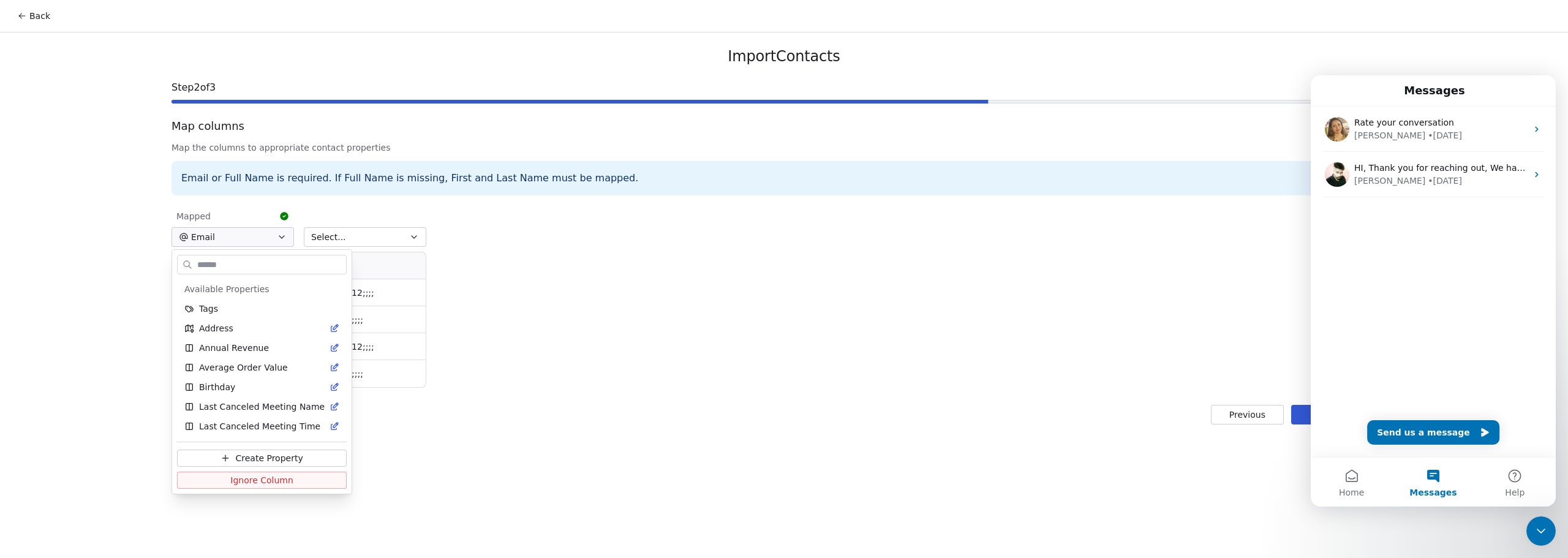
scroll to position [156, 0]
click at [606, 271] on html "Back Import Contacts Step 2 of 3 Map columns 2 Columns found Map the columns to…" at bounding box center [784, 279] width 1568 height 558
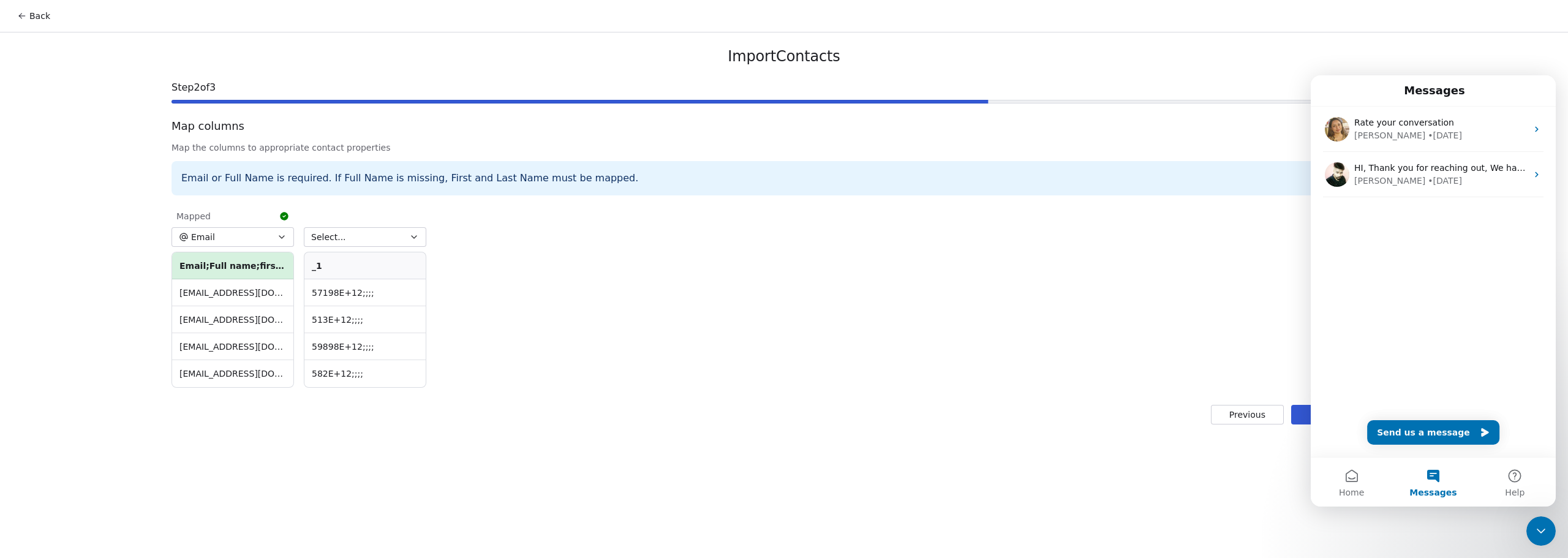
click at [372, 236] on button "Select..." at bounding box center [365, 237] width 123 height 20
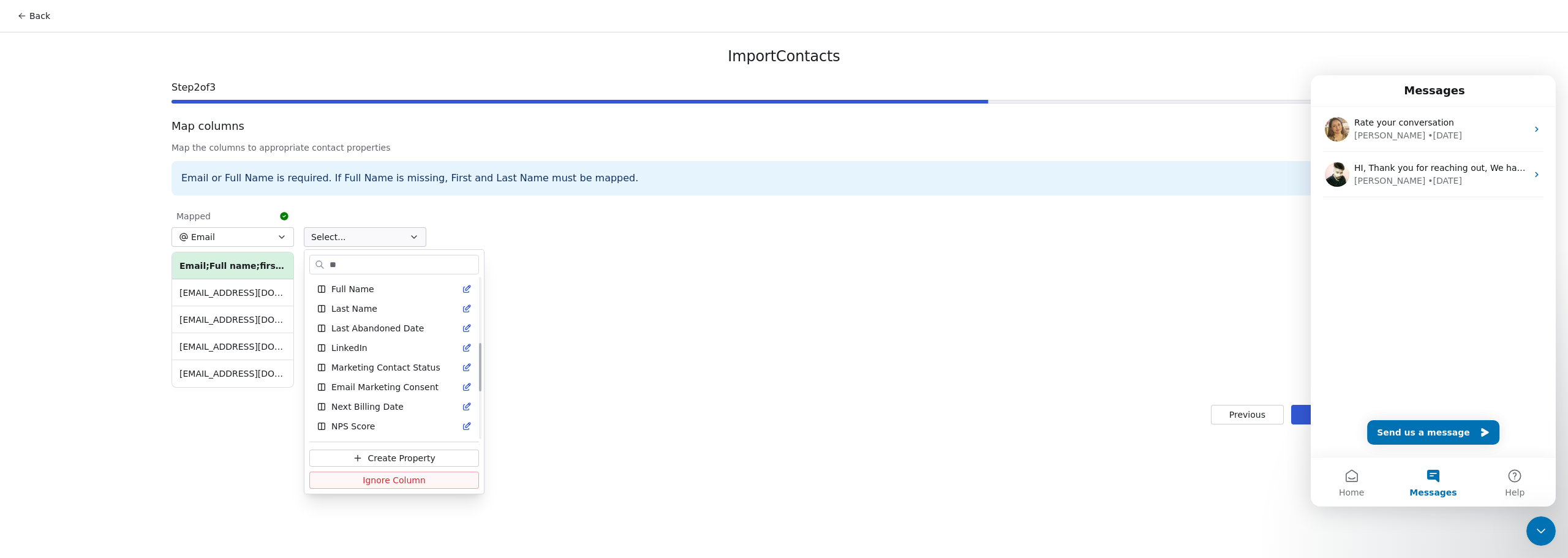
scroll to position [0, 0]
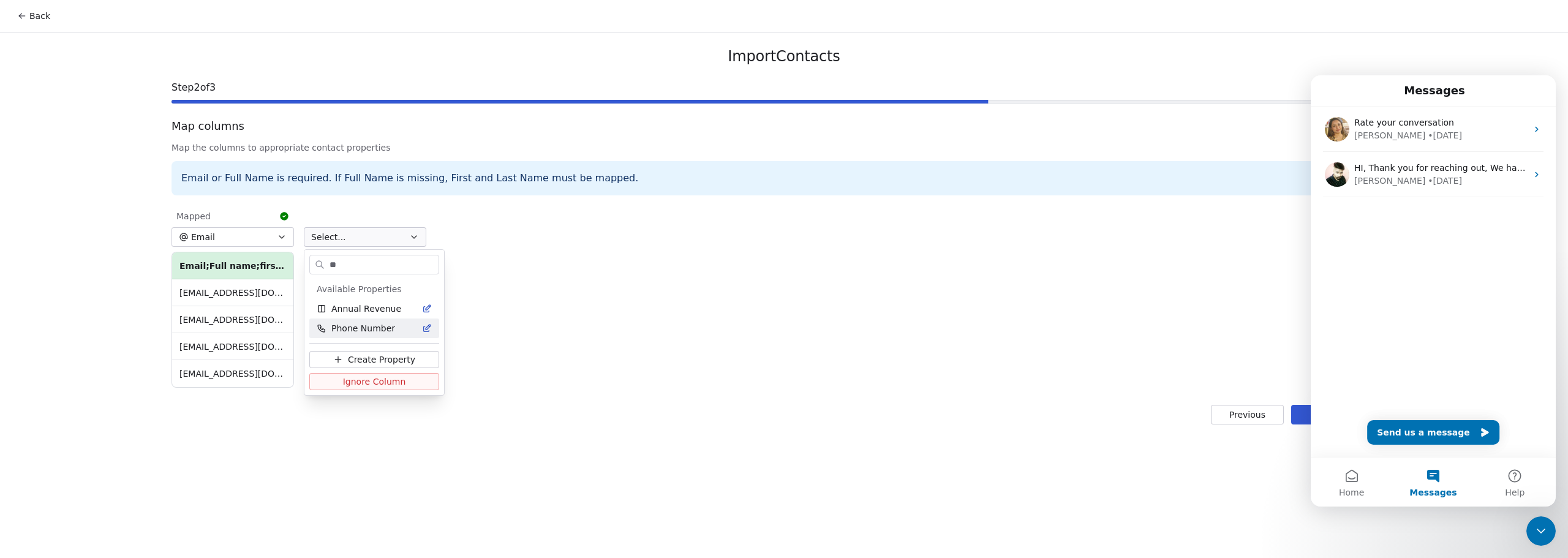
type input "**"
click at [382, 333] on span "Phone Number" at bounding box center [363, 328] width 64 height 12
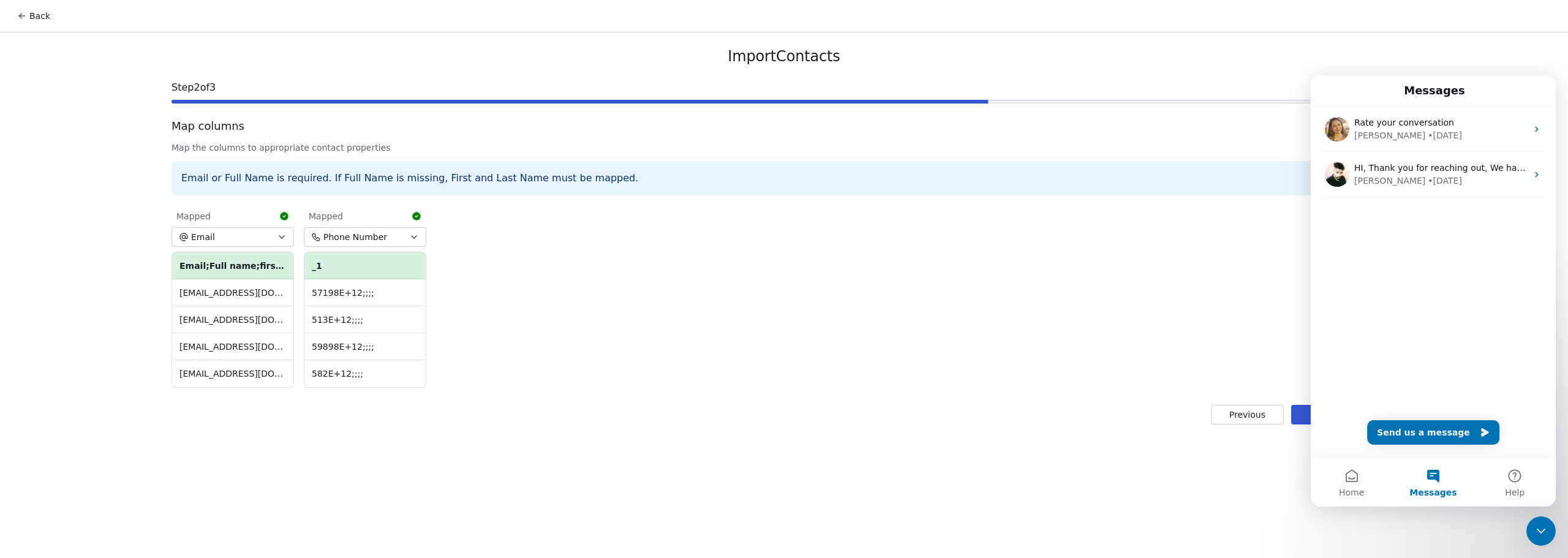
click at [566, 299] on div "Mapped Email Email;Full name;first name;phone number;Job Title;Last Name;new pr…" at bounding box center [784, 296] width 1225 height 187
click at [1164, 293] on div "Mapped Email Email;Full name;first name;phone number;Job Title;Last Name;new pr…" at bounding box center [784, 296] width 1225 height 187
click at [1298, 415] on button "Next" at bounding box center [1344, 415] width 105 height 20
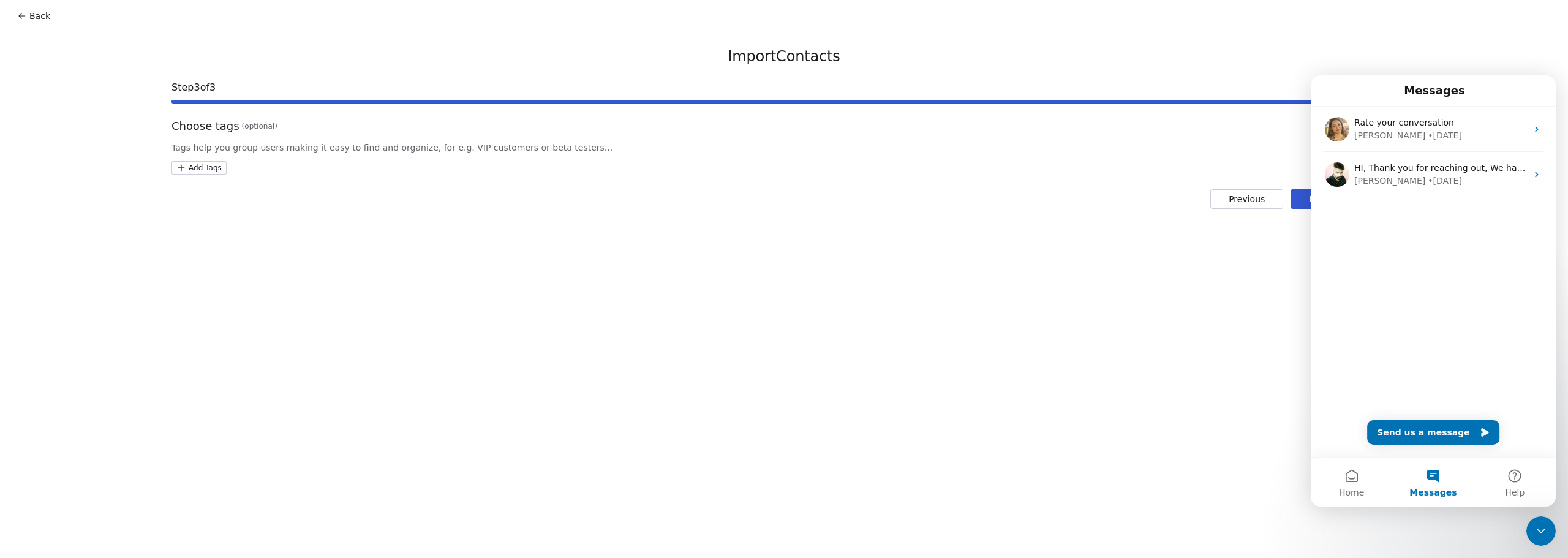
click at [1546, 539] on div "Close Intercom Messenger" at bounding box center [1541, 531] width 29 height 29
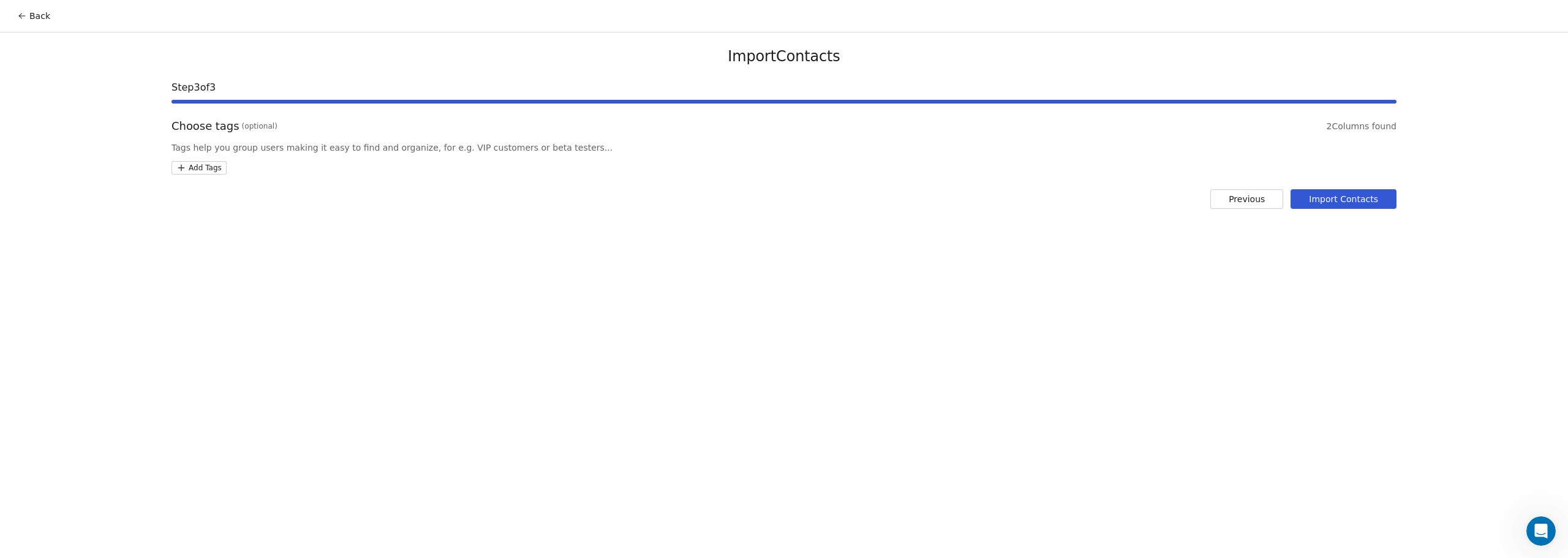
click at [187, 171] on html "Back Import Contacts Step 3 of 3 Choose tags (optional) 2 Columns found Tags he…" at bounding box center [784, 279] width 1568 height 558
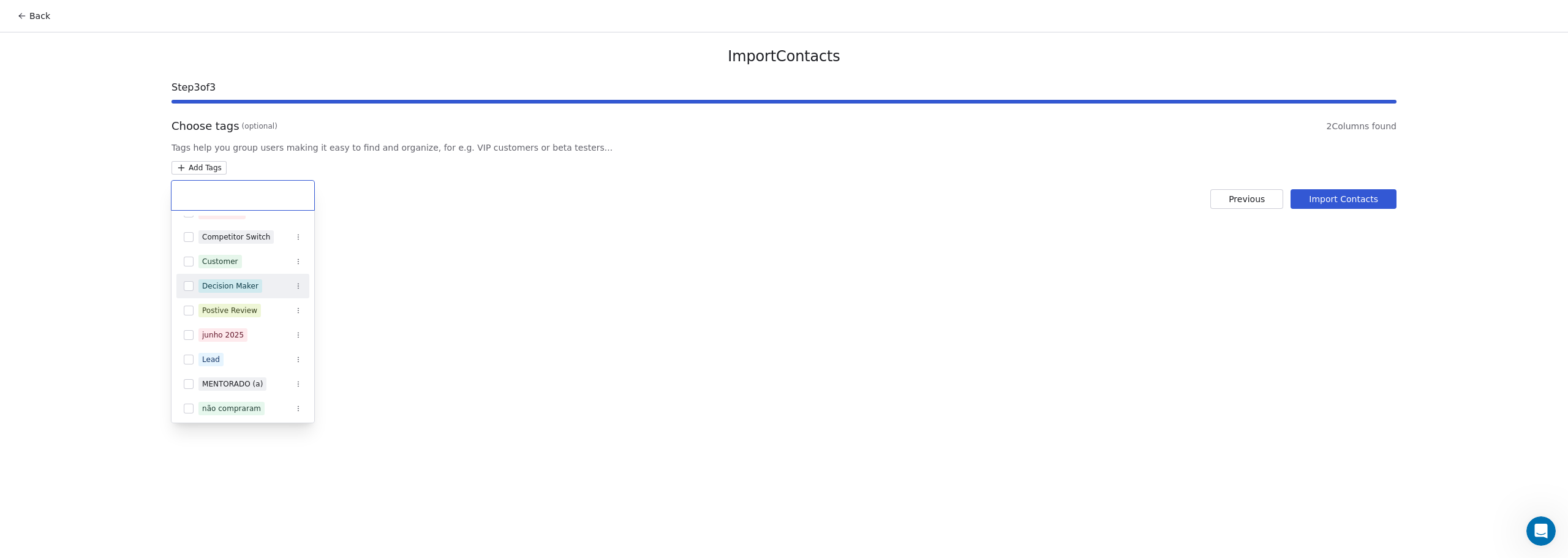
scroll to position [61, 0]
click at [190, 382] on div "não compraram" at bounding box center [242, 387] width 133 height 20
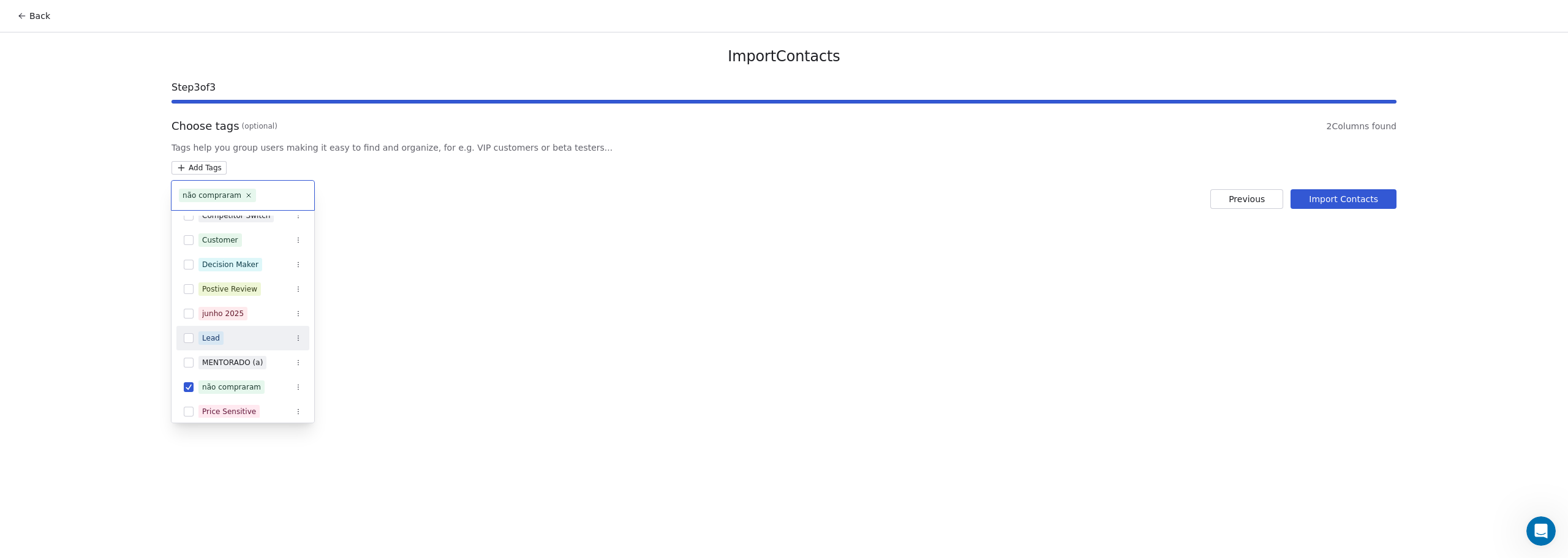
click at [186, 340] on button "Suggestions" at bounding box center [189, 338] width 10 height 10
click at [1001, 251] on html "Back Import Contacts Step 3 of 3 Choose tags (optional) 2 Columns found Tags he…" at bounding box center [784, 279] width 1568 height 558
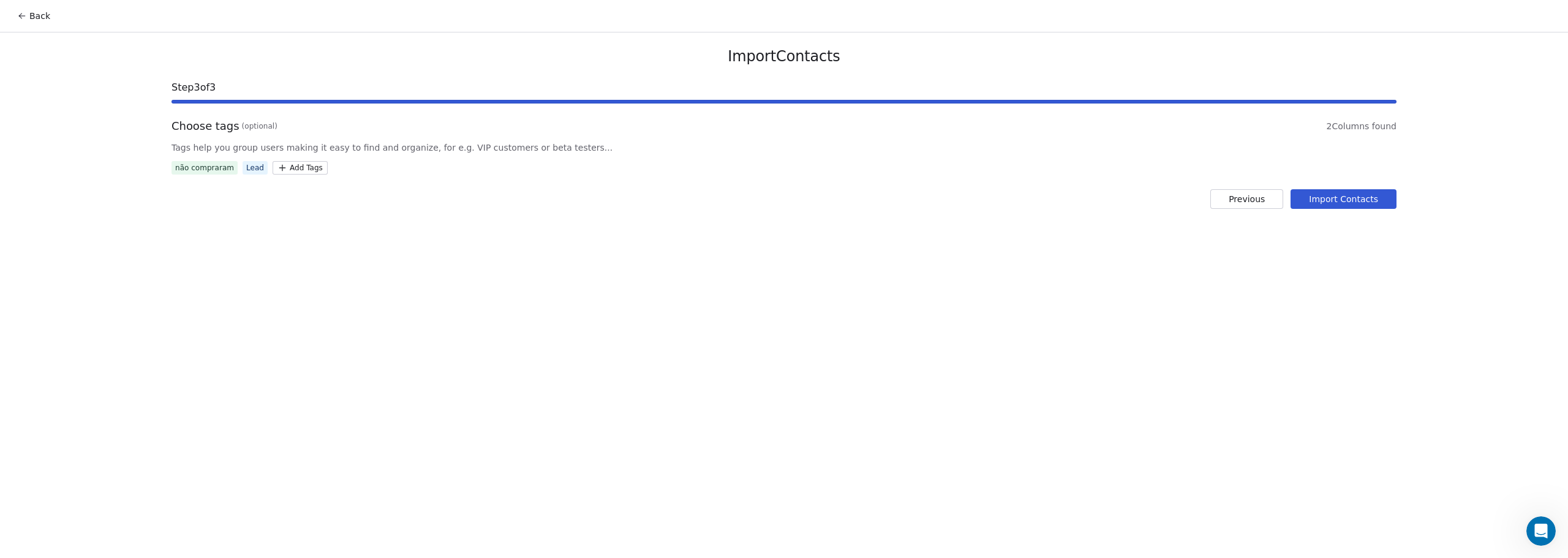
click at [1374, 204] on button "Import Contacts" at bounding box center [1343, 199] width 106 height 20
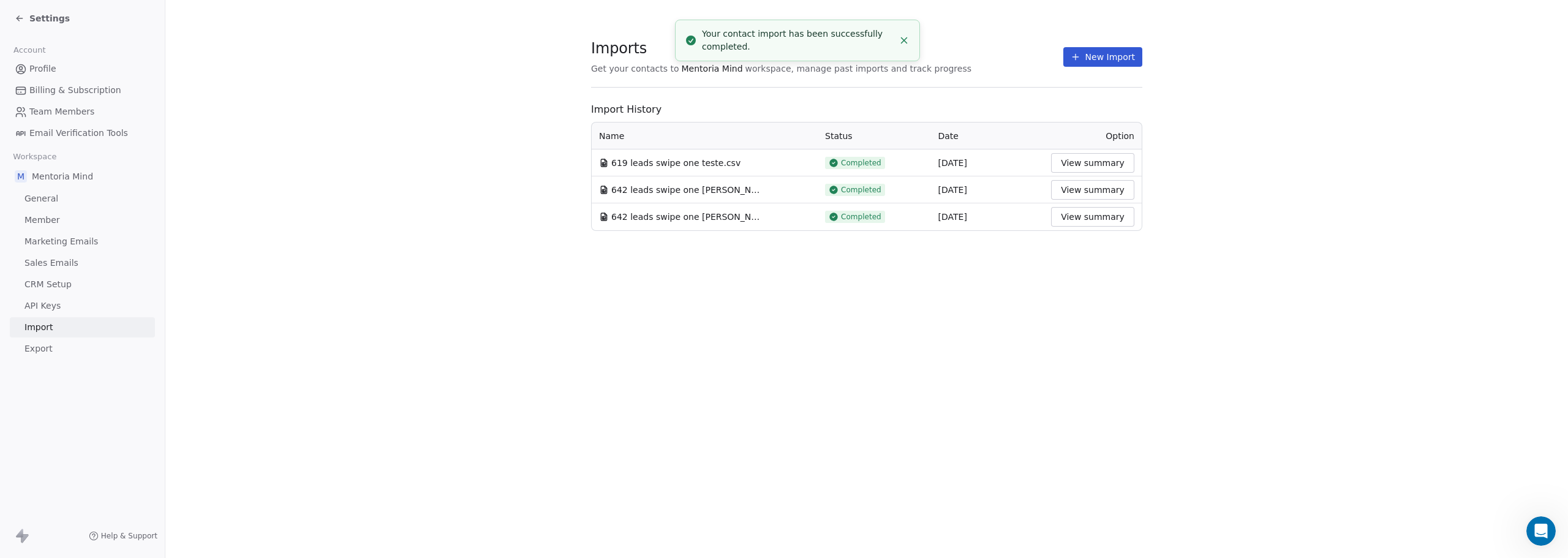
click at [1096, 164] on button "View summary" at bounding box center [1092, 163] width 84 height 20
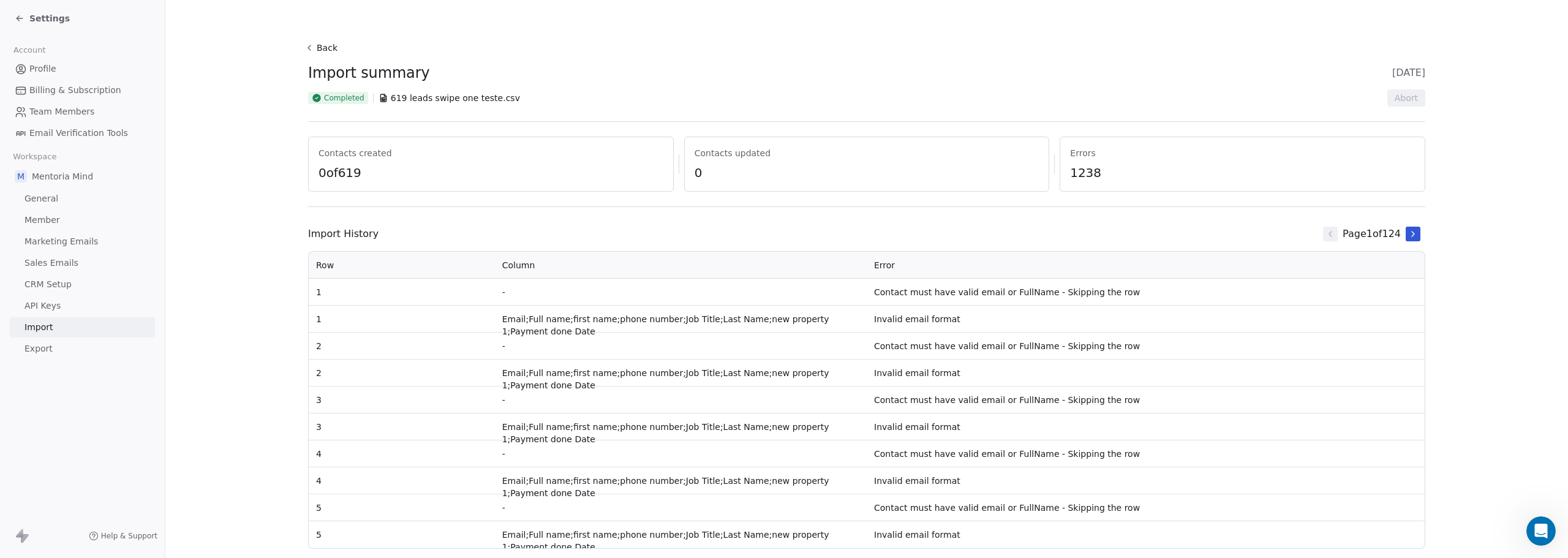
click at [22, 15] on icon at bounding box center [19, 18] width 10 height 10
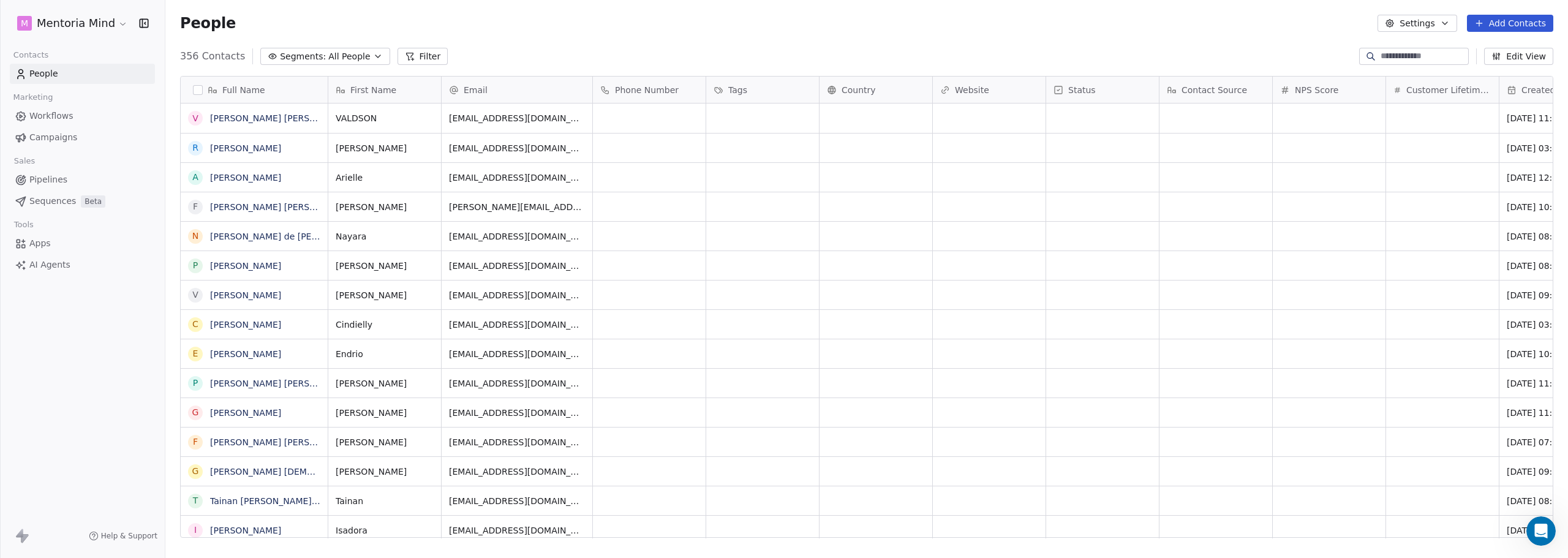
scroll to position [10, 10]
click at [1545, 536] on icon "Open Intercom Messenger" at bounding box center [1541, 532] width 14 height 16
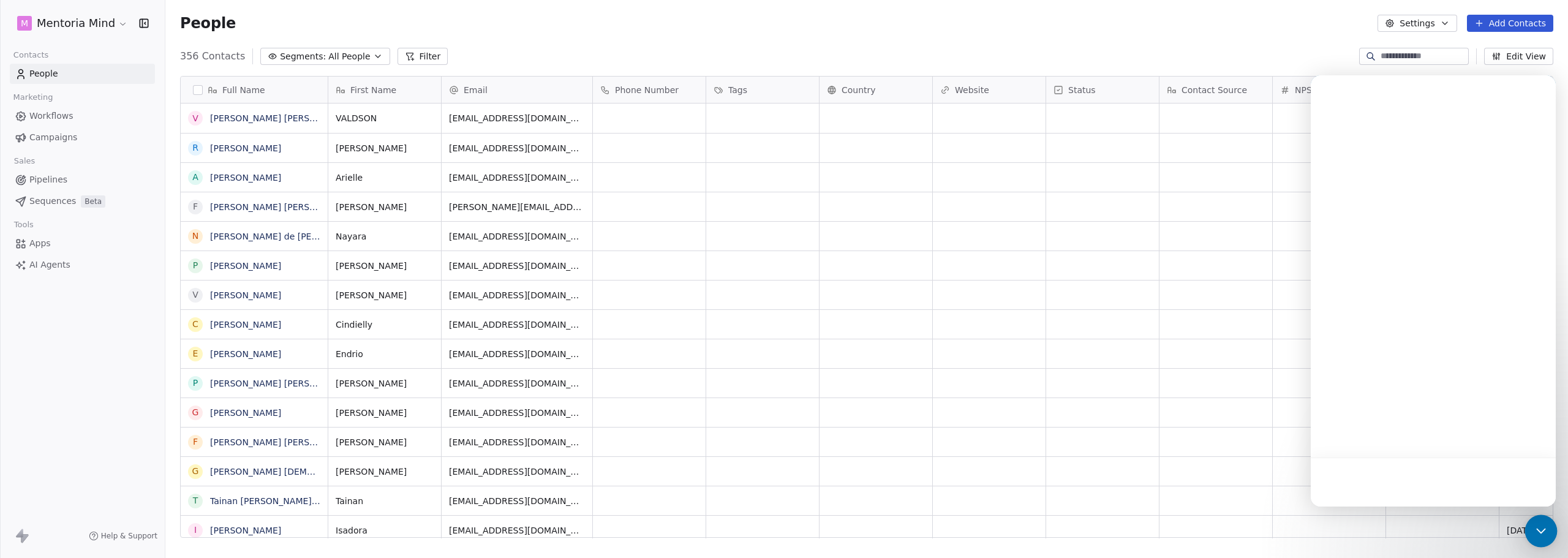
scroll to position [0, 0]
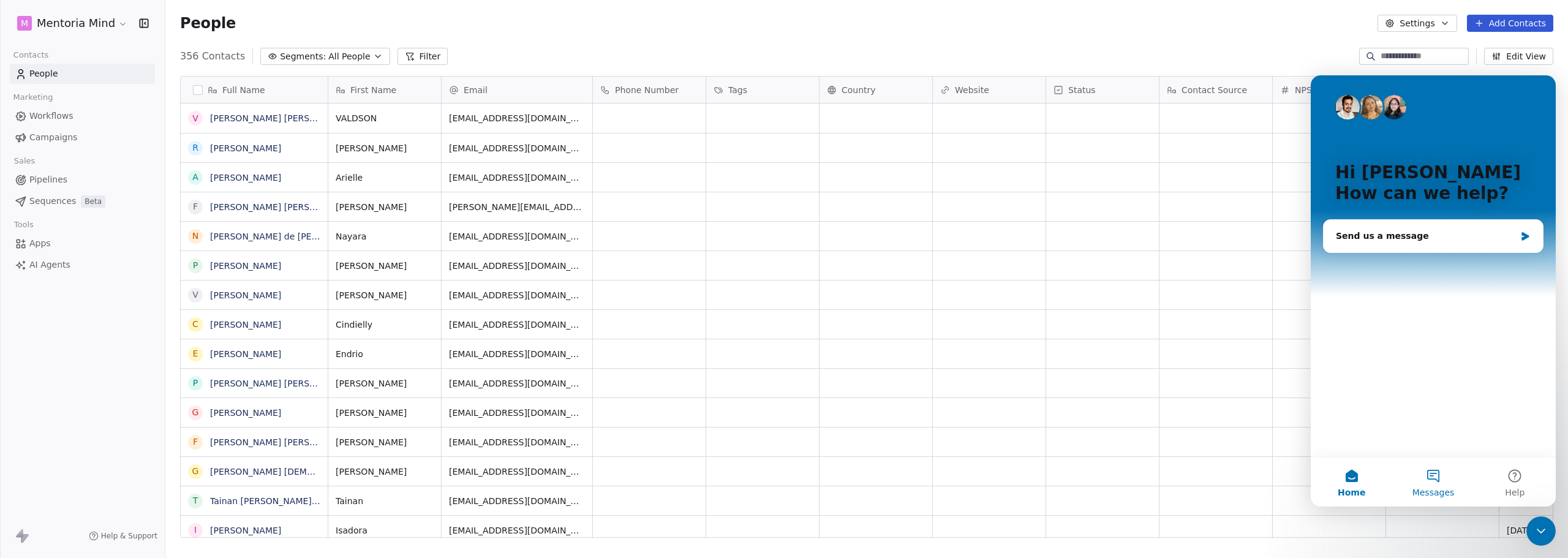
click at [1438, 474] on button "Messages" at bounding box center [1433, 482] width 81 height 49
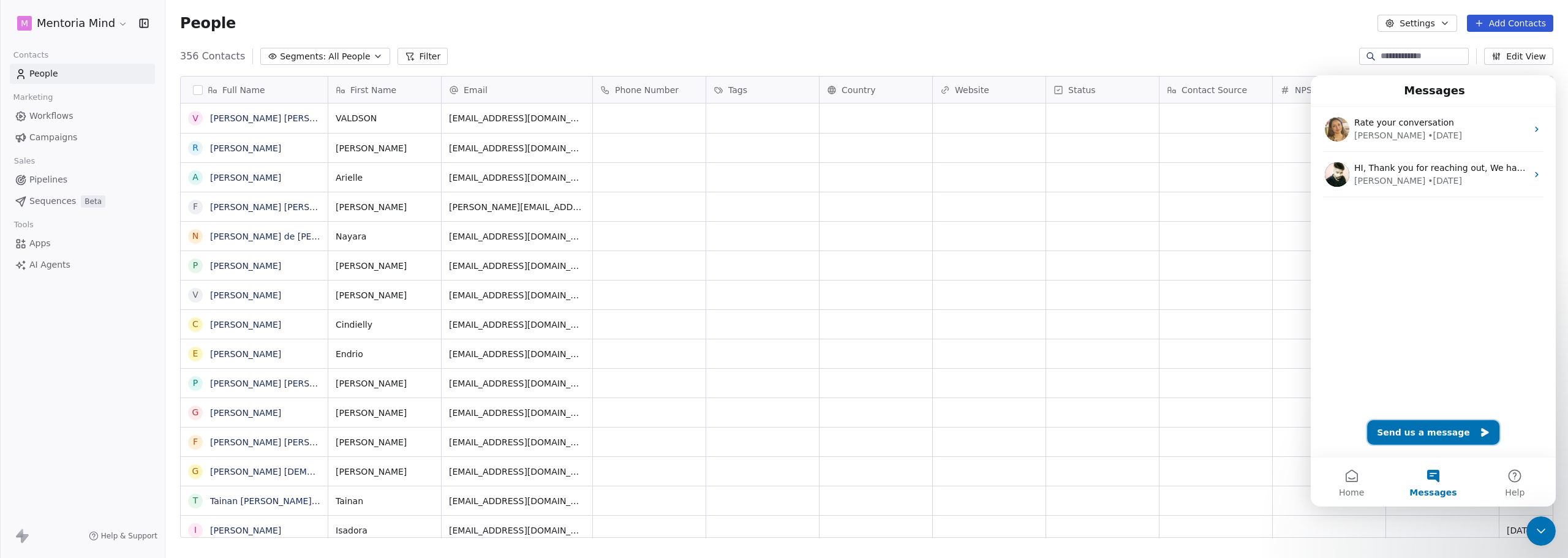
click at [1441, 435] on button "Send us a message" at bounding box center [1433, 432] width 132 height 25
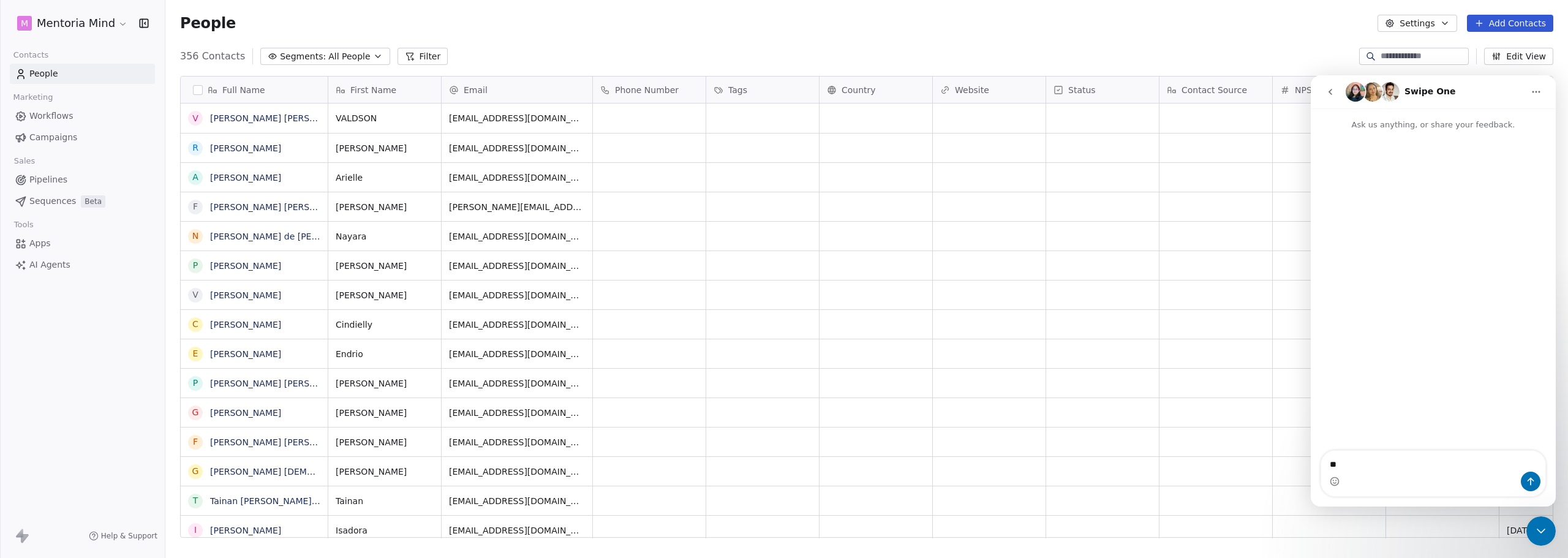
type textarea "*"
paste textarea "**********"
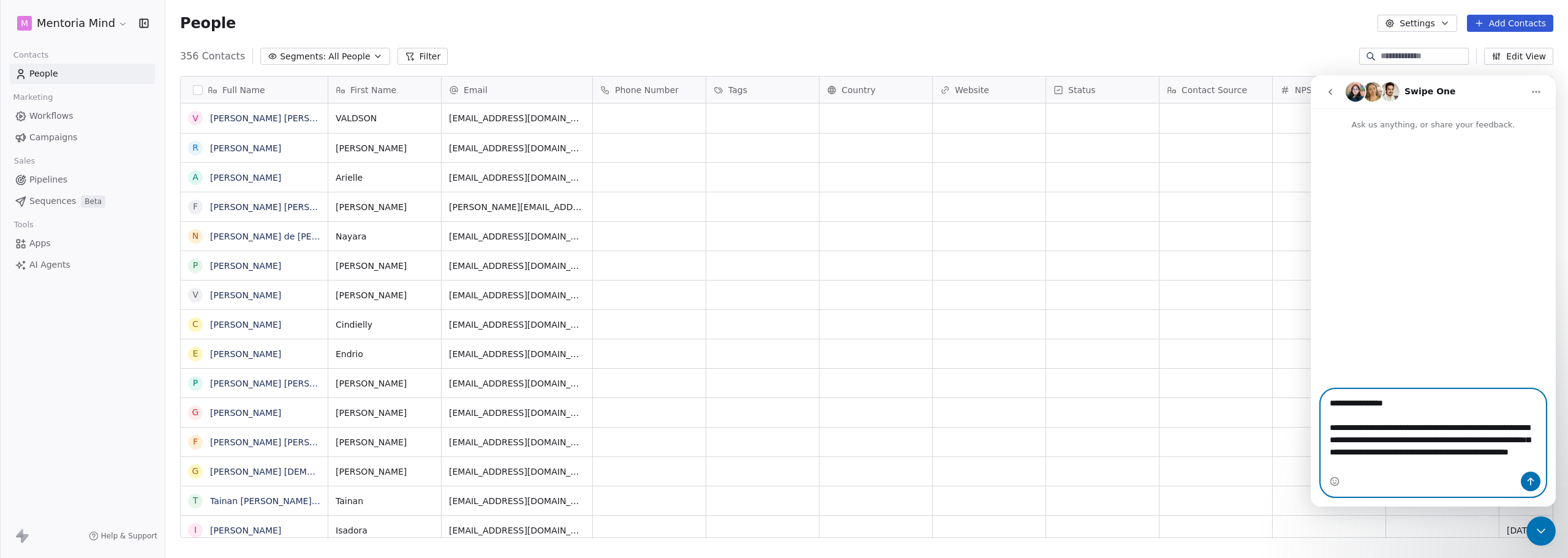
click at [1497, 466] on textarea "**********" at bounding box center [1433, 437] width 224 height 94
drag, startPoint x: 1329, startPoint y: 414, endPoint x: 2621, endPoint y: 432, distance: 1292.1
click html "**********"
type textarea "**********"
click at [1525, 483] on button "Send a message…" at bounding box center [1531, 481] width 20 height 20
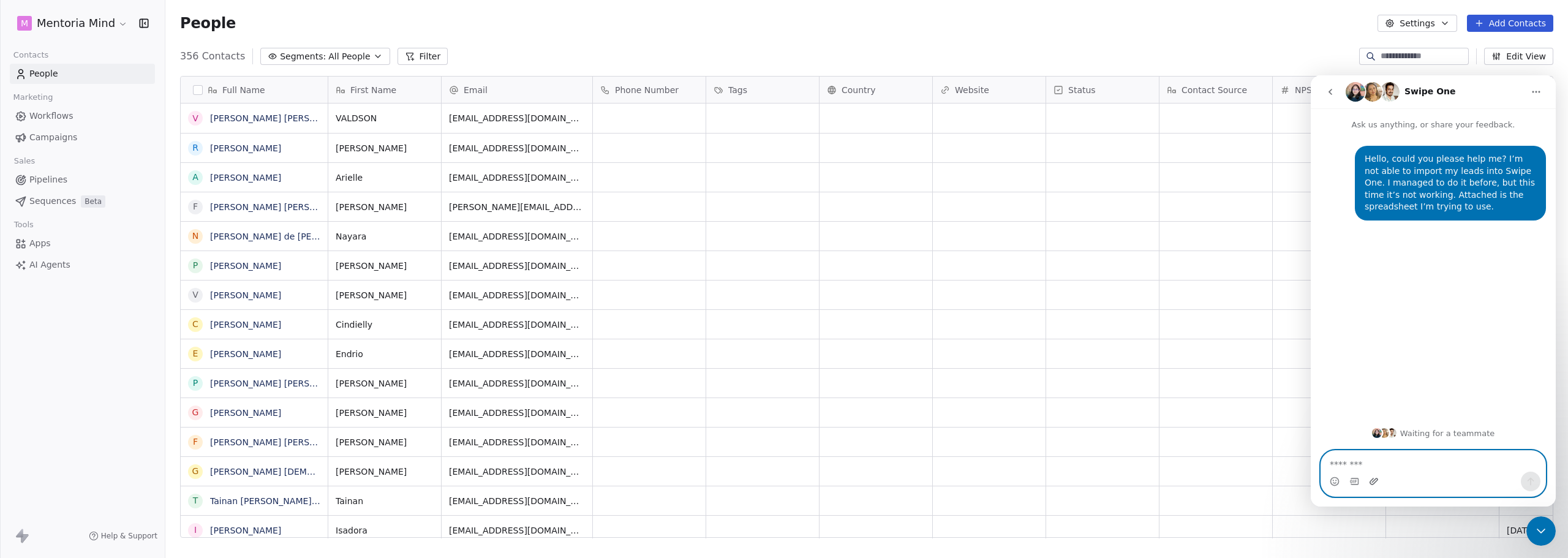
click at [1372, 481] on icon "Upload attachment" at bounding box center [1374, 481] width 10 height 10
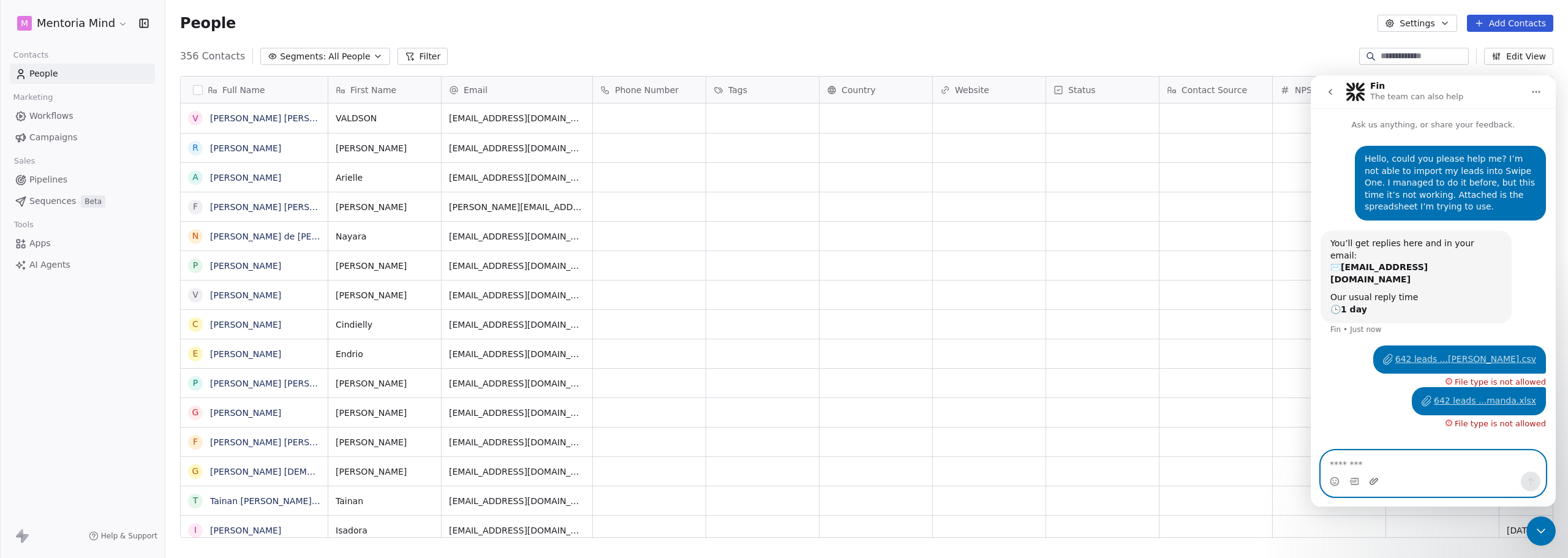
click at [1372, 481] on icon "Upload attachment" at bounding box center [1374, 481] width 10 height 10
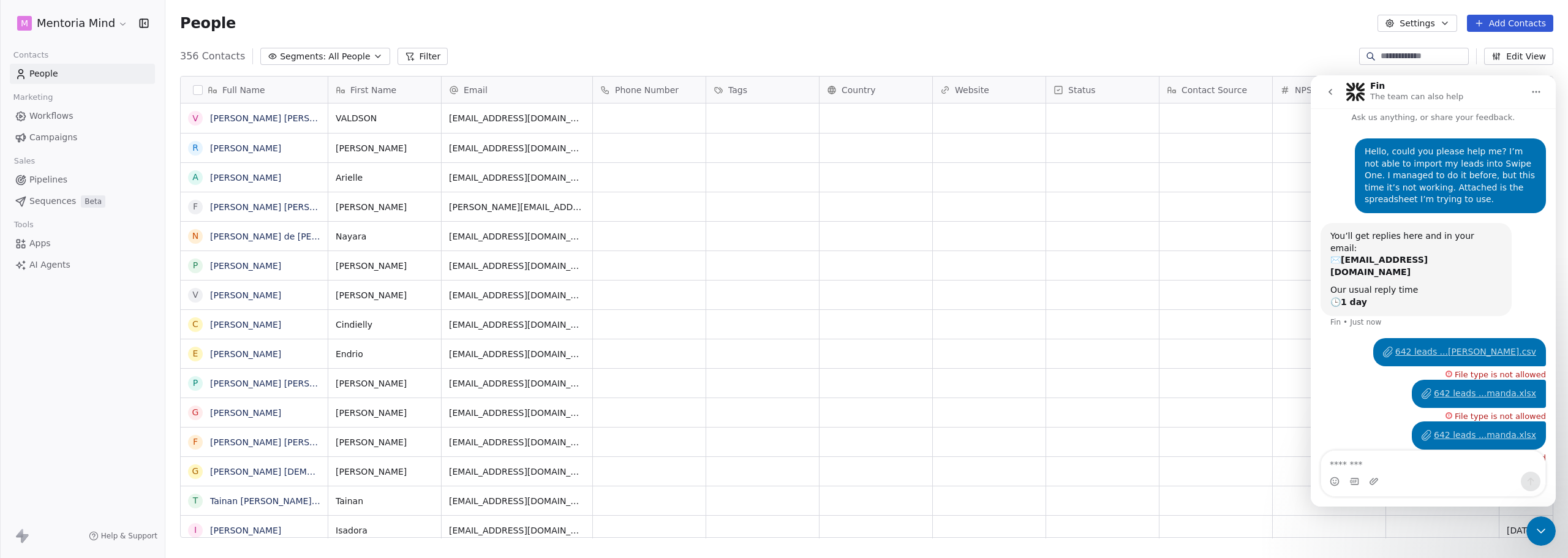
click at [1288, 39] on div "People Settings Add Contacts" at bounding box center [867, 23] width 1403 height 46
click at [1297, 23] on div "People Settings Add Contacts" at bounding box center [867, 23] width 1374 height 18
click at [1502, 24] on button "Add Contacts" at bounding box center [1510, 23] width 86 height 18
click at [1501, 65] on span "Import from CSV" at bounding box center [1510, 69] width 71 height 13
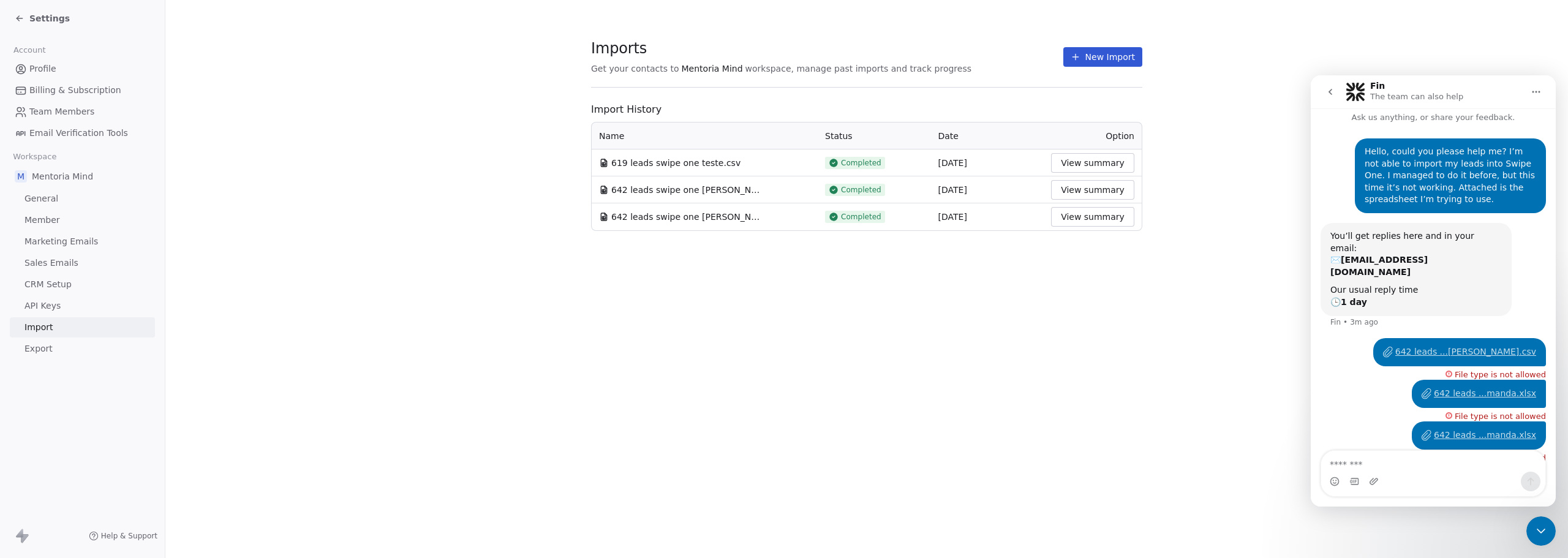
click at [1080, 61] on icon at bounding box center [1076, 57] width 10 height 10
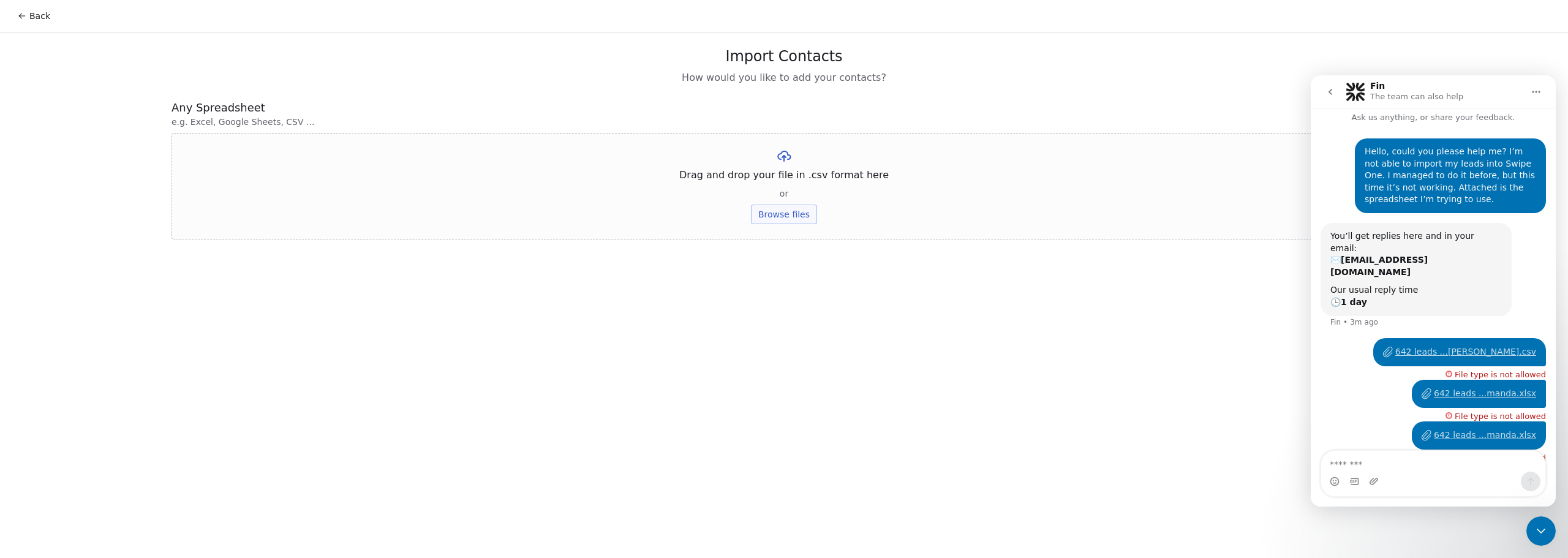
click at [794, 214] on button "Browse files" at bounding box center [784, 214] width 66 height 20
click at [784, 179] on button "Upload" at bounding box center [784, 180] width 45 height 20
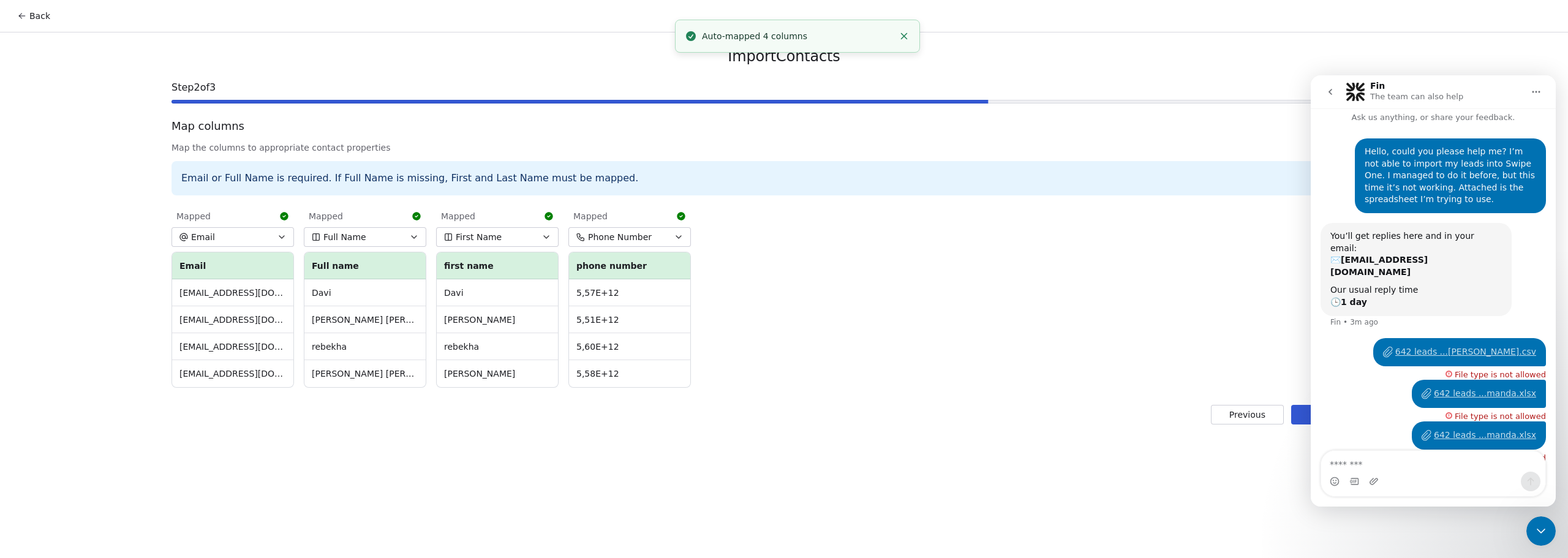
click at [1332, 97] on button "go back" at bounding box center [1330, 92] width 23 height 23
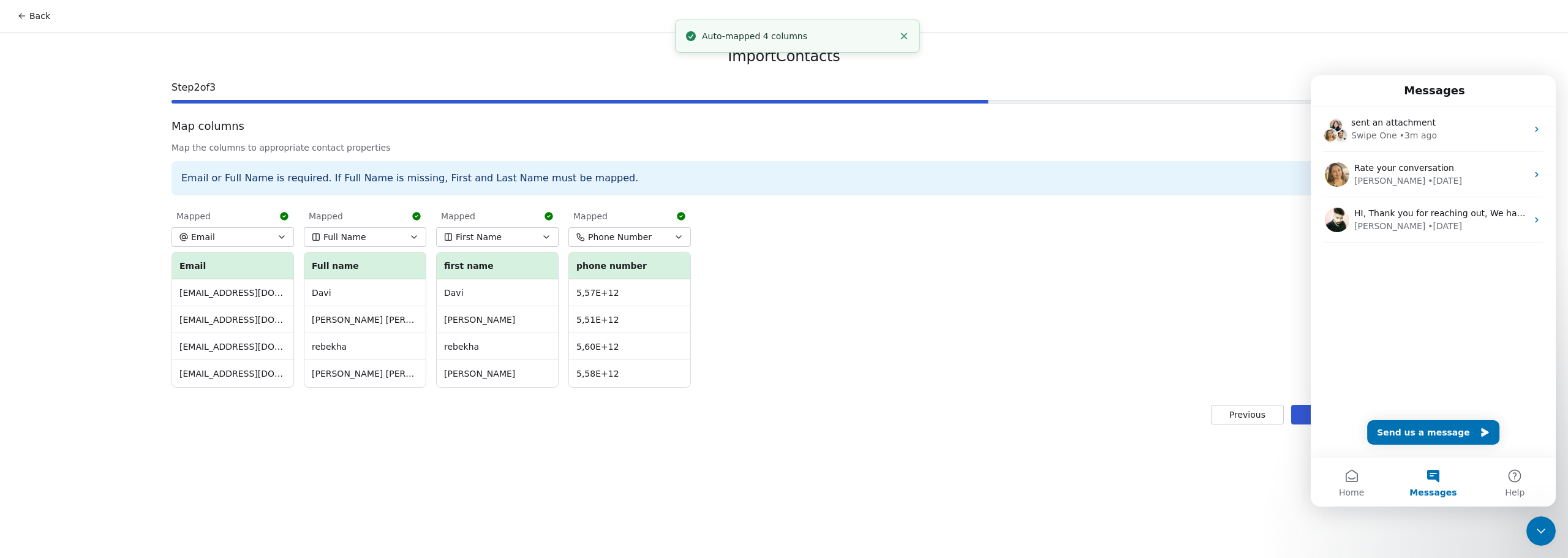
click at [1382, 60] on div "Import Contacts" at bounding box center [784, 56] width 1225 height 18
click at [1539, 530] on icon "Close Intercom Messenger" at bounding box center [1541, 532] width 9 height 5
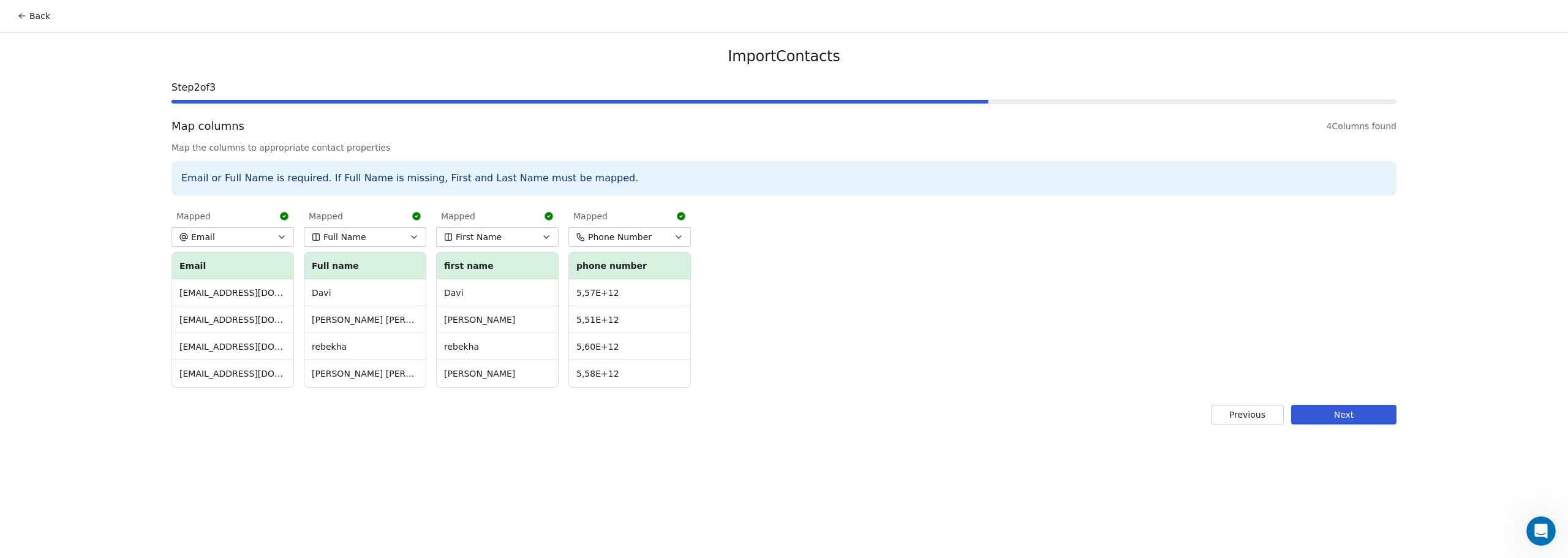
click at [1349, 418] on button "Next" at bounding box center [1344, 415] width 105 height 20
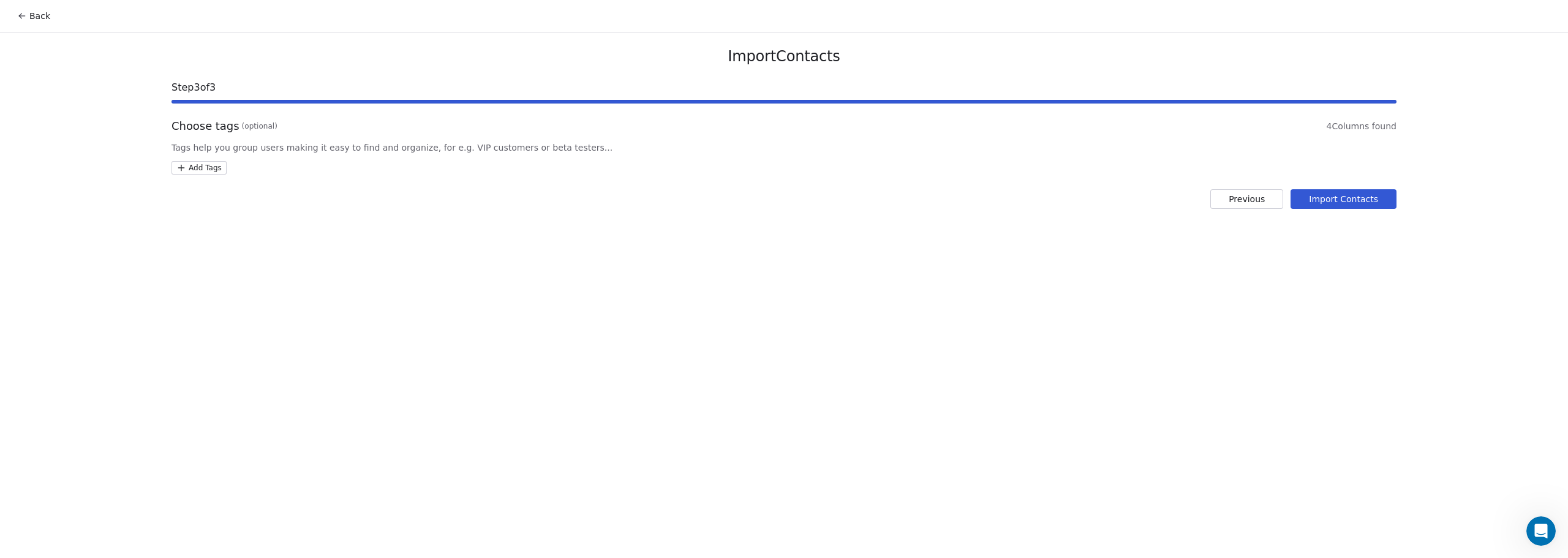
click at [195, 174] on html "Back Import Contacts Step 3 of 3 Choose tags (optional) 4 Columns found Tags he…" at bounding box center [784, 279] width 1568 height 558
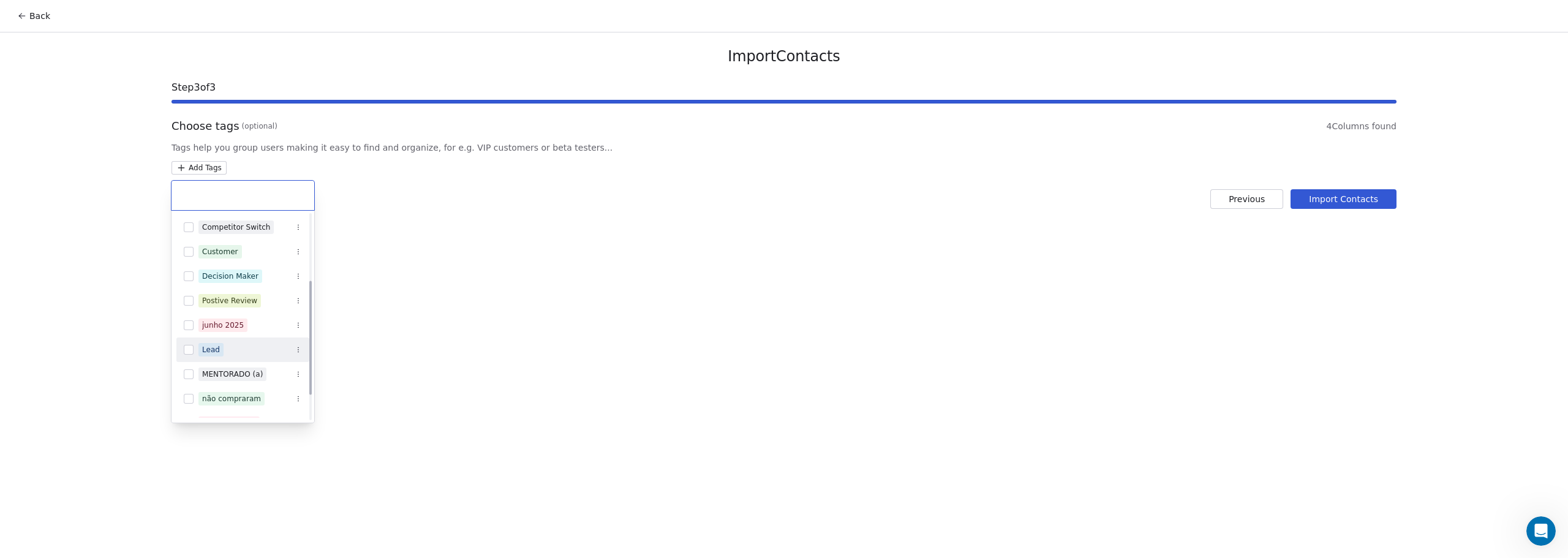
scroll to position [123, 0]
click at [193, 277] on button "Suggestions" at bounding box center [189, 277] width 10 height 10
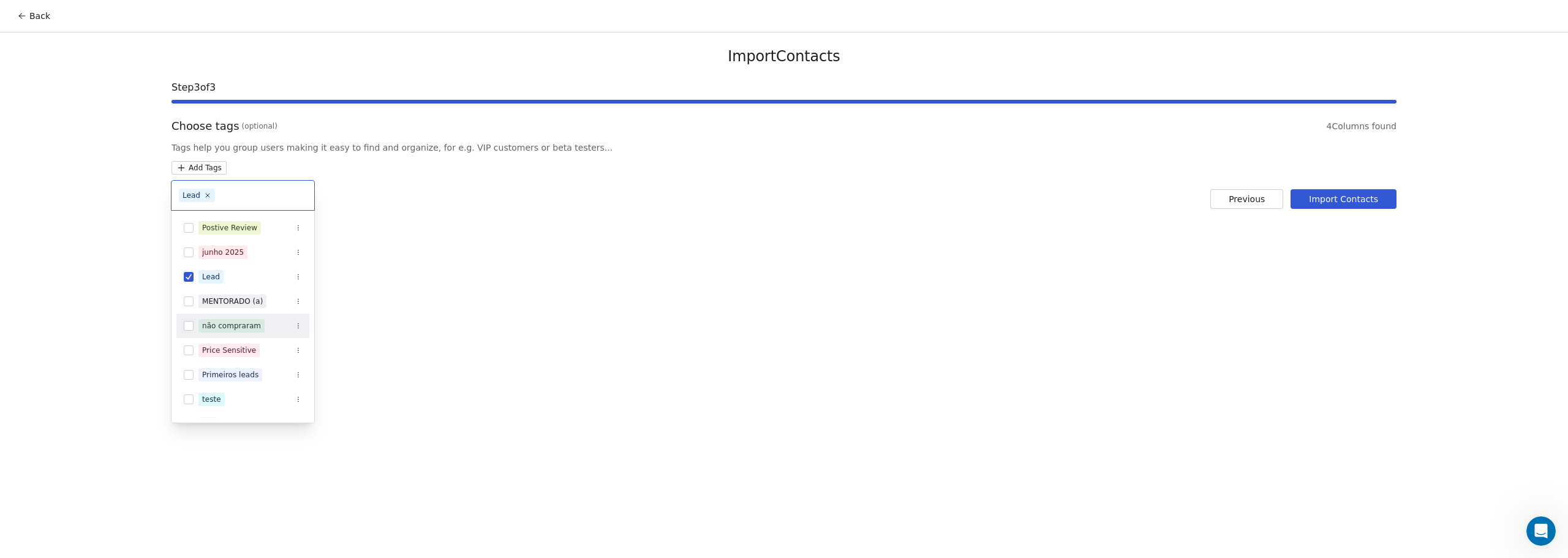
click at [190, 324] on button "Suggestions" at bounding box center [189, 326] width 10 height 10
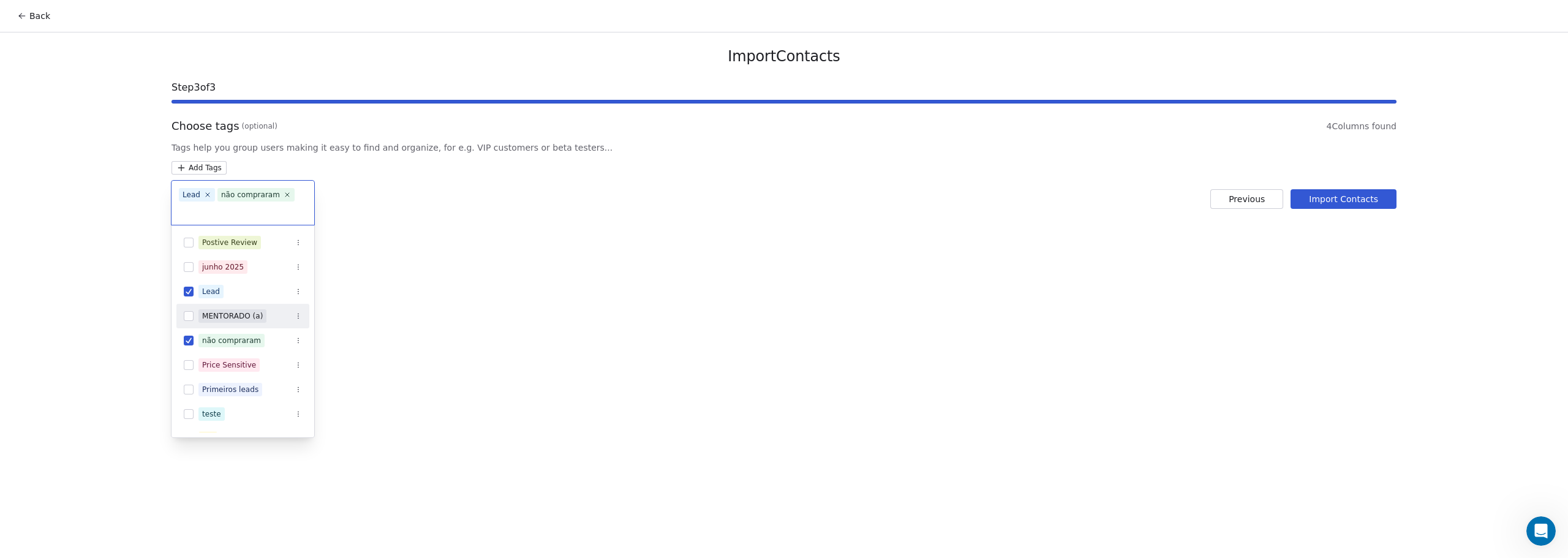
click at [690, 301] on html "Back Import Contacts Step 3 of 3 Choose tags (optional) 4 Columns found Tags he…" at bounding box center [784, 279] width 1568 height 558
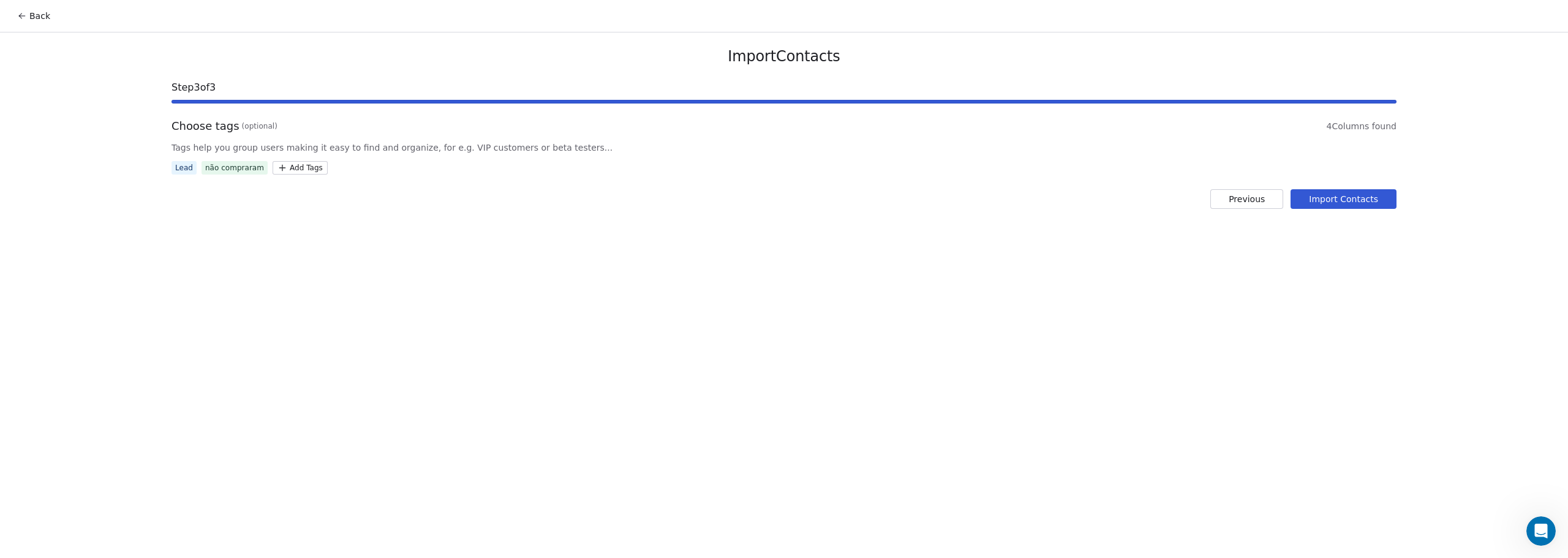
click at [1327, 192] on button "Import Contacts" at bounding box center [1343, 199] width 106 height 20
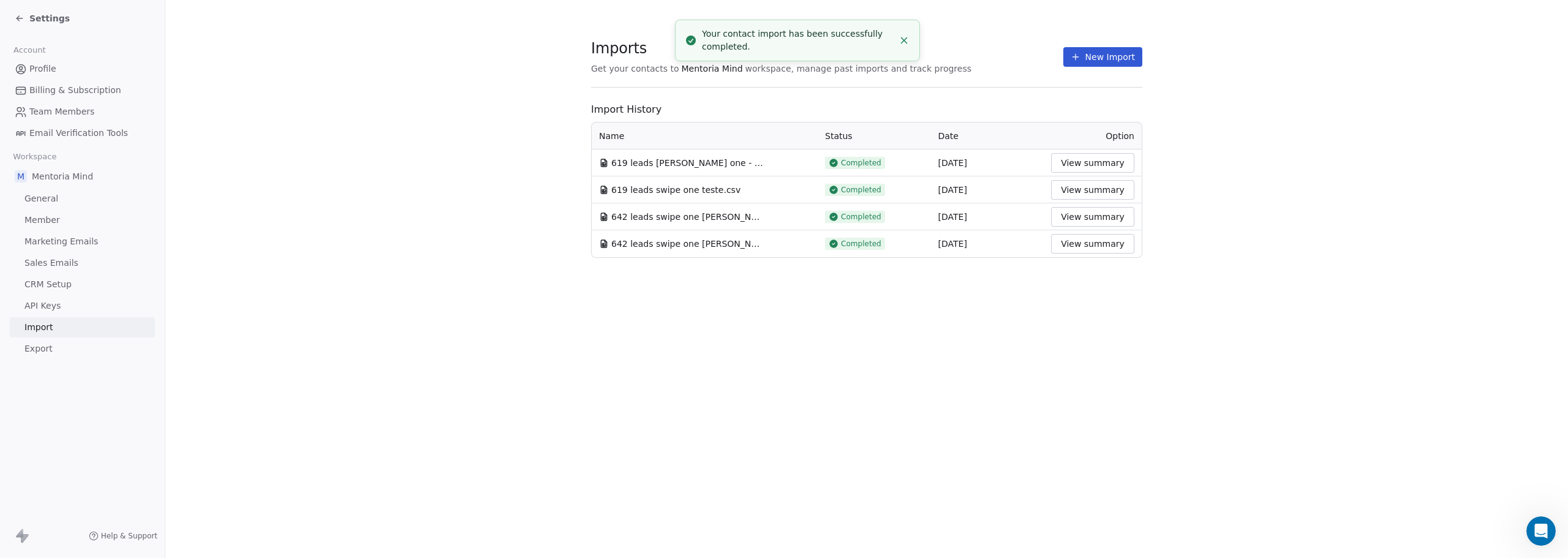
click at [1092, 166] on button "View summary" at bounding box center [1092, 163] width 84 height 20
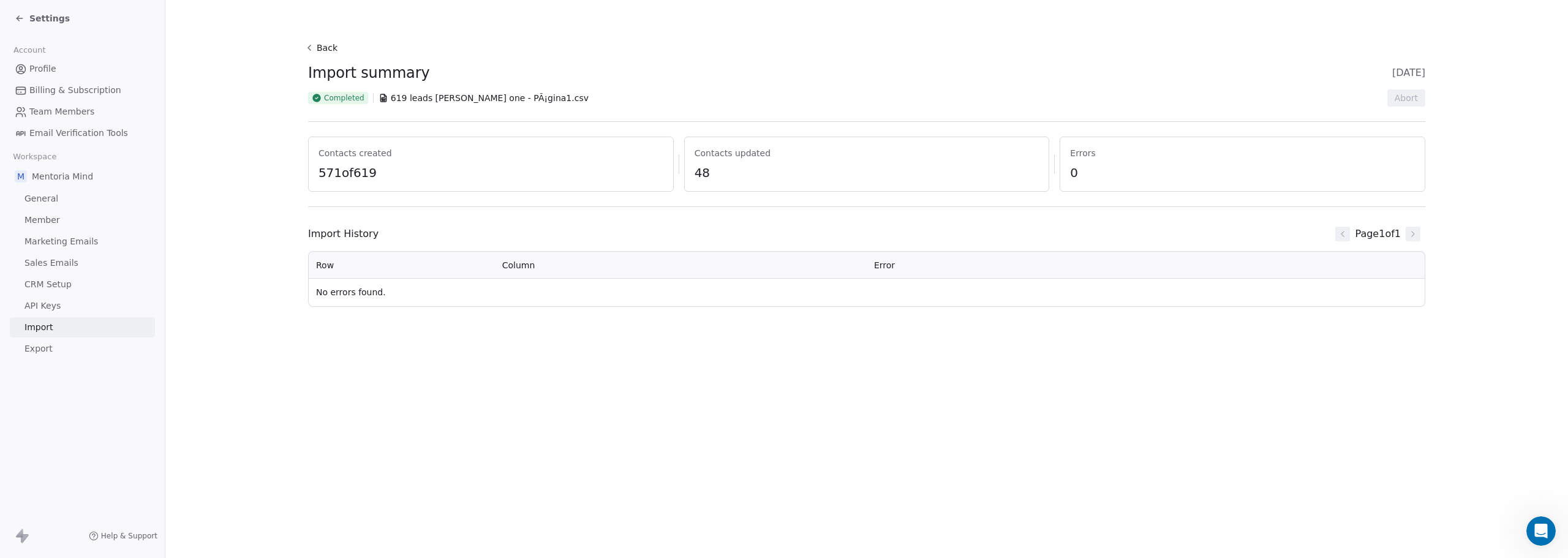
click at [275, 104] on div "Back Import summary 11 Aug 2025 Completed 619 leads amanda swipe one - PÃ¡gina1…" at bounding box center [867, 279] width 1403 height 558
click at [19, 21] on icon at bounding box center [18, 19] width 2 height 2
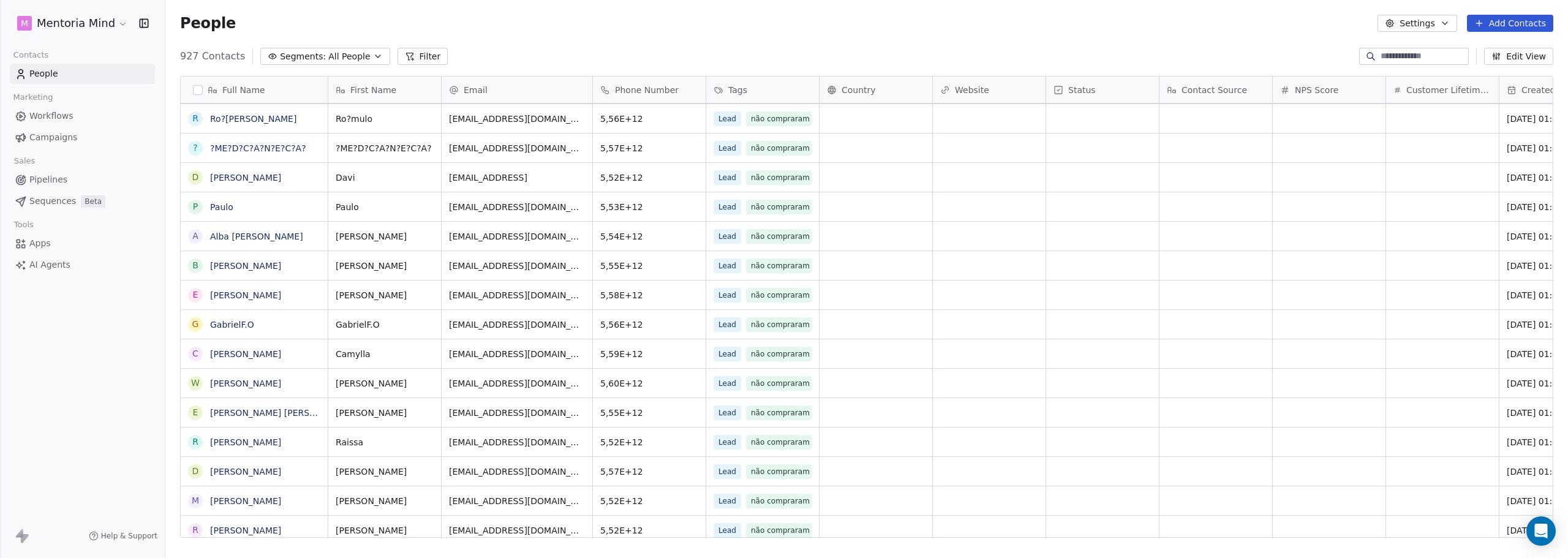
click at [49, 242] on span "Apps" at bounding box center [40, 244] width 22 height 13
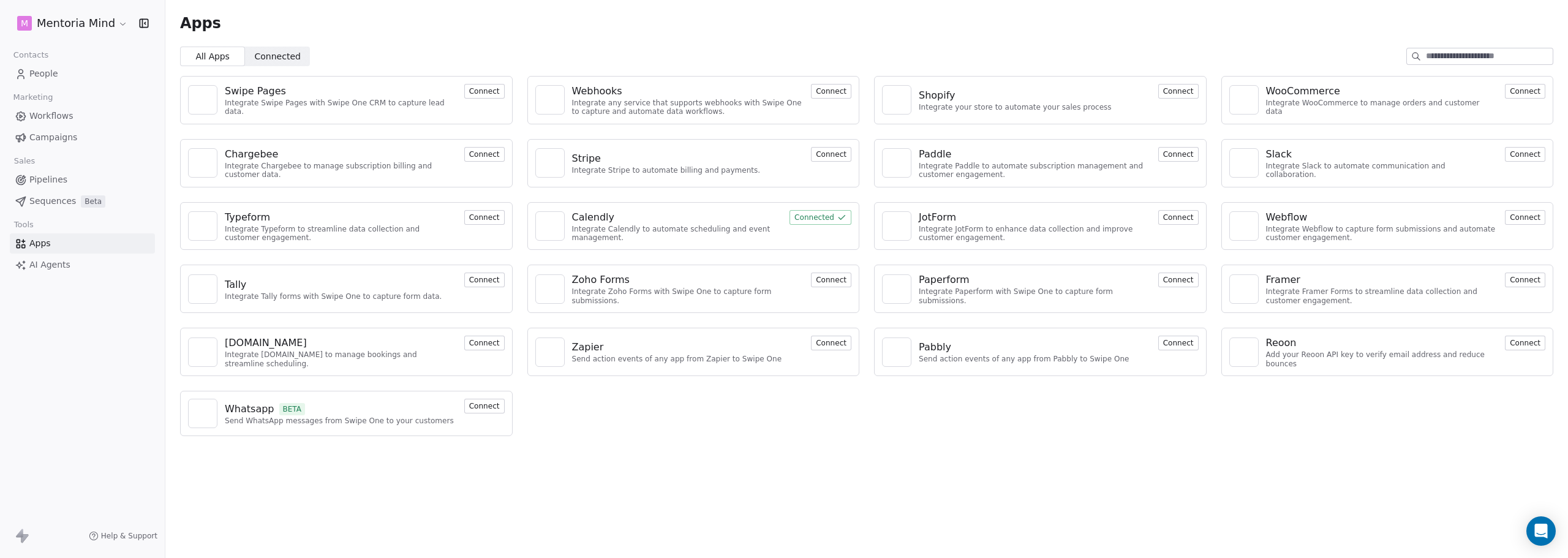
click at [276, 57] on span "Connected" at bounding box center [278, 57] width 46 height 13
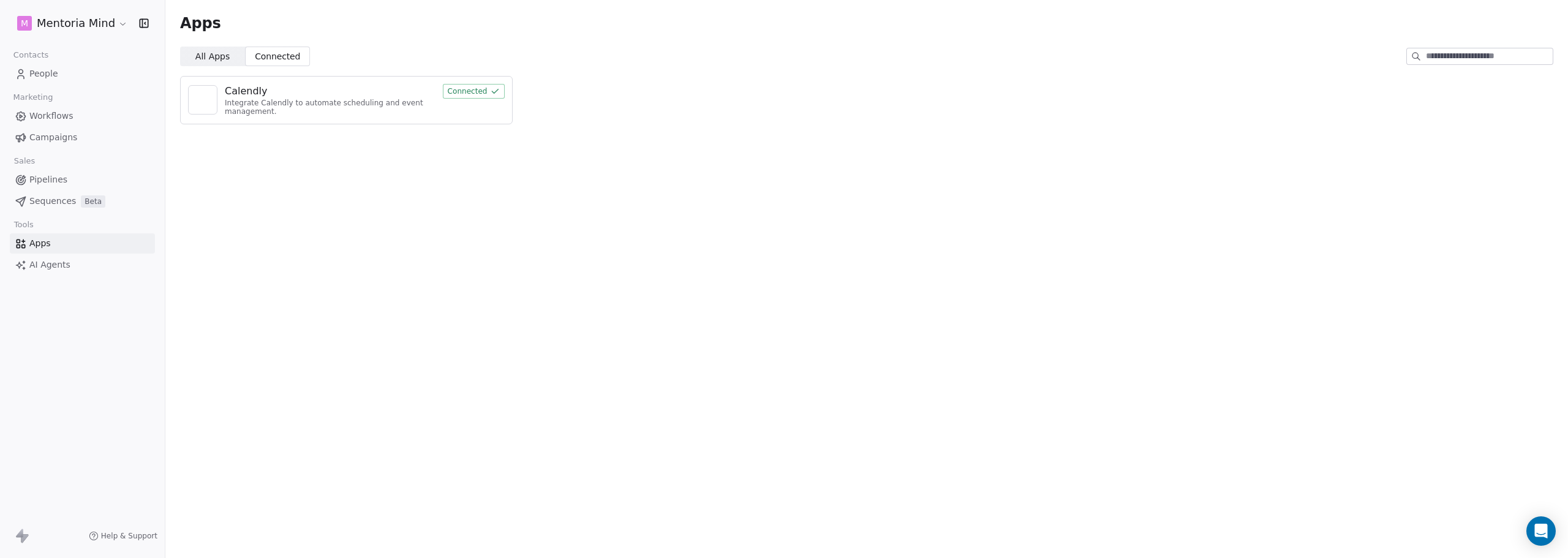
click at [216, 66] on div "Calendly Integrate Calendly to automate scheduling and event management. Connec…" at bounding box center [867, 100] width 1403 height 68
click at [217, 63] on span "All Apps All Apps" at bounding box center [212, 56] width 65 height 20
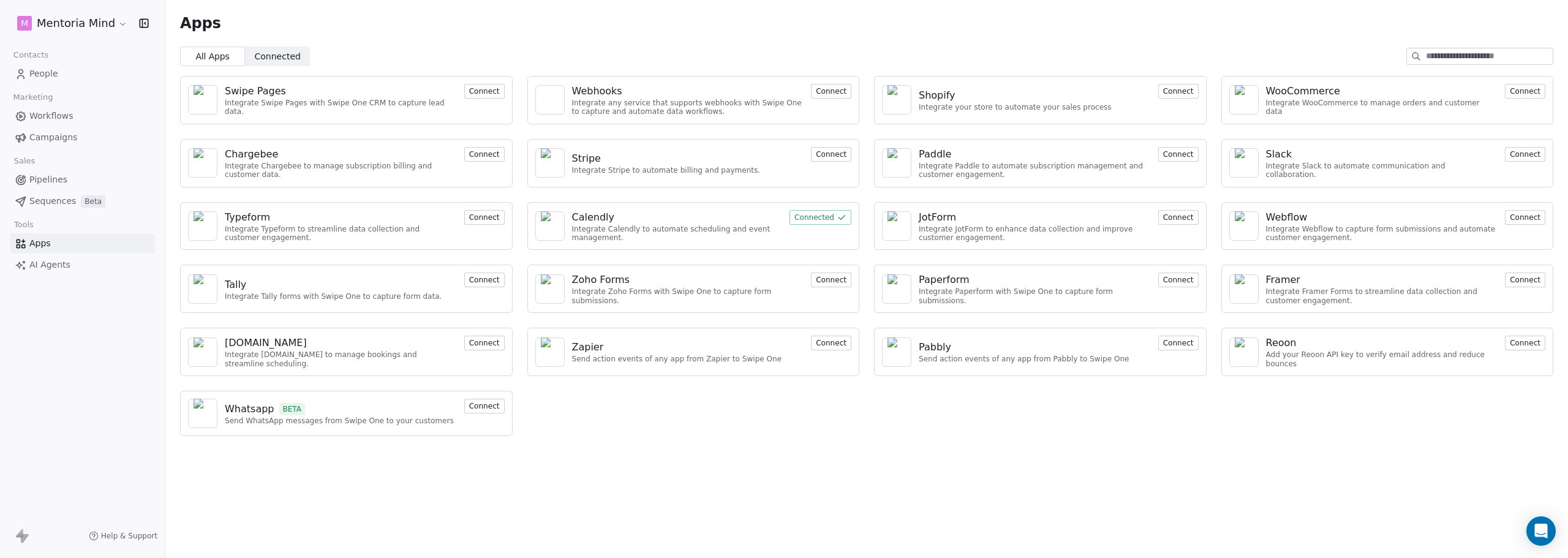
click at [257, 52] on span "Connected" at bounding box center [278, 57] width 46 height 13
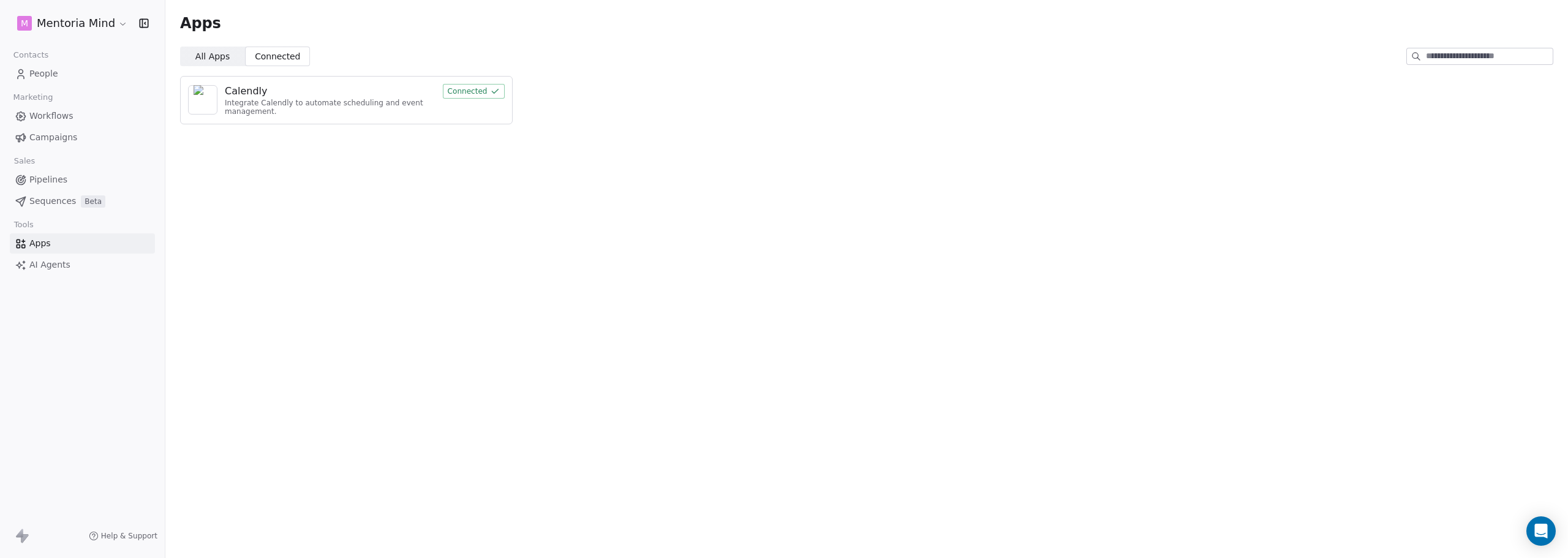
click at [202, 57] on span "All Apps" at bounding box center [212, 57] width 34 height 13
